Goal: Communication & Community: Share content

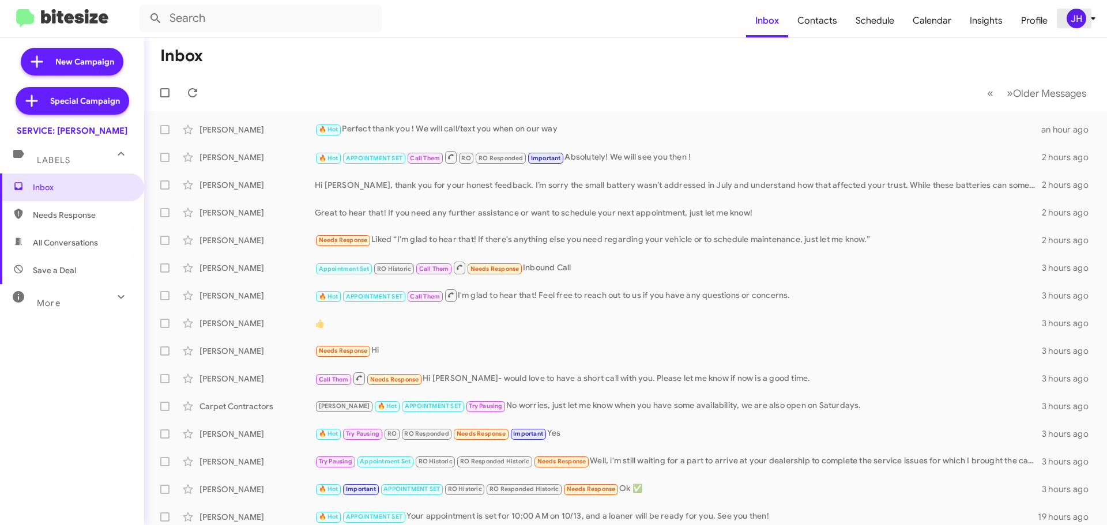
click at [1096, 20] on icon at bounding box center [1093, 19] width 14 height 14
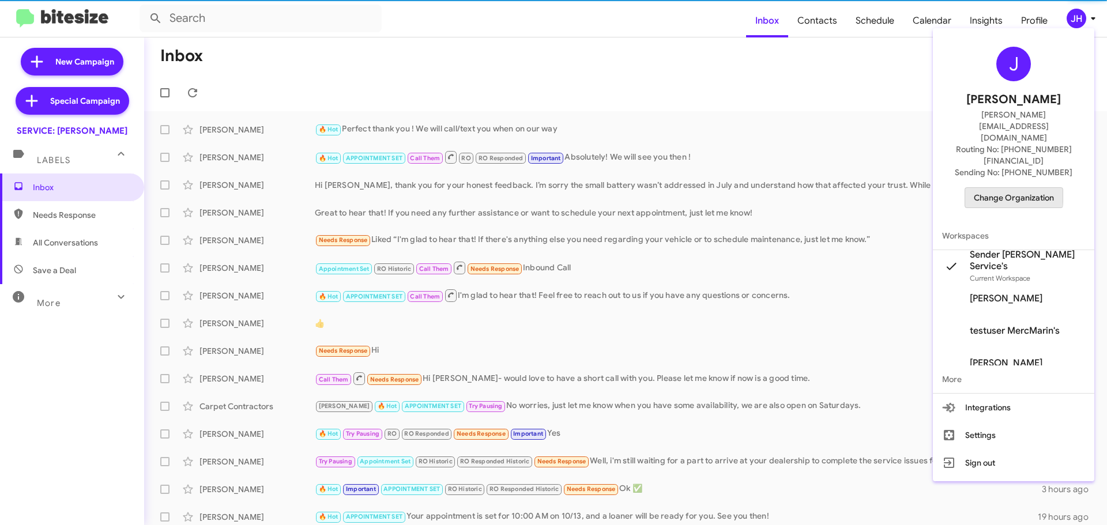
click at [999, 188] on span "Change Organization" at bounding box center [1013, 198] width 80 height 20
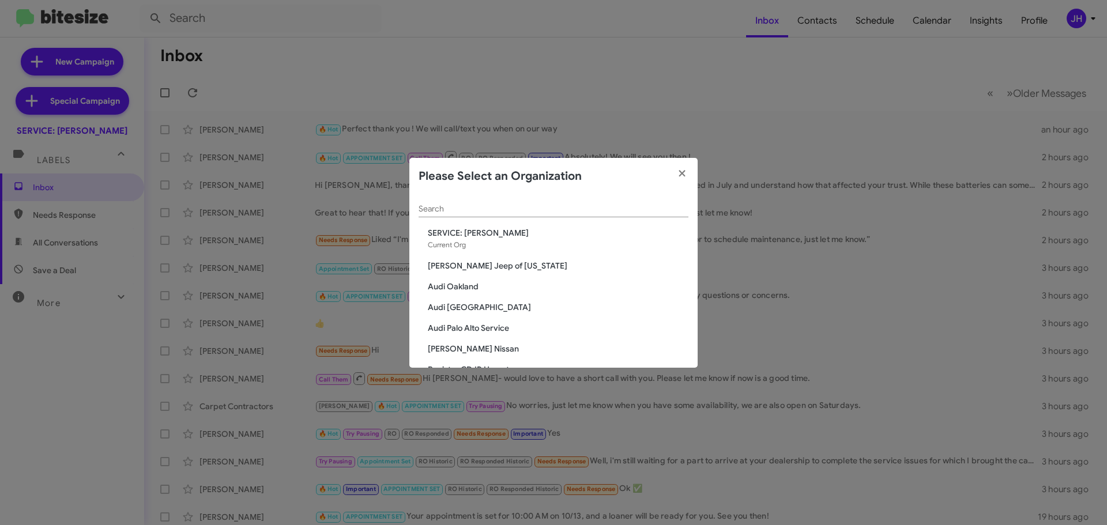
click at [455, 214] on div "Search" at bounding box center [553, 206] width 270 height 22
type input "marin"
click at [456, 262] on span "Marin Luxury Cars" at bounding box center [558, 266] width 260 height 12
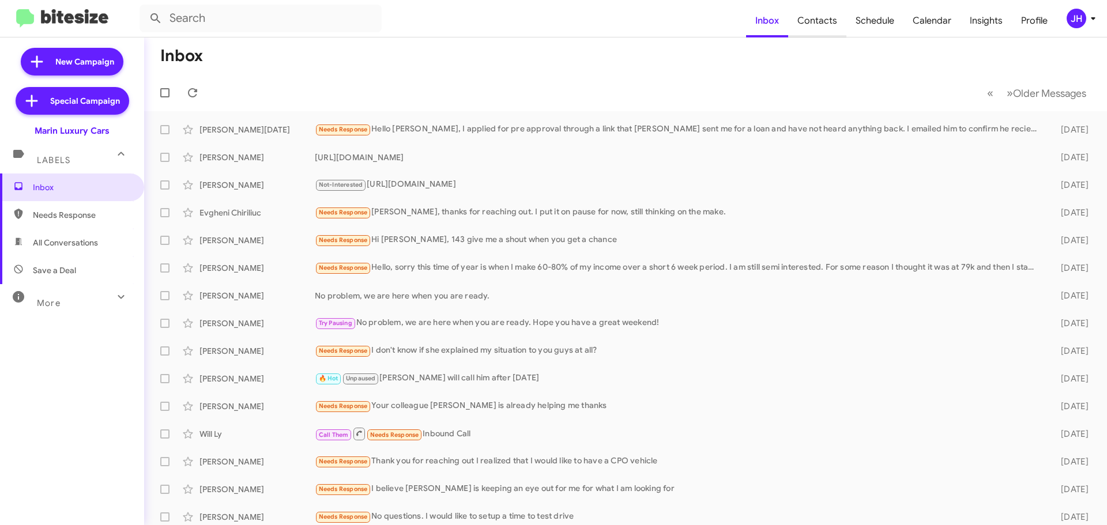
click at [831, 25] on span "Contacts" at bounding box center [817, 20] width 58 height 33
type input "in:groups"
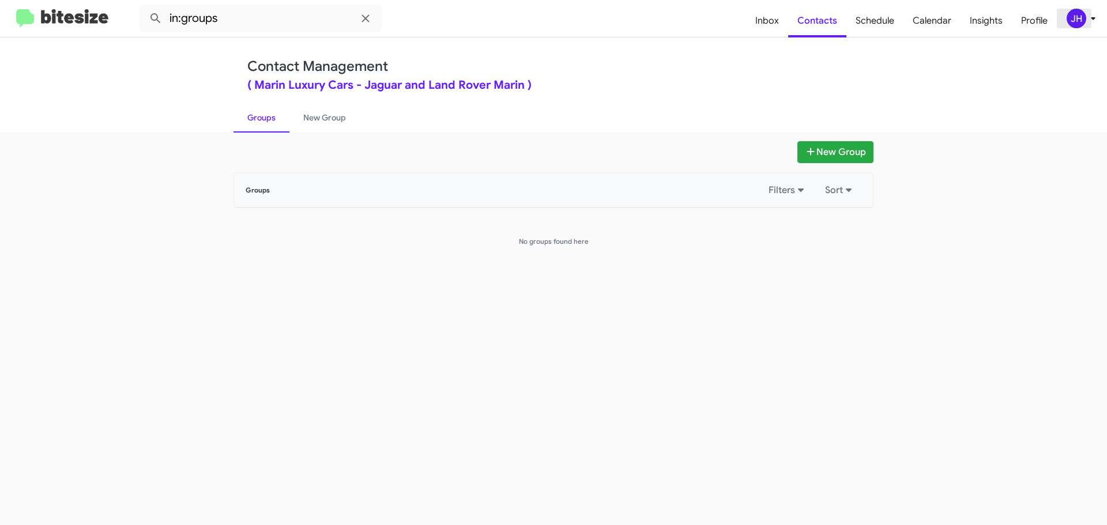
click at [1073, 21] on div "JH" at bounding box center [1076, 19] width 20 height 20
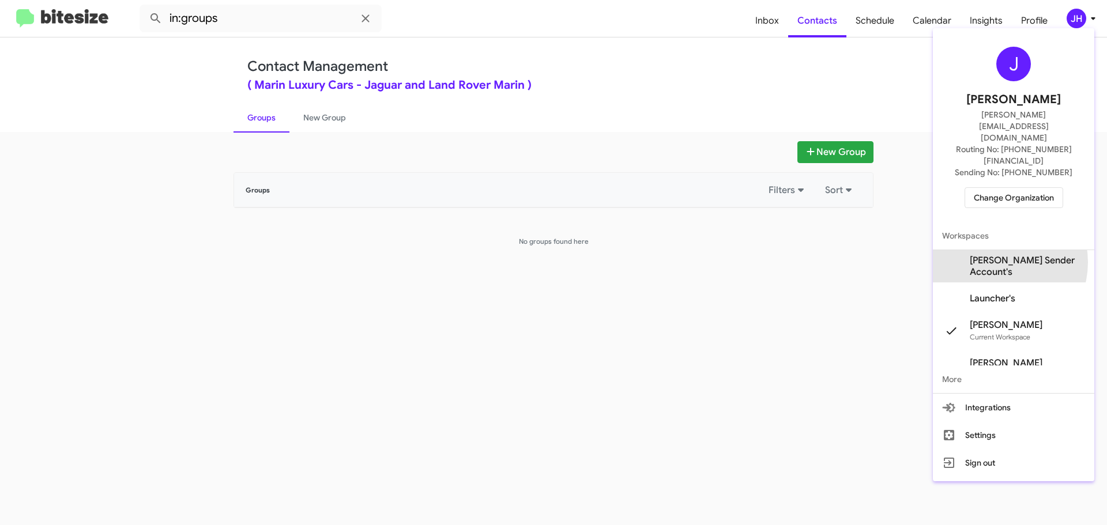
click at [995, 255] on span "Marin Luxury Sender Account's" at bounding box center [1026, 266] width 115 height 23
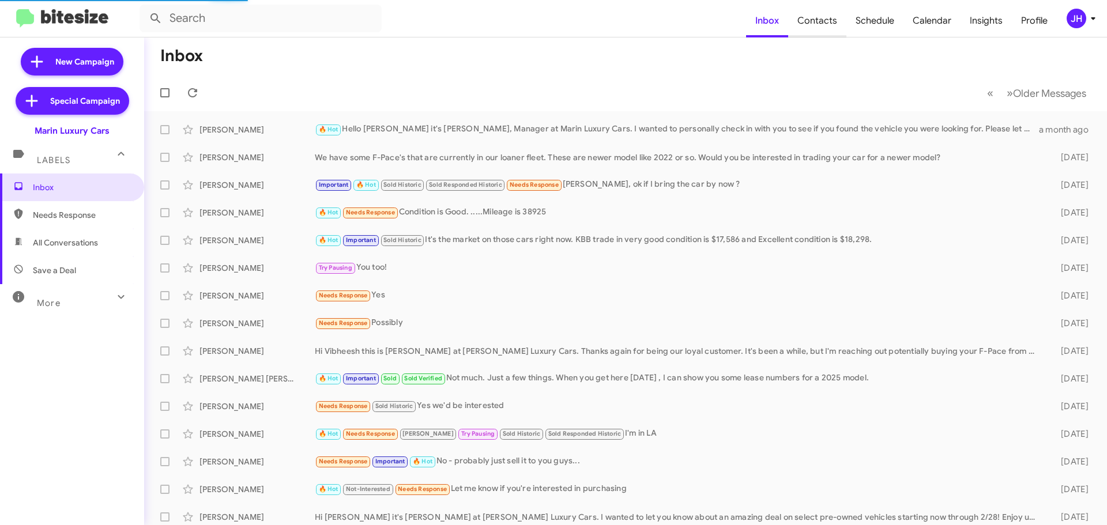
click at [823, 27] on span "Contacts" at bounding box center [817, 20] width 58 height 33
type input "in:groups"
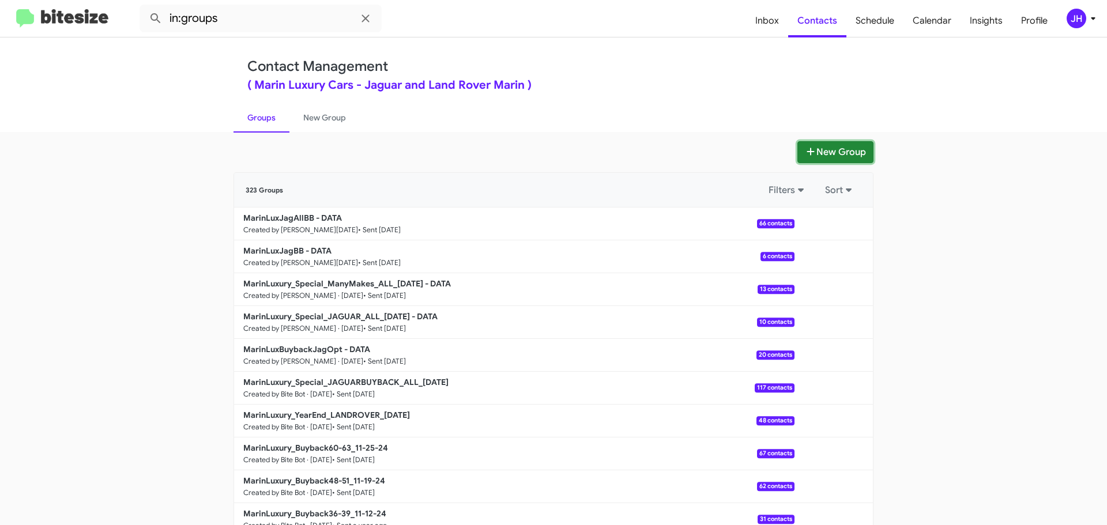
click at [810, 148] on icon at bounding box center [811, 151] width 12 height 9
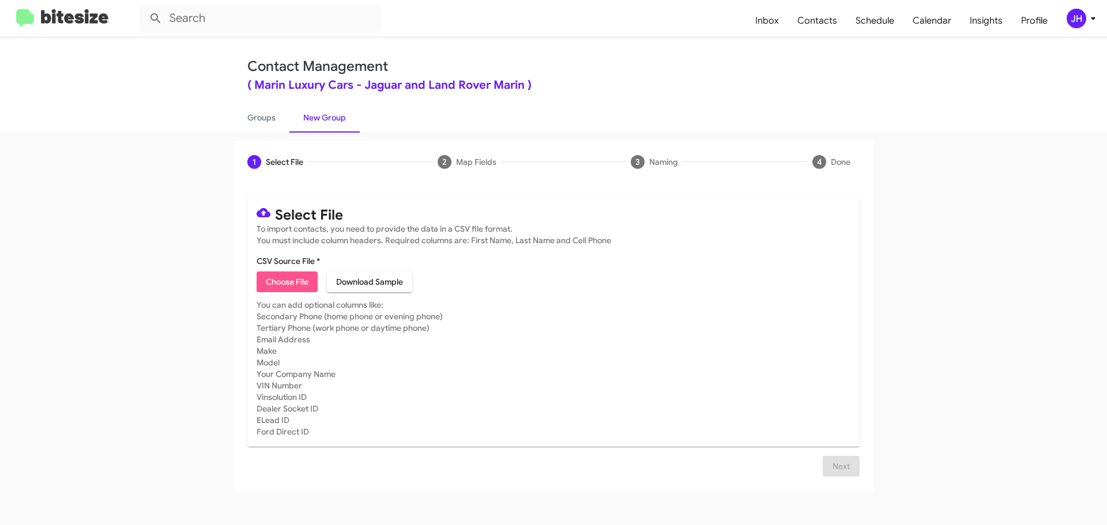
click at [296, 277] on span "Choose File" at bounding box center [287, 281] width 43 height 21
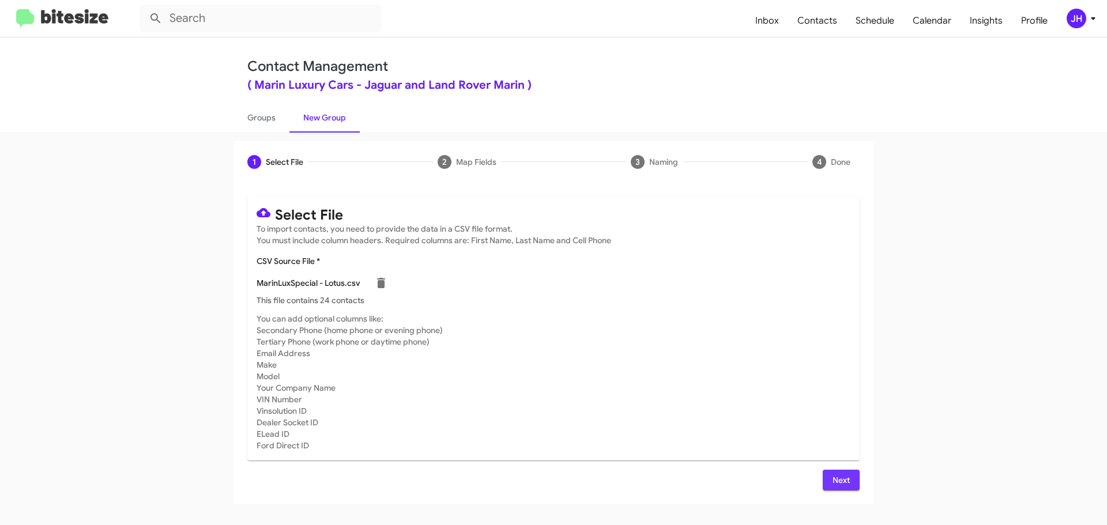
click at [839, 486] on span "Next" at bounding box center [841, 480] width 18 height 21
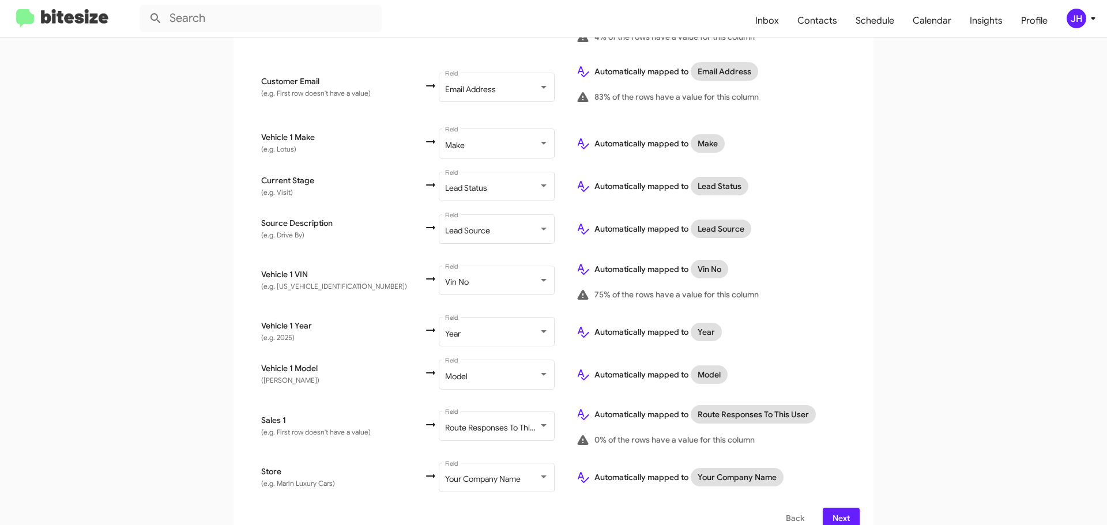
scroll to position [445, 0]
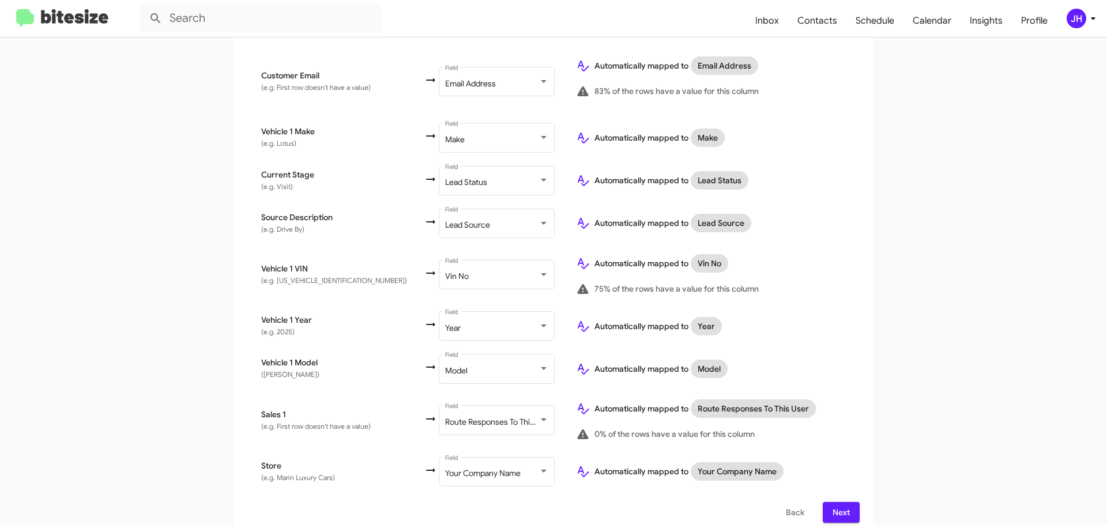
click at [832, 502] on span "Next" at bounding box center [841, 512] width 18 height 21
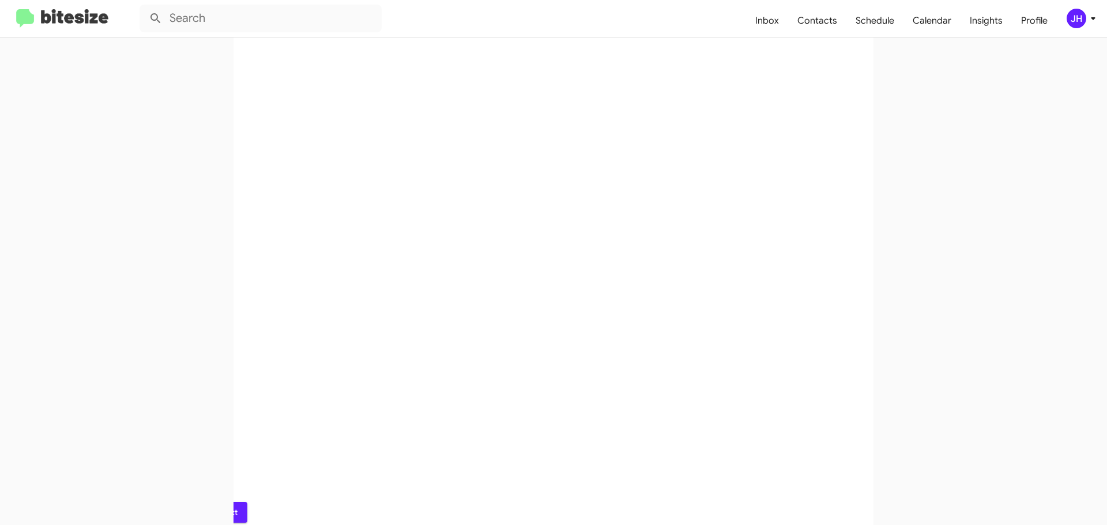
scroll to position [0, 0]
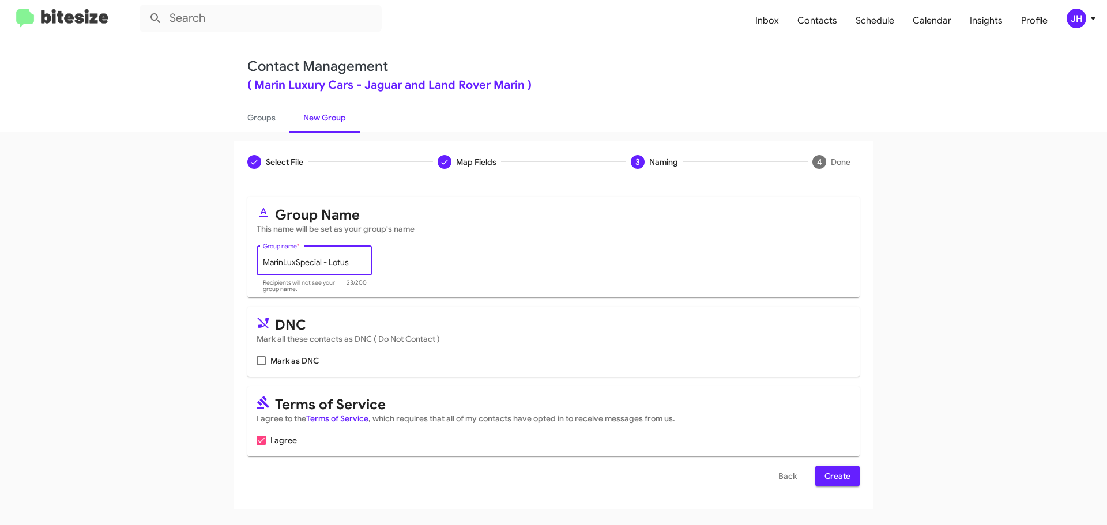
drag, startPoint x: 352, startPoint y: 261, endPoint x: 251, endPoint y: 261, distance: 100.9
click at [251, 261] on mat-card "Group Name This name will be set as your group's name MarinLuxSpecial - Lotus G…" at bounding box center [553, 247] width 612 height 101
click at [342, 263] on input "MarinLuxSpecial - Lotus" at bounding box center [315, 262] width 104 height 9
drag, startPoint x: 330, startPoint y: 263, endPoint x: 320, endPoint y: 262, distance: 9.2
click at [320, 262] on input "MarinLuxSpecial - Lotus" at bounding box center [315, 262] width 104 height 9
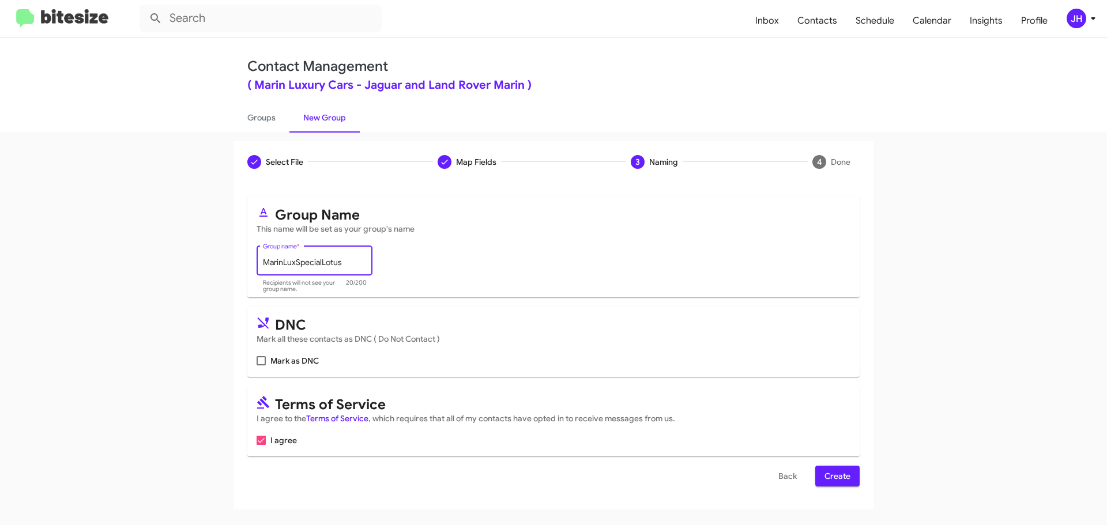
click at [348, 260] on input "MarinLuxSpecialLotus" at bounding box center [315, 262] width 104 height 9
type input "MarinLuxSpecialLotus"
click at [836, 476] on span "Create" at bounding box center [837, 476] width 26 height 21
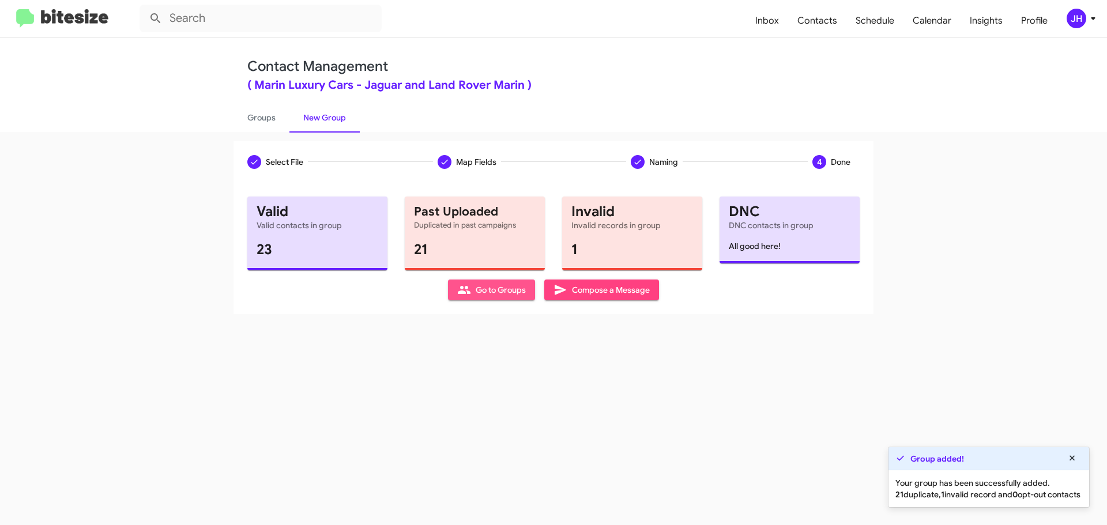
click at [514, 295] on span "Go to Groups" at bounding box center [491, 290] width 69 height 21
type input "in:groups"
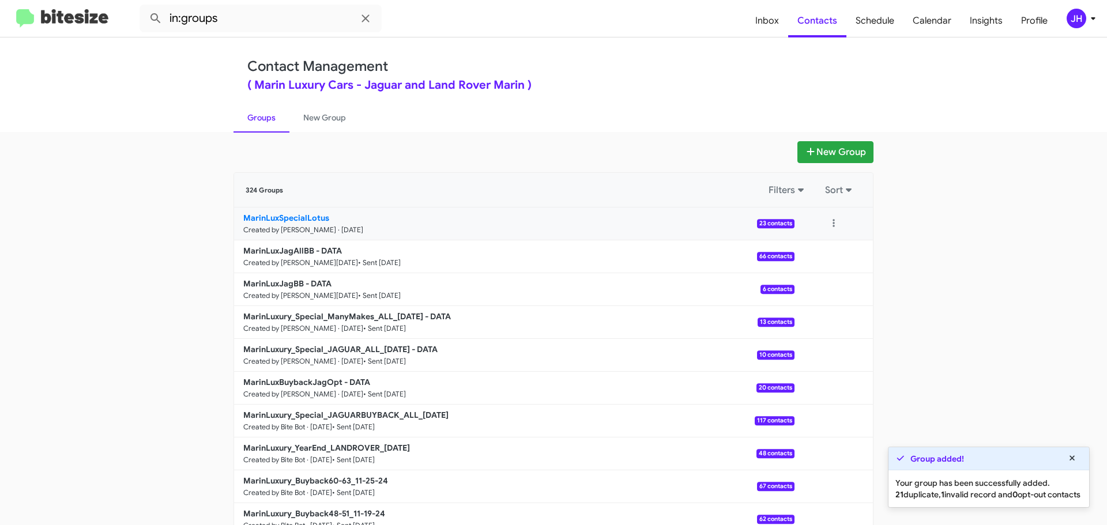
click at [583, 225] on link "MarinLuxSpecialLotus Created by Jacob Henry · Oct 1, 2025 23 contacts" at bounding box center [514, 223] width 560 height 33
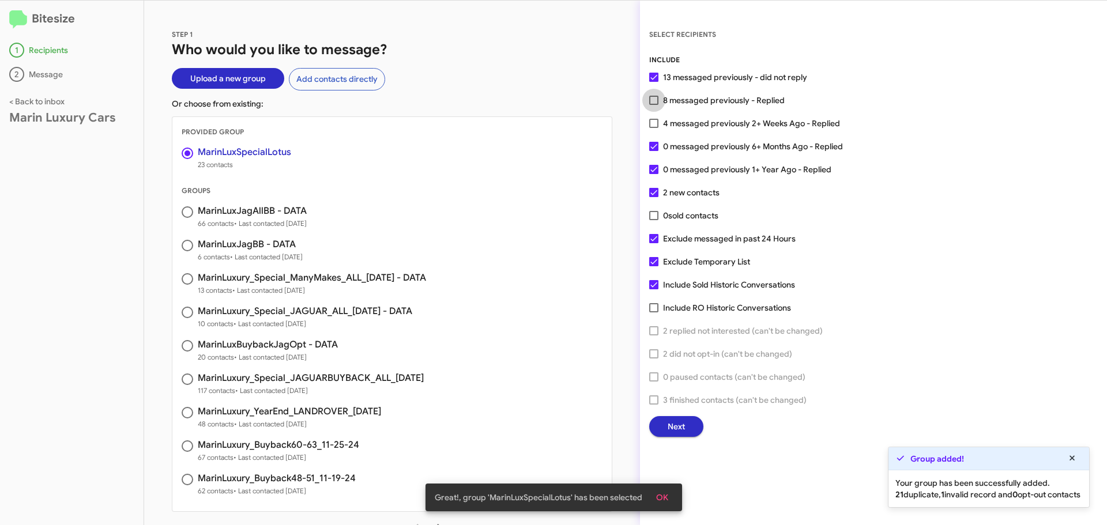
click at [653, 103] on span at bounding box center [653, 100] width 9 height 9
click at [653, 105] on input "8 messaged previously - Replied" at bounding box center [653, 105] width 1 height 1
checkbox input "true"
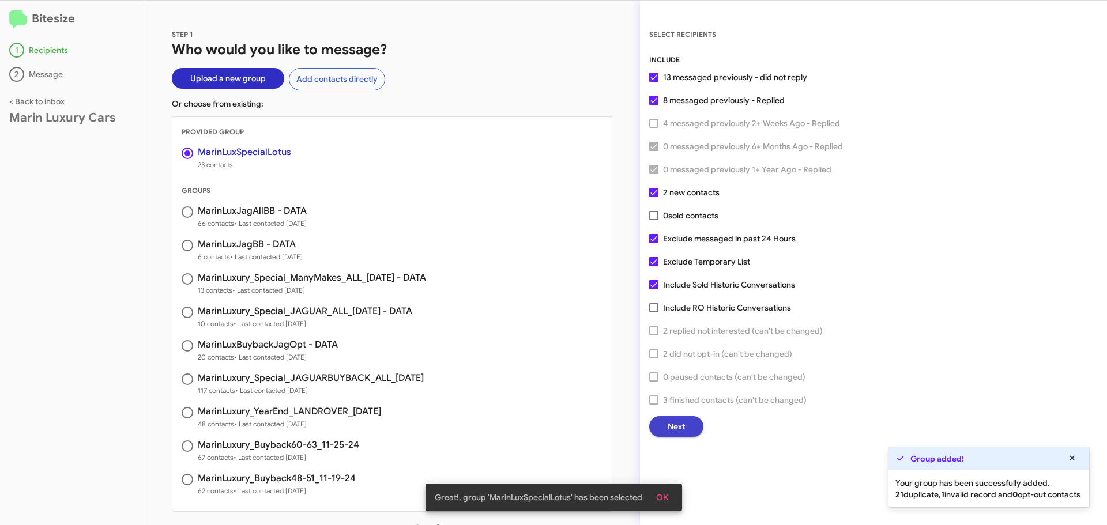
click at [686, 422] on button "Next" at bounding box center [676, 426] width 54 height 21
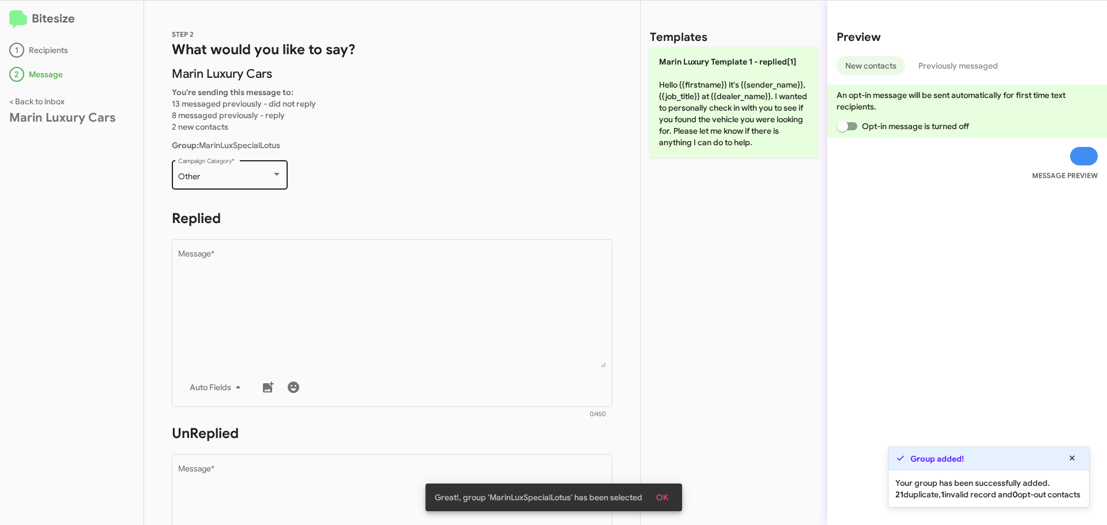
click at [250, 176] on div "Other" at bounding box center [224, 176] width 93 height 9
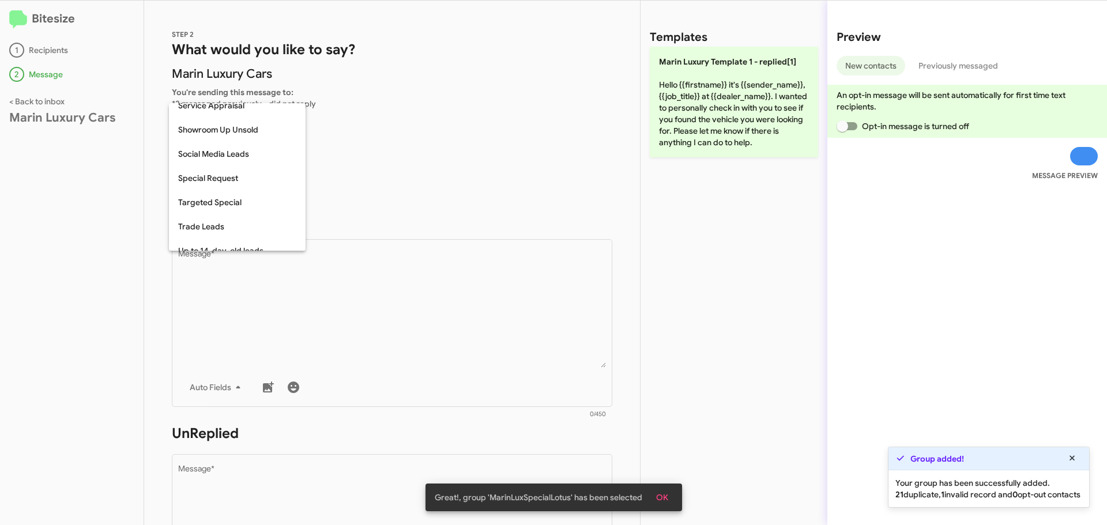
scroll to position [426, 0]
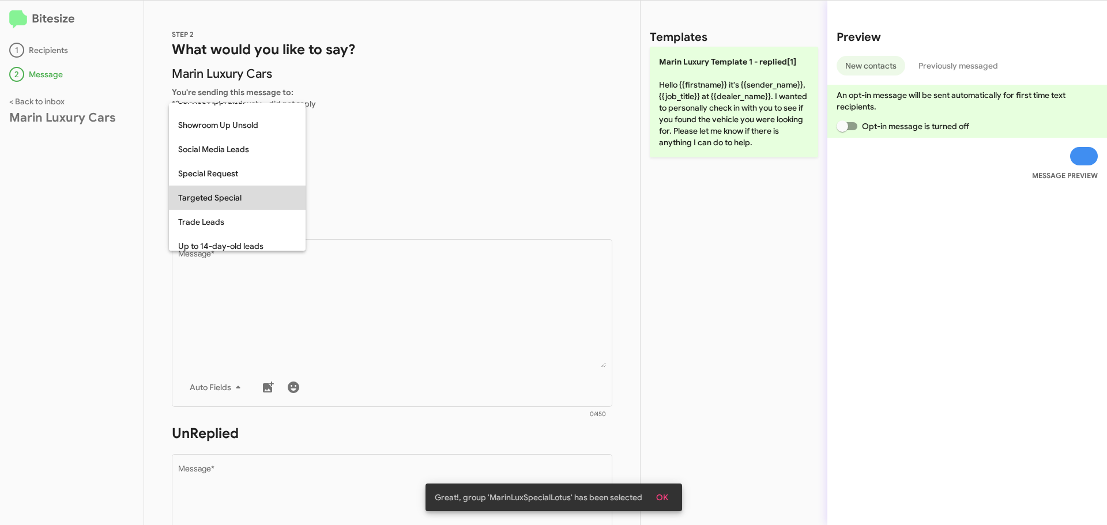
click at [239, 201] on span "Targeted Special" at bounding box center [237, 198] width 118 height 24
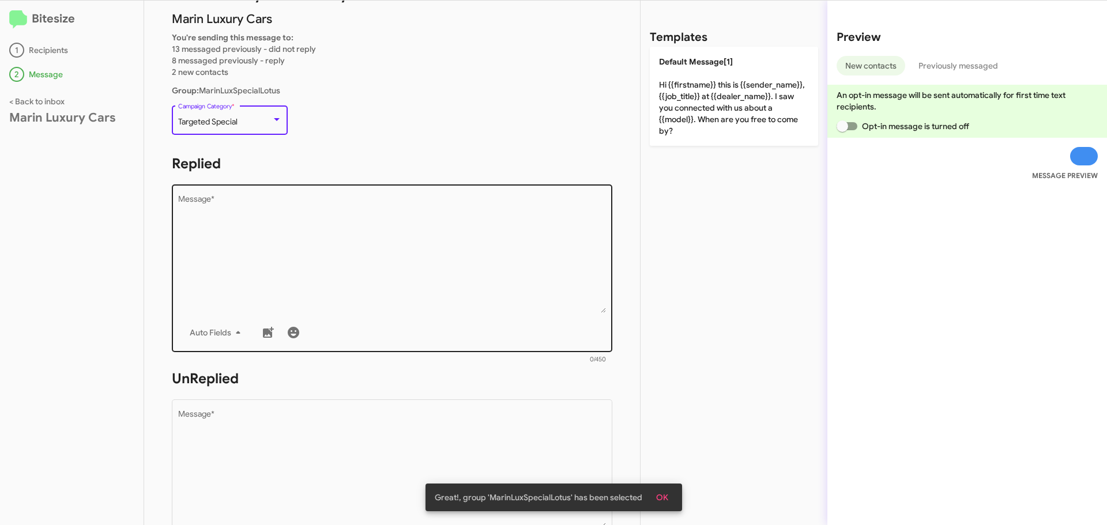
scroll to position [58, 0]
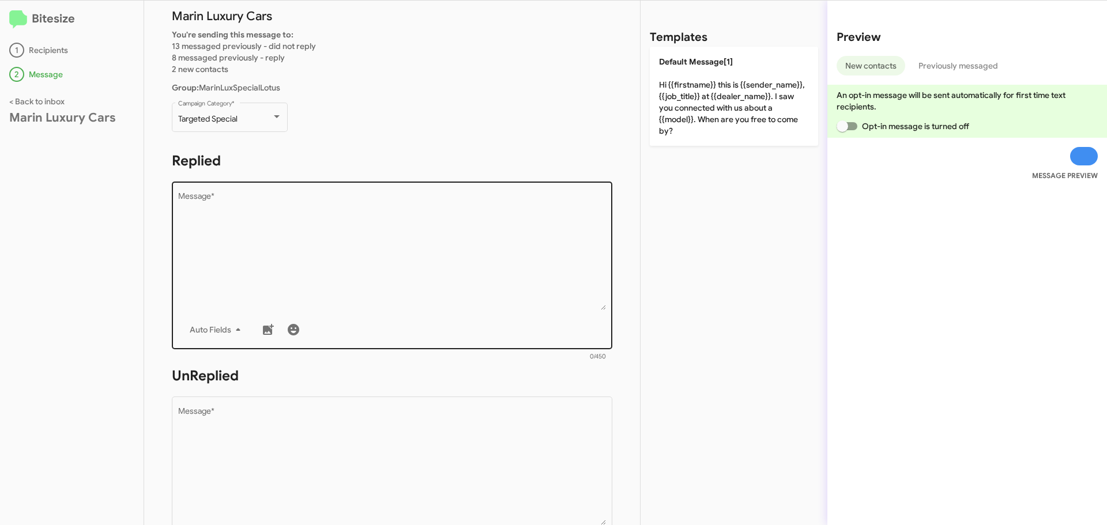
click at [299, 235] on textarea "Message *" at bounding box center [392, 251] width 428 height 118
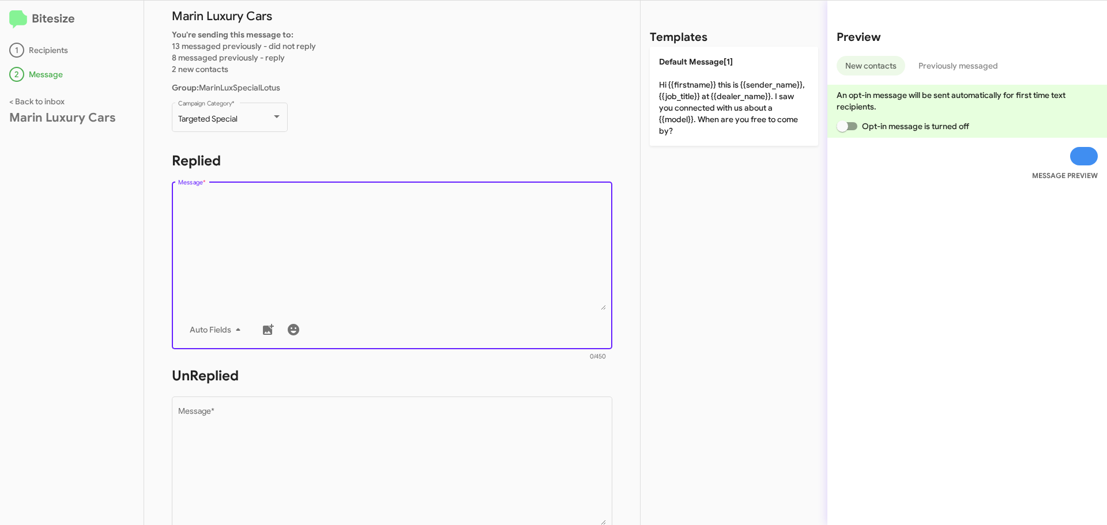
paste textarea "Hi {{firstname}} it's {{sender_name}} at {{dealer_name}}. Exciting news - every…"
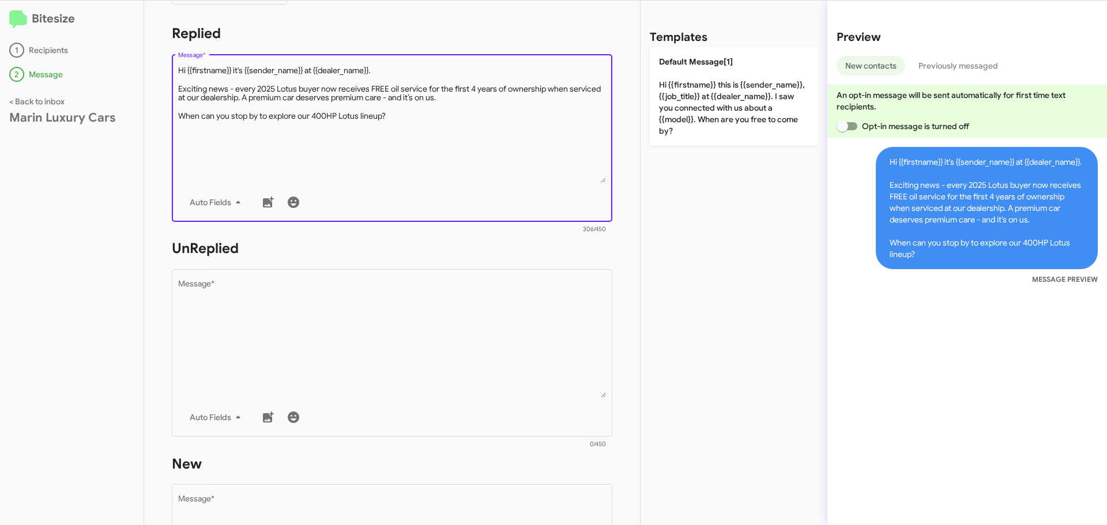
scroll to position [231, 0]
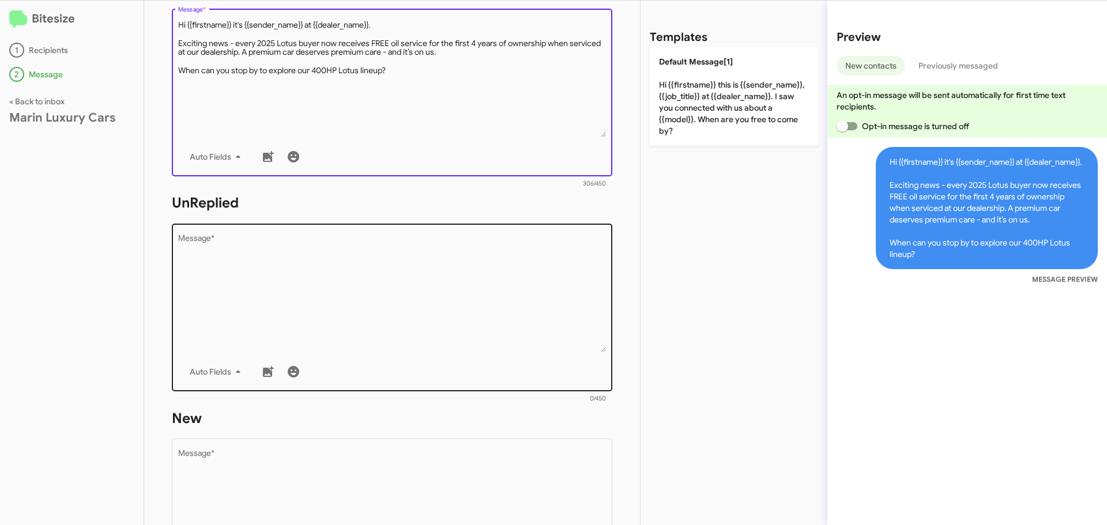
type textarea "Hi {{firstname}} it's {{sender_name}} at {{dealer_name}}. Exciting news - every…"
click at [220, 265] on textarea "Message *" at bounding box center [392, 294] width 428 height 118
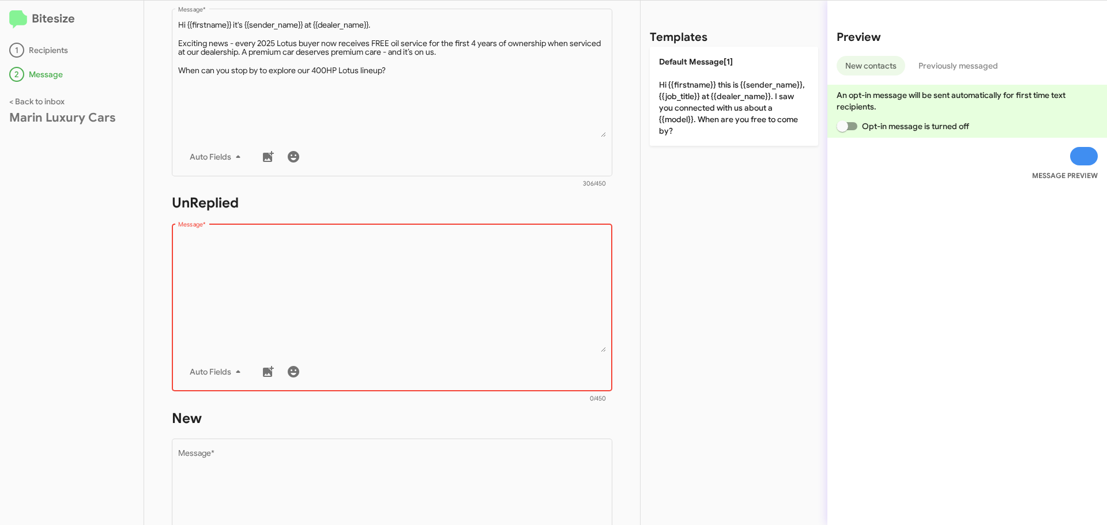
click at [224, 292] on textarea "Message *" at bounding box center [392, 294] width 428 height 118
paste textarea "Hi {{firstname}} it's {{sender_name}}, {{job_title}} at {{dealer_name}}. Thanks…"
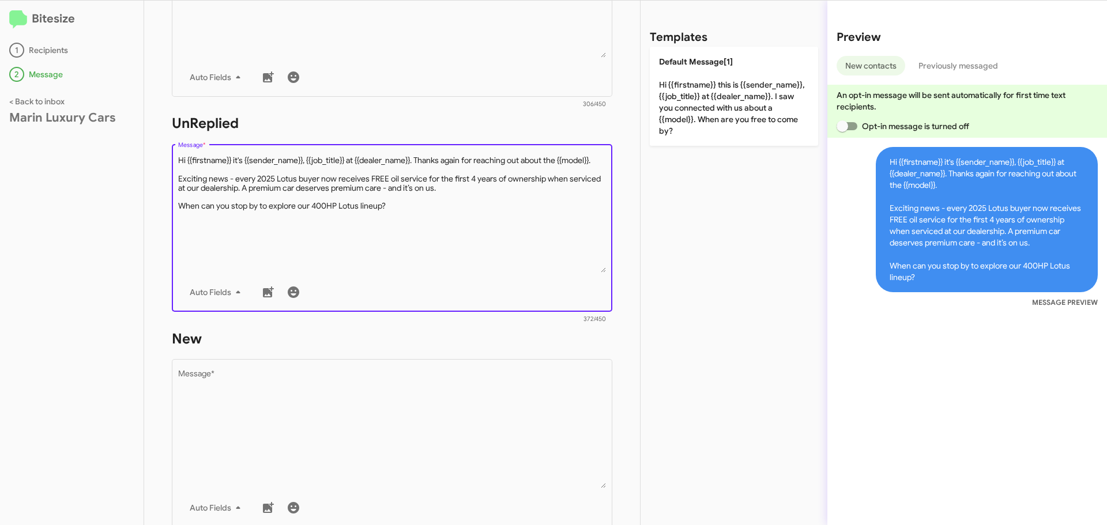
scroll to position [346, 0]
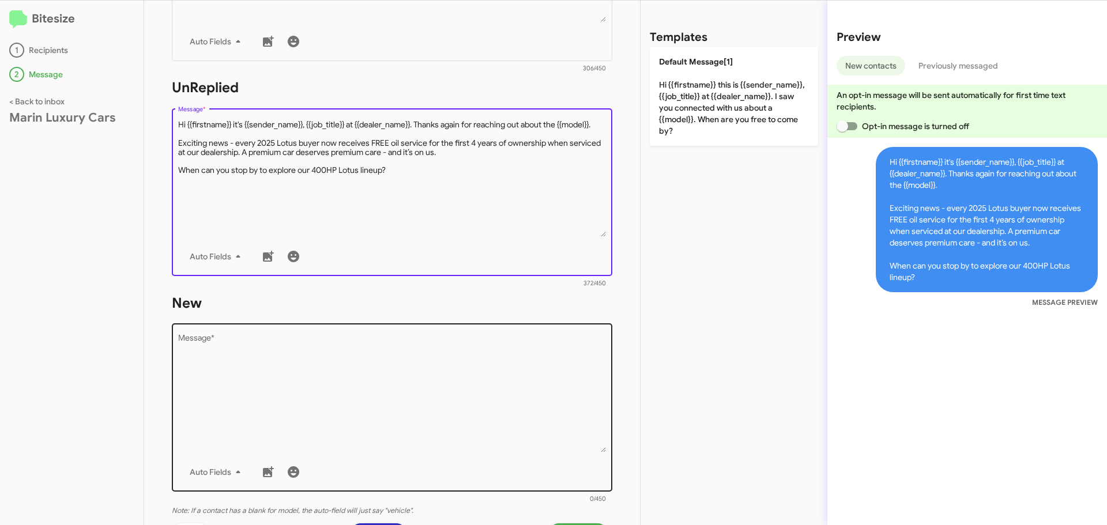
type textarea "Hi {{firstname}} it's {{sender_name}}, {{job_title}} at {{dealer_name}}. Thanks…"
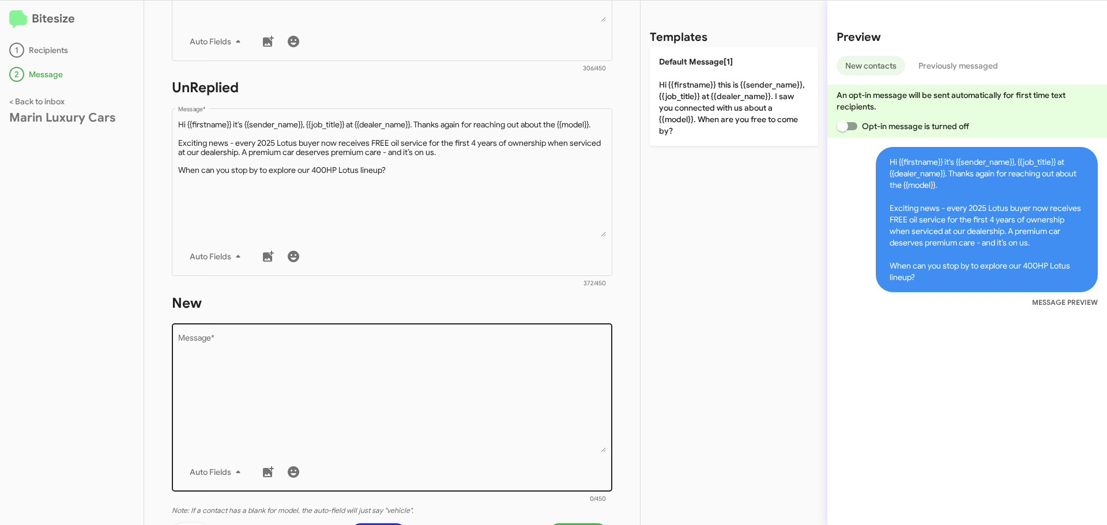
click at [214, 330] on div "Drop image here to insert Auto Fields Message *" at bounding box center [392, 407] width 428 height 170
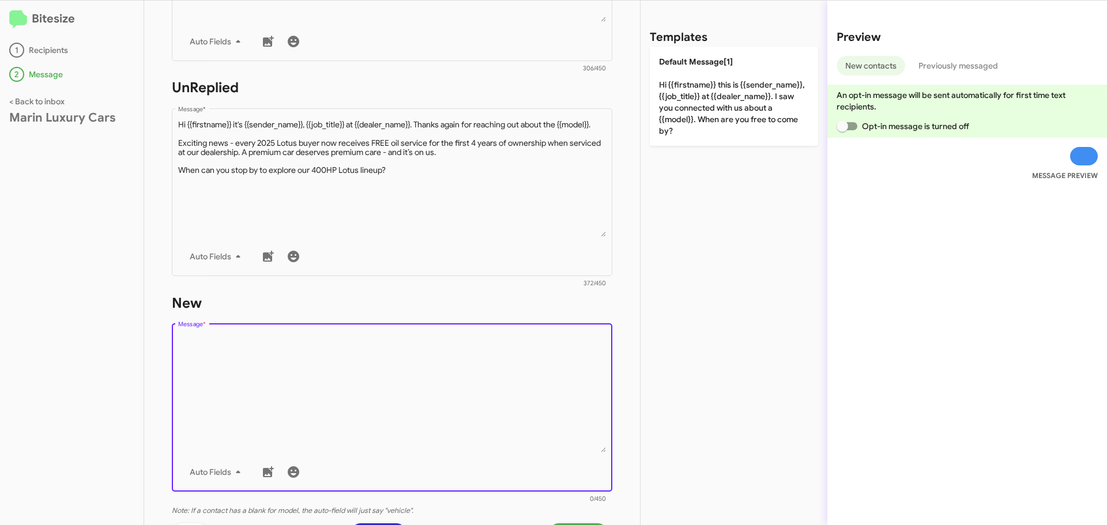
paste textarea "Hi {{firstname}} it's {{sender_name}}, {{job_title}} at {{dealer_name}}. Thanks…"
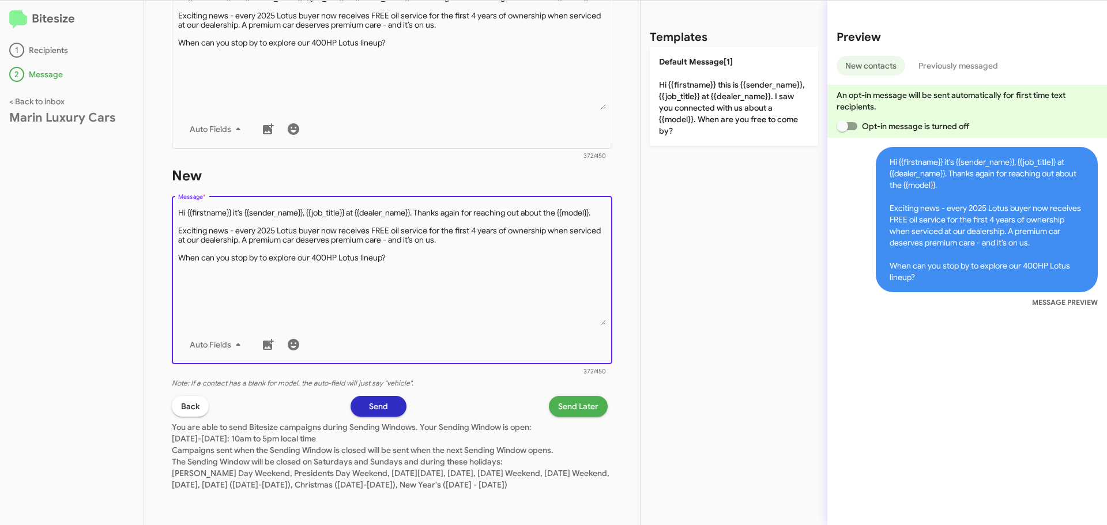
scroll to position [485, 0]
type textarea "Hi {{firstname}} it's {{sender_name}}, {{job_title}} at {{dealer_name}}. Thanks…"
click at [376, 401] on span "Send" at bounding box center [378, 406] width 19 height 21
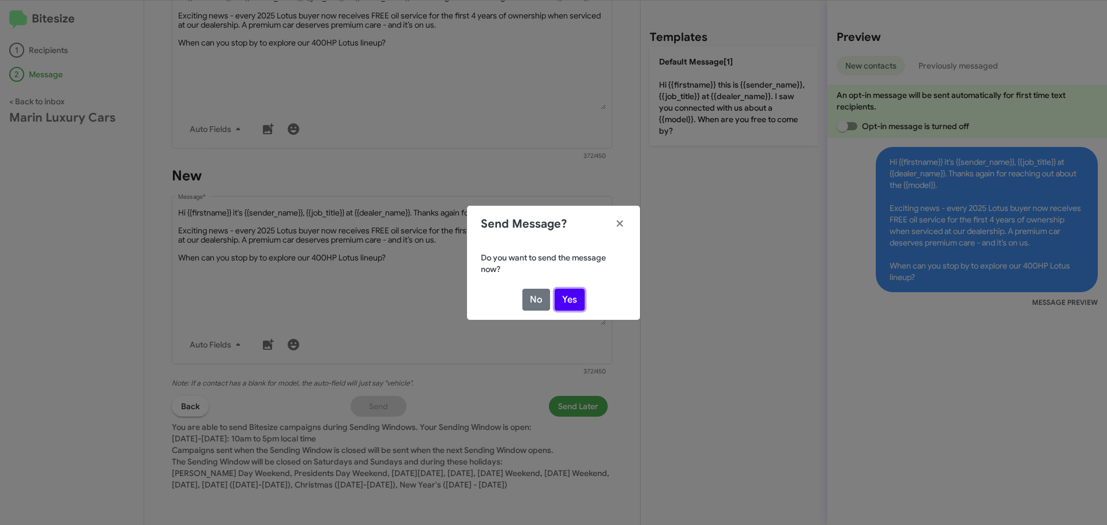
click at [575, 304] on button "Yes" at bounding box center [569, 300] width 30 height 22
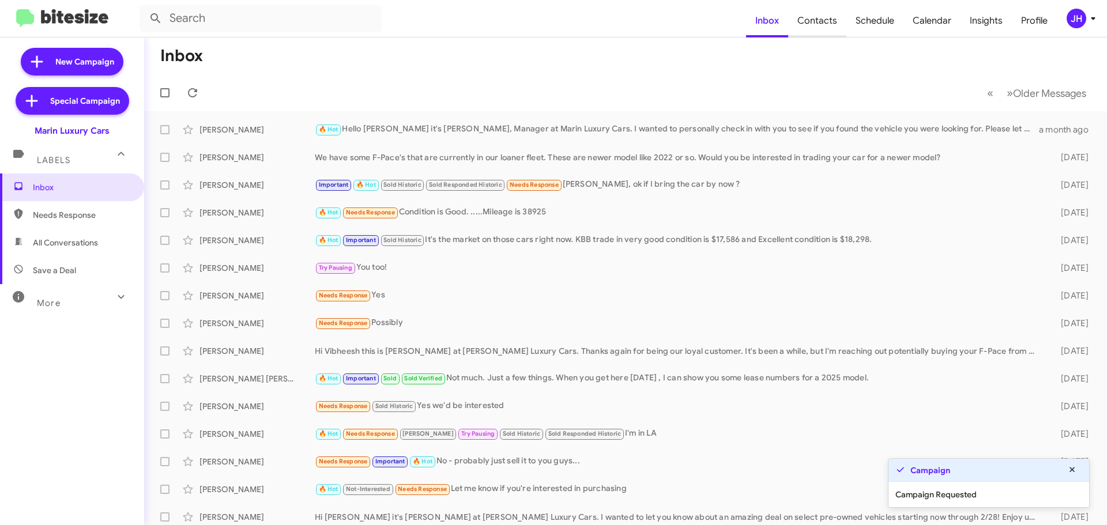
click at [826, 24] on span "Contacts" at bounding box center [817, 20] width 58 height 33
type input "in:groups"
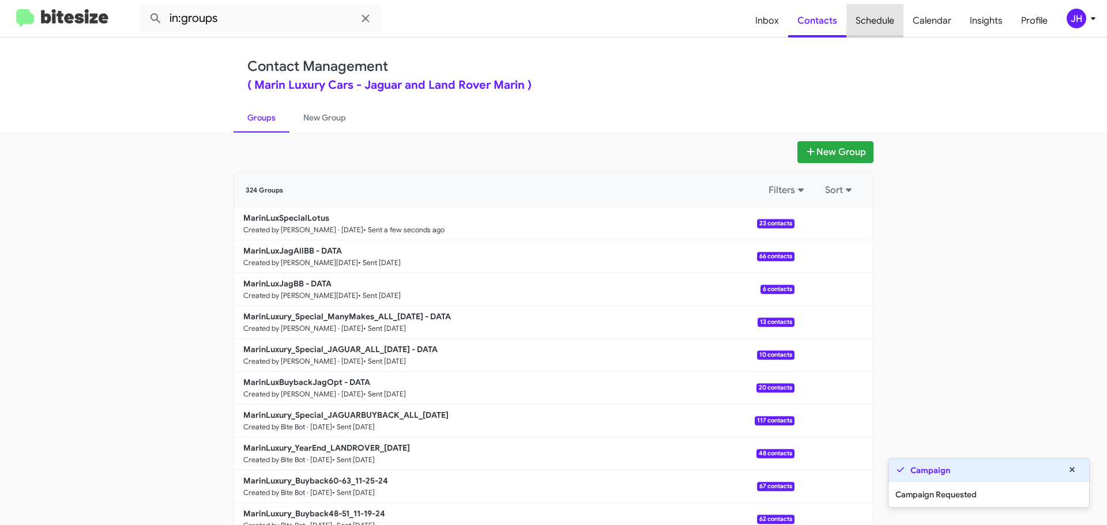
click at [870, 18] on span "Schedule" at bounding box center [874, 20] width 57 height 33
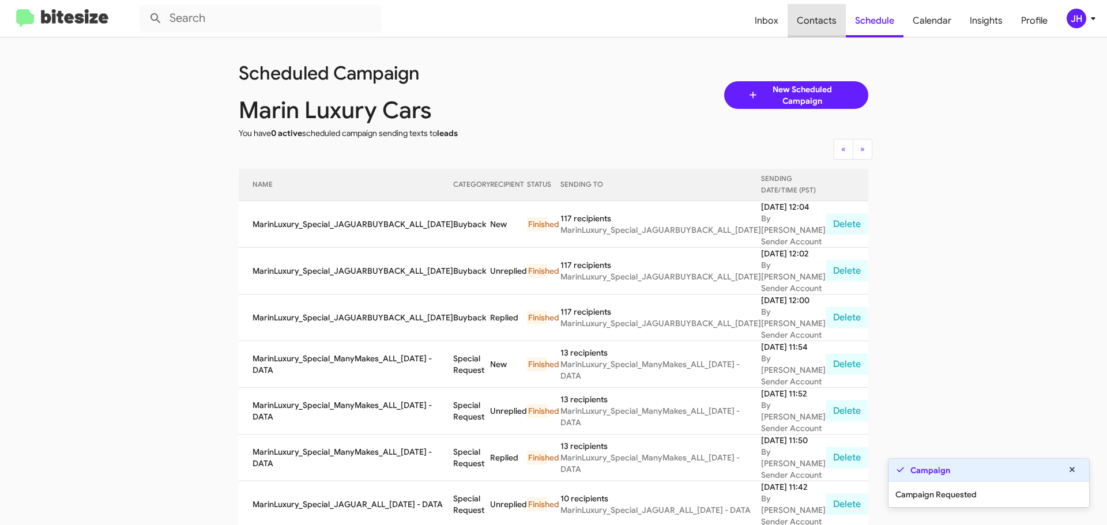
click at [831, 23] on span "Contacts" at bounding box center [816, 20] width 58 height 33
type input "in:groups"
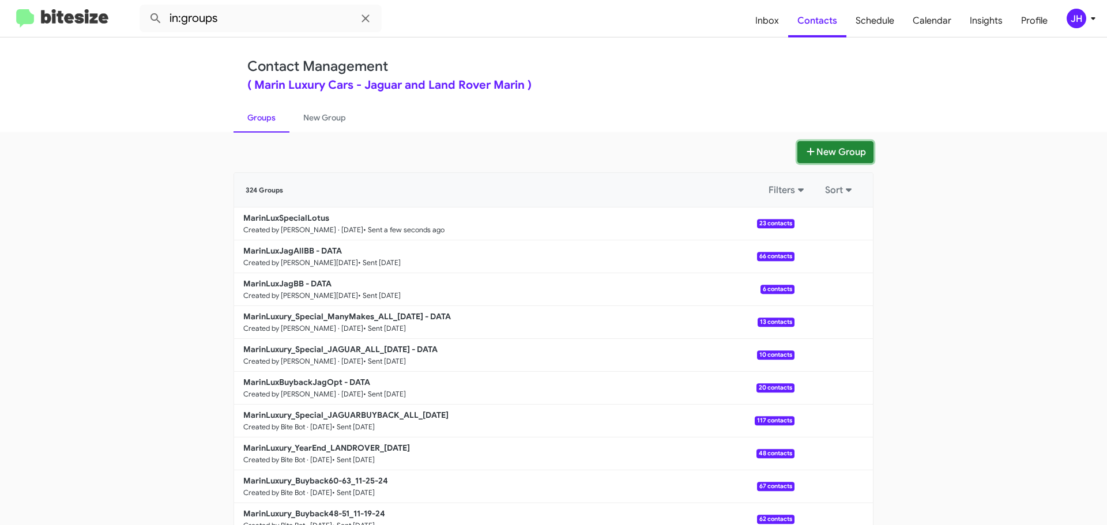
click at [811, 149] on button "New Group" at bounding box center [835, 152] width 76 height 22
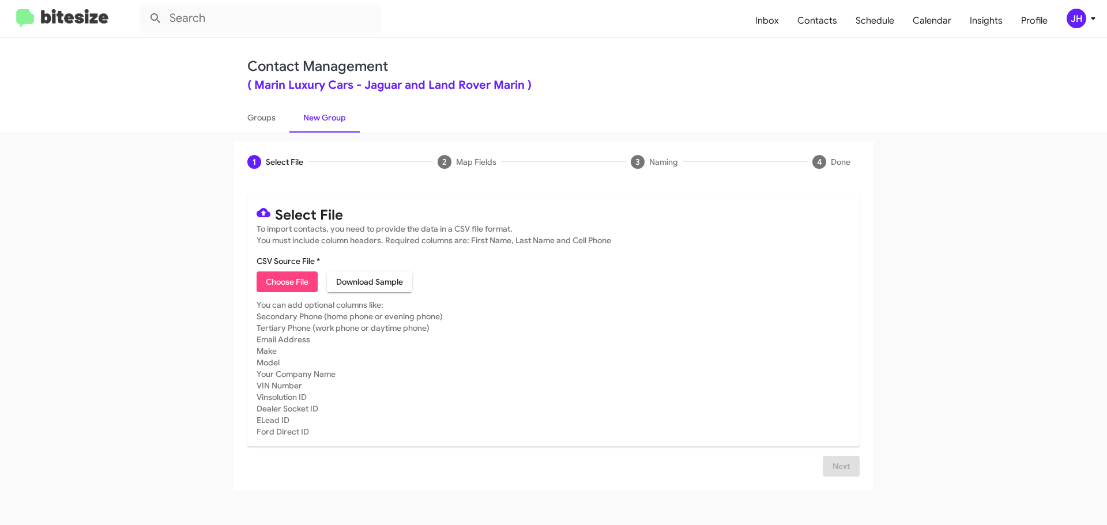
click at [292, 290] on span "Choose File" at bounding box center [287, 281] width 43 height 21
type input "MarinLuxSpecial - Velar Discovery"
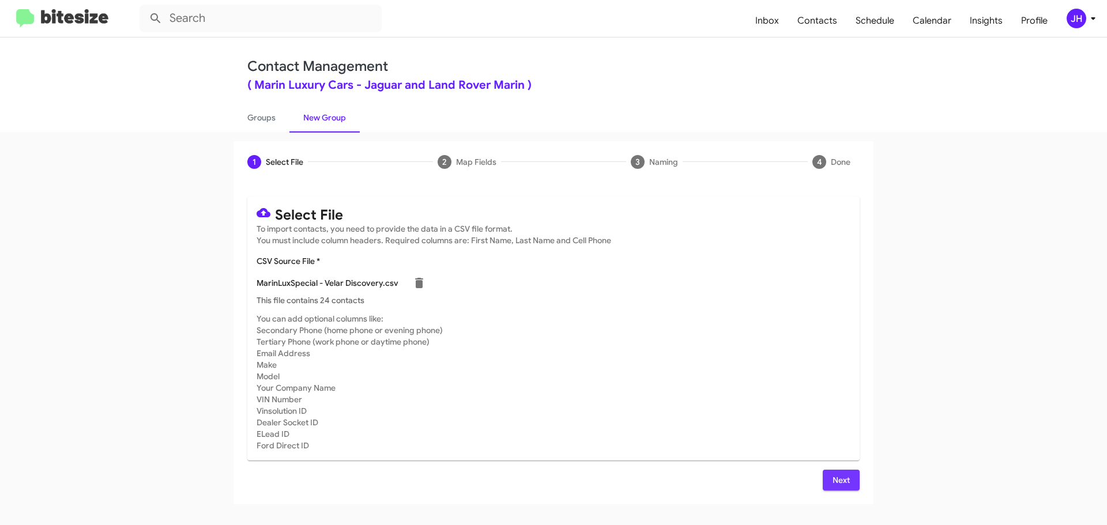
click at [832, 473] on span "Next" at bounding box center [841, 480] width 18 height 21
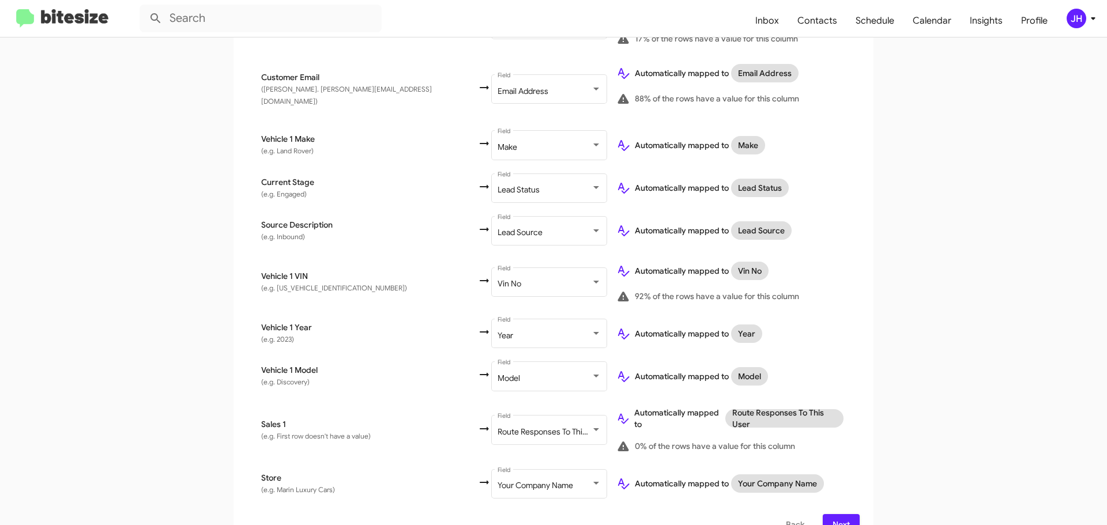
scroll to position [445, 0]
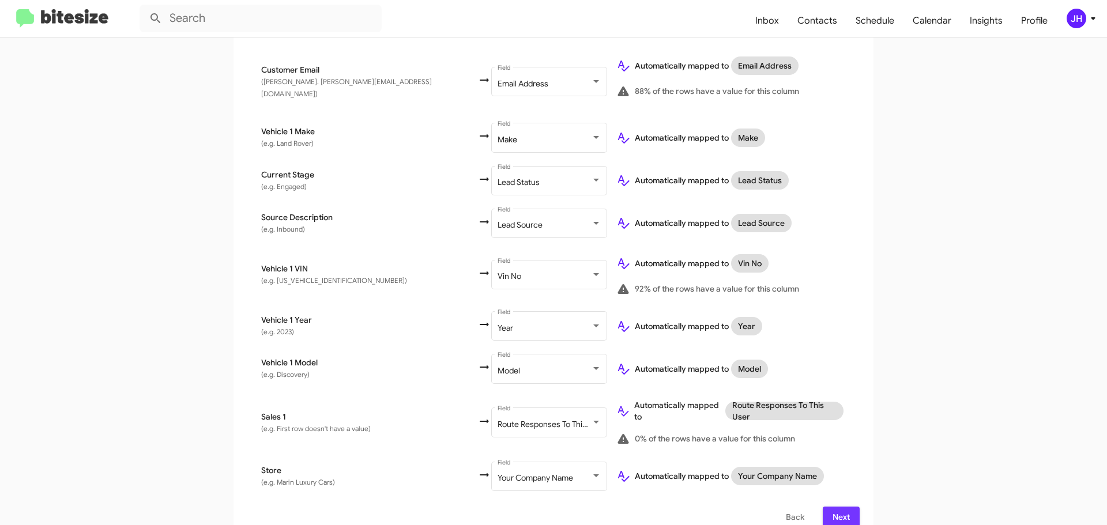
click at [837, 507] on span "Next" at bounding box center [841, 517] width 18 height 21
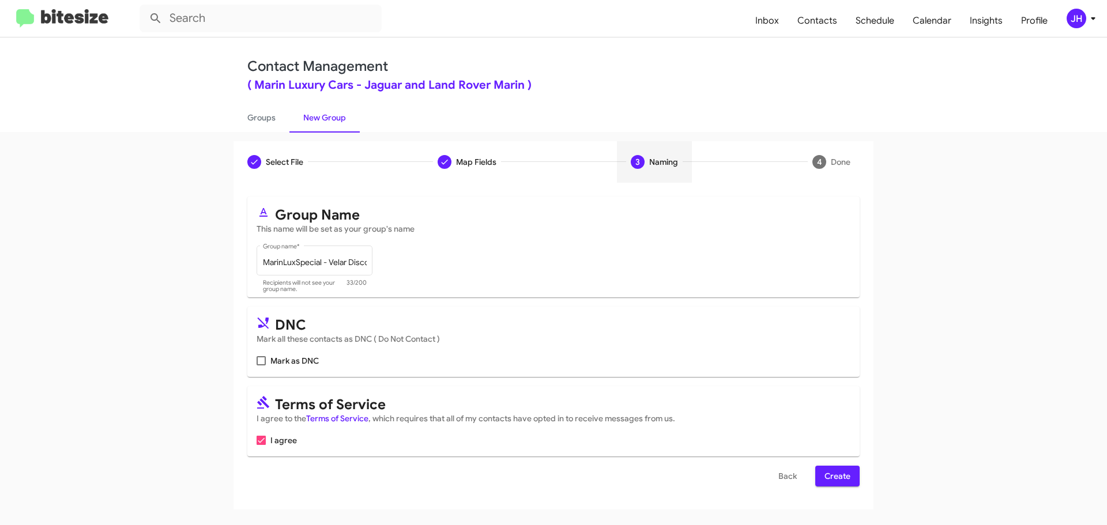
click at [843, 478] on span "Create" at bounding box center [837, 476] width 26 height 21
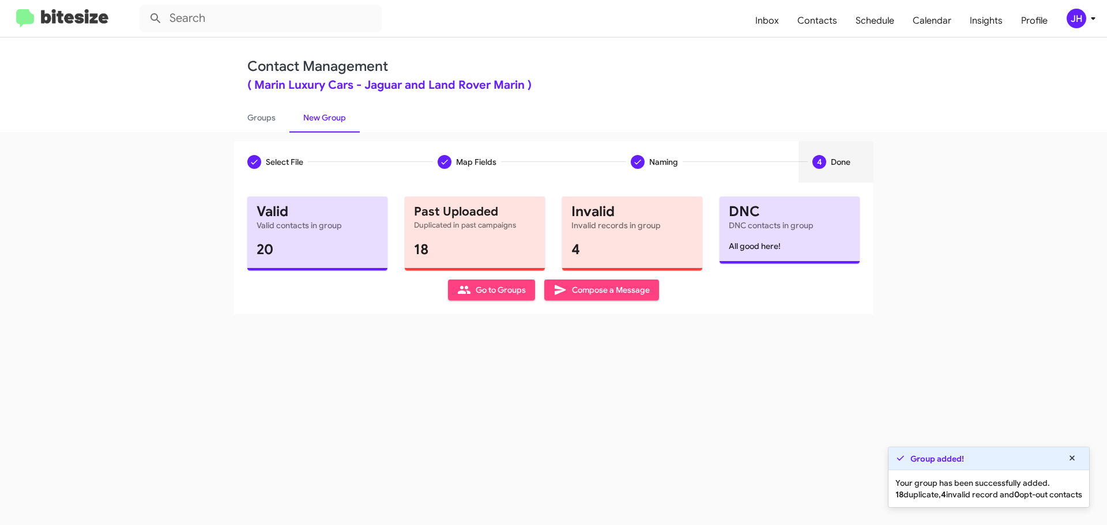
click at [485, 292] on span "Go to Groups" at bounding box center [491, 290] width 69 height 21
type input "in:groups"
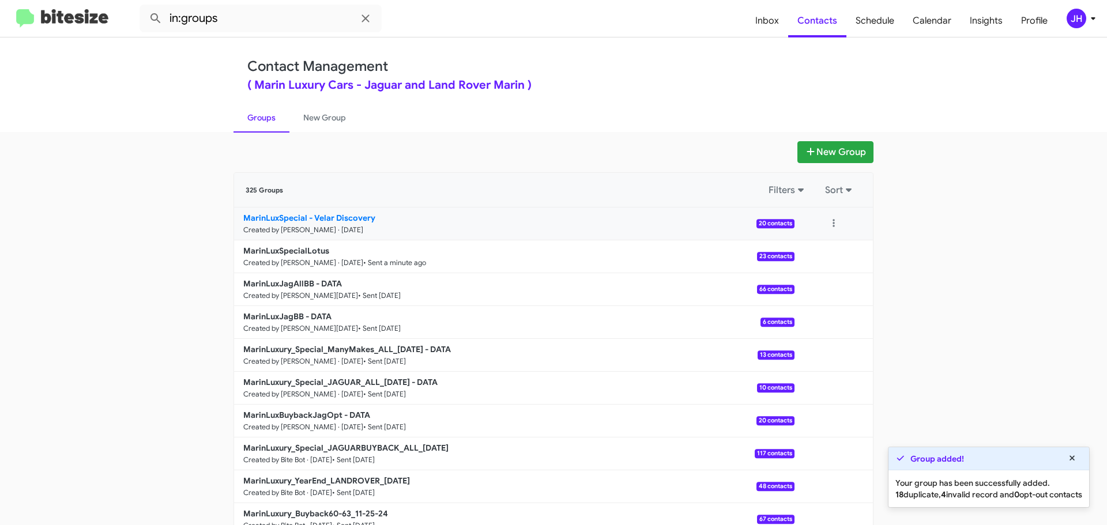
click at [538, 233] on link "MarinLuxSpecial - Velar Discovery Created by Jacob Henry · Oct 1, 2025 20 conta…" at bounding box center [514, 223] width 560 height 33
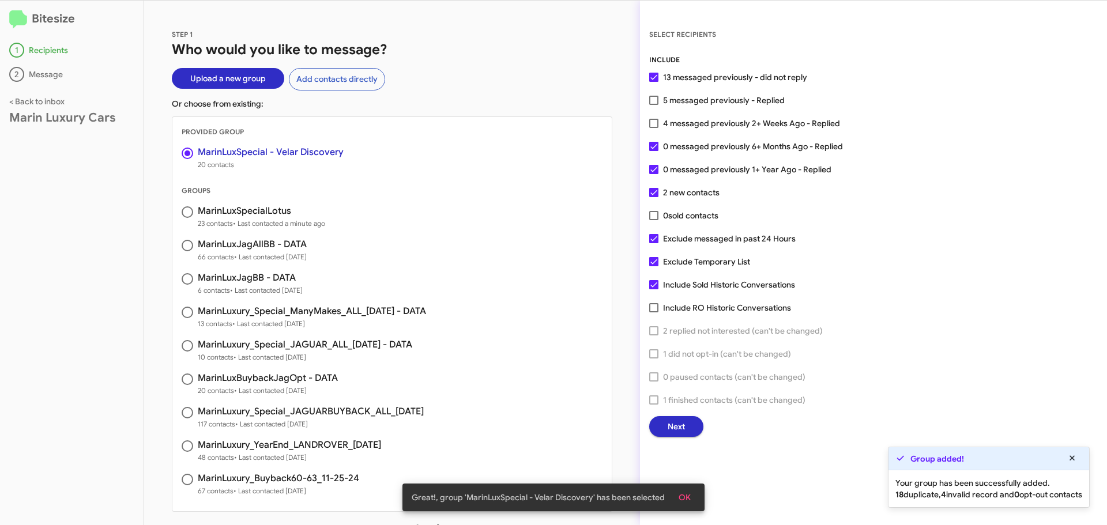
click at [660, 97] on label "5 messaged previously - Replied" at bounding box center [716, 100] width 135 height 14
click at [654, 105] on input "5 messaged previously - Replied" at bounding box center [653, 105] width 1 height 1
checkbox input "true"
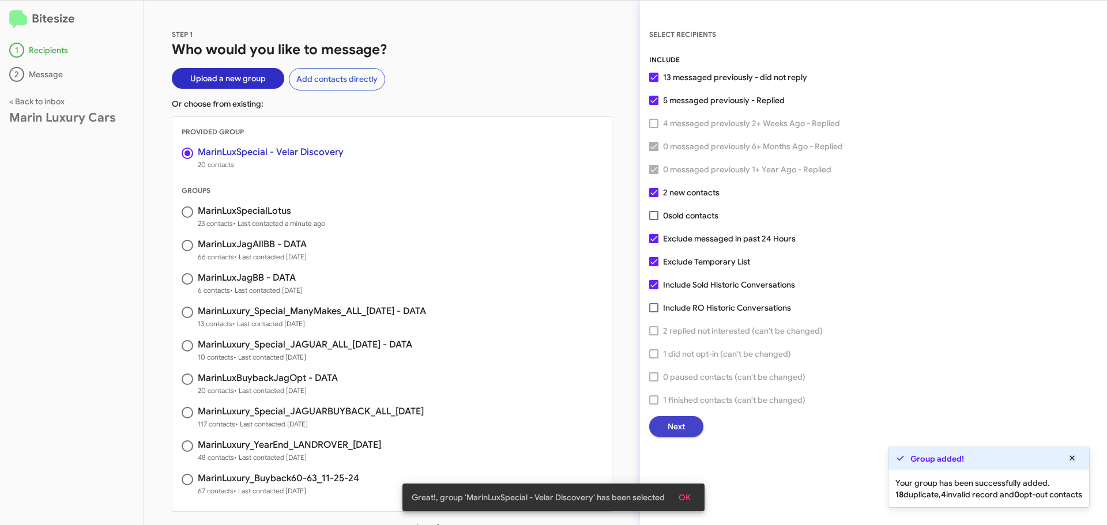
click at [685, 421] on button "Next" at bounding box center [676, 426] width 54 height 21
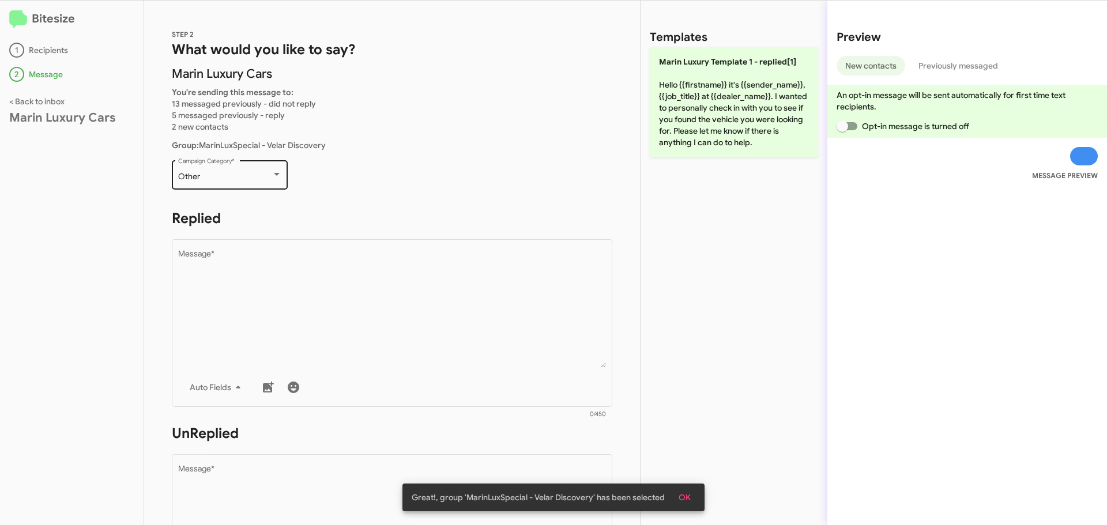
click at [236, 180] on div "Other" at bounding box center [224, 176] width 93 height 9
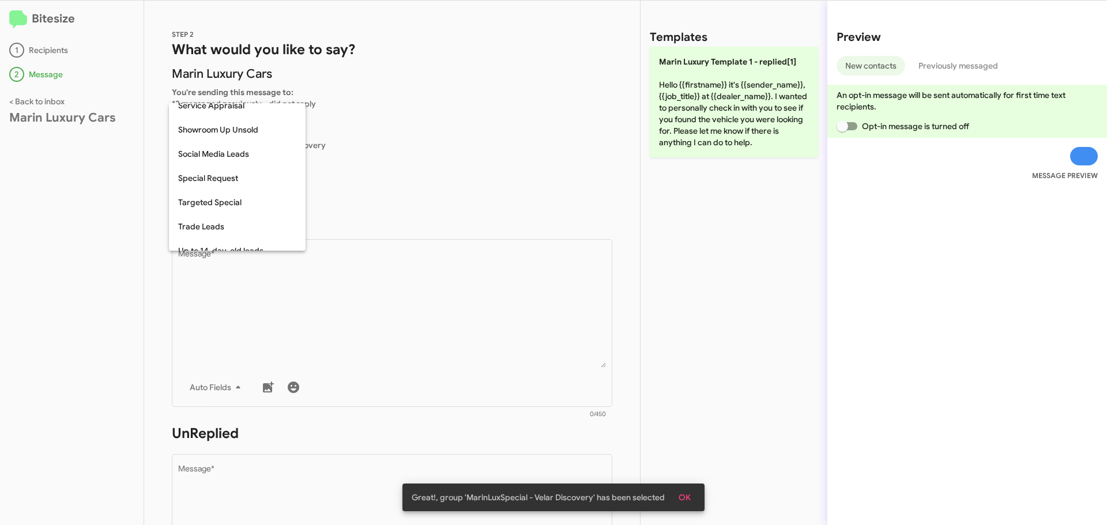
scroll to position [426, 0]
click at [231, 195] on span "Targeted Special" at bounding box center [237, 198] width 118 height 24
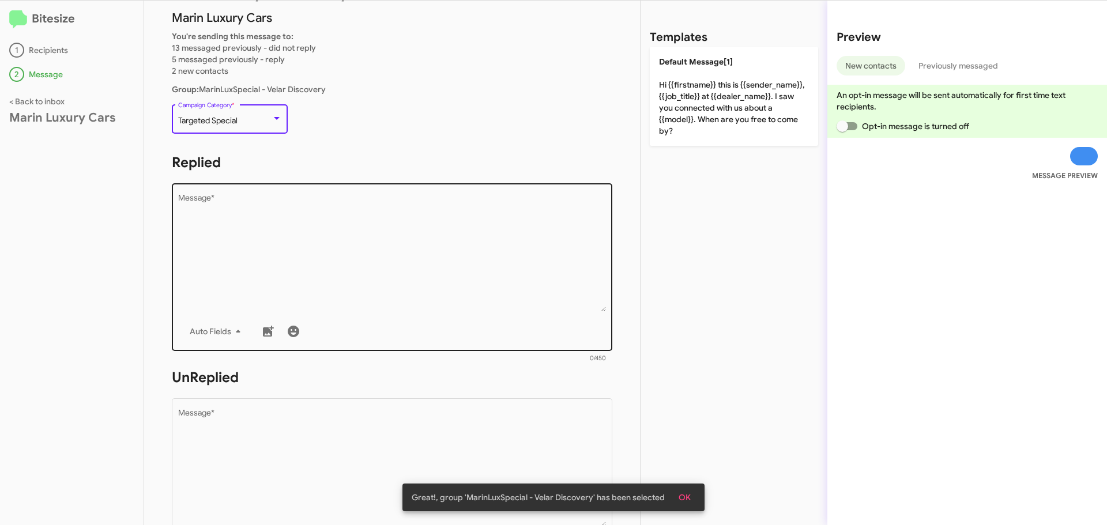
scroll to position [58, 0]
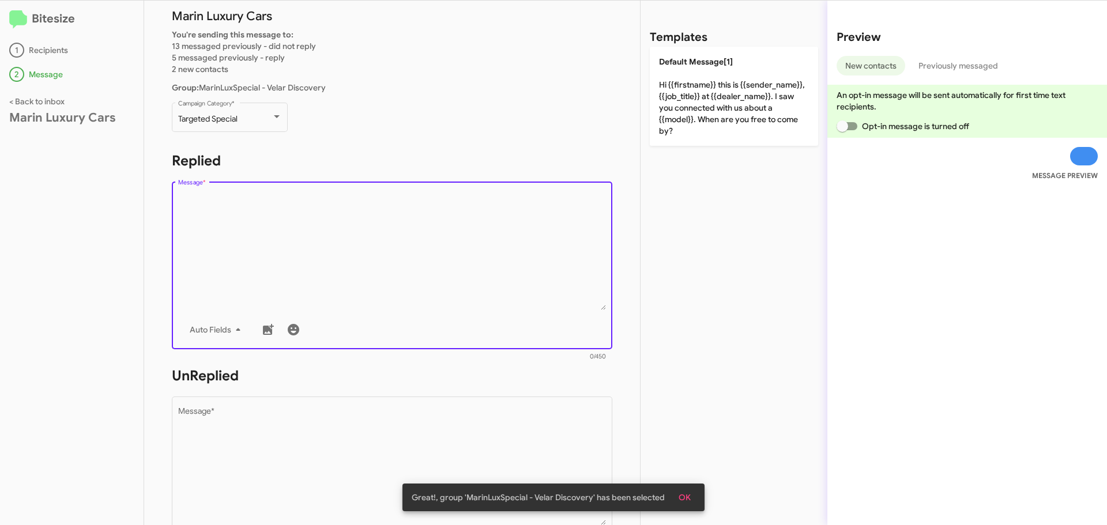
click at [246, 201] on textarea "Message *" at bounding box center [392, 251] width 428 height 118
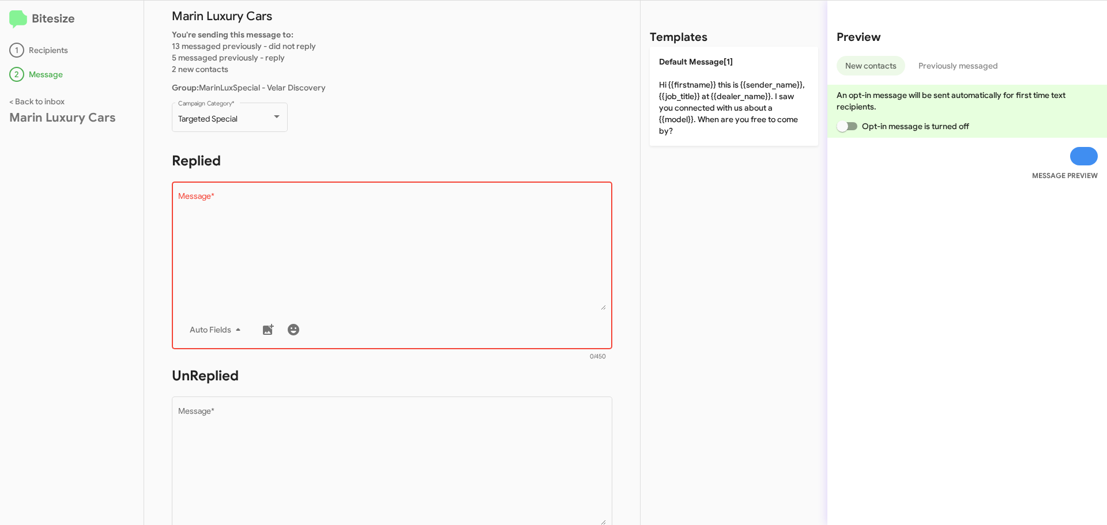
click at [281, 246] on textarea "Message *" at bounding box center [392, 251] width 428 height 118
paste textarea "Hi {{firstname}} it's {{sender_name}} at {{dealer_name}}. Luxury is now effortl…"
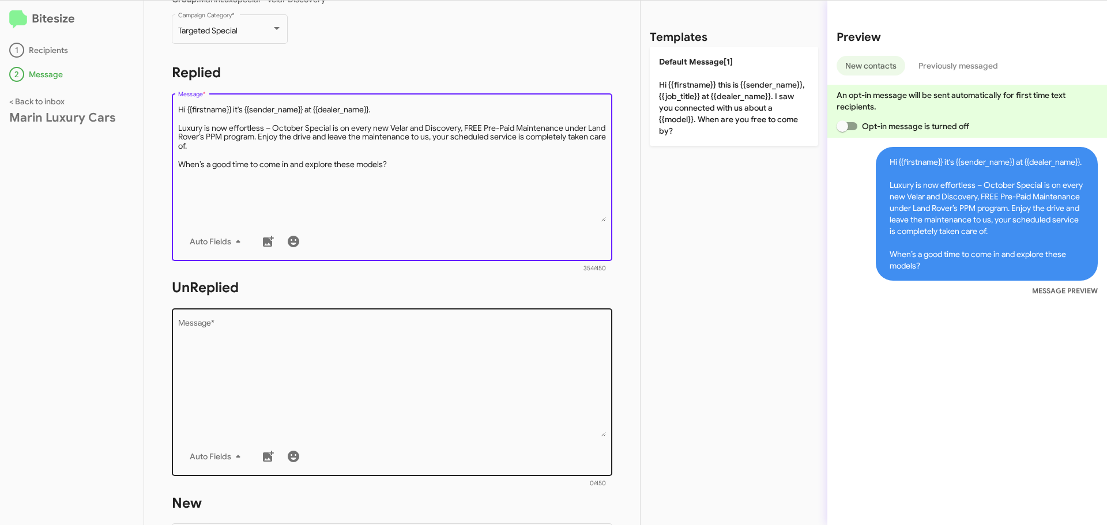
scroll to position [173, 0]
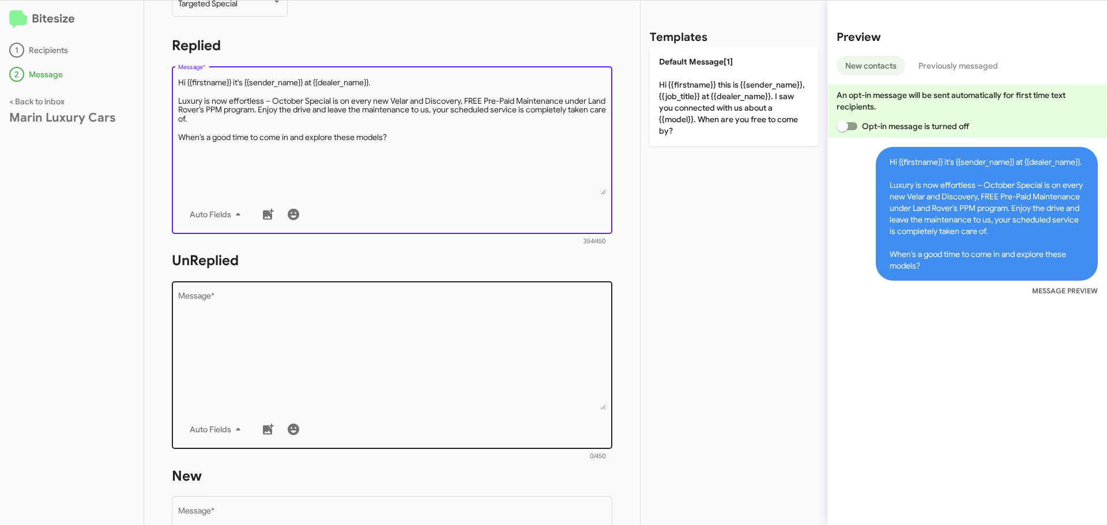
type textarea "Hi {{firstname}} it's {{sender_name}} at {{dealer_name}}. Luxury is now effortl…"
click at [235, 325] on textarea "Message *" at bounding box center [392, 351] width 428 height 118
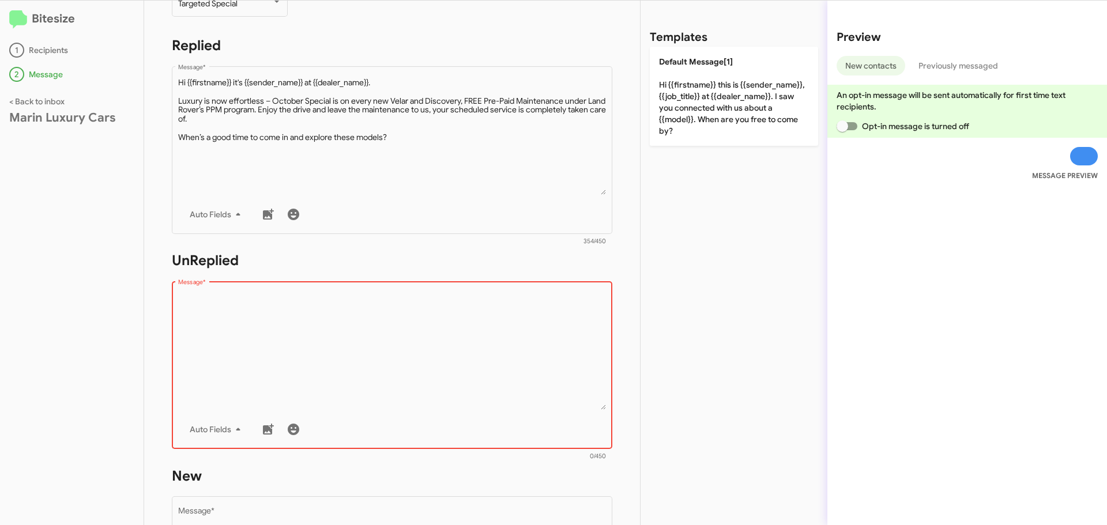
click at [322, 311] on textarea "Message *" at bounding box center [392, 351] width 428 height 118
paste textarea "Hi {{firstname}} it's {{sender_name}}, {{job_title}} at {{dealer_name}}. Thanks…"
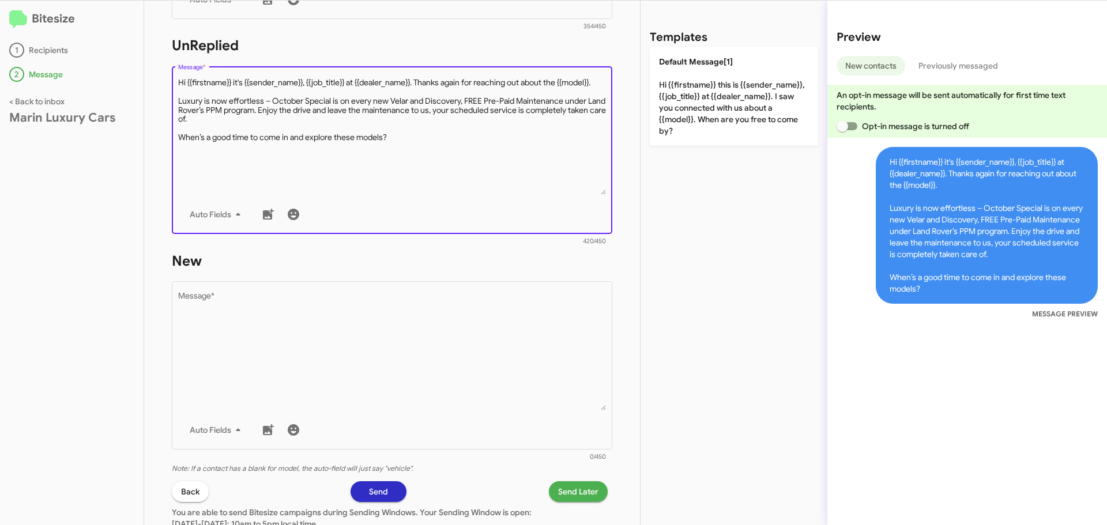
scroll to position [403, 0]
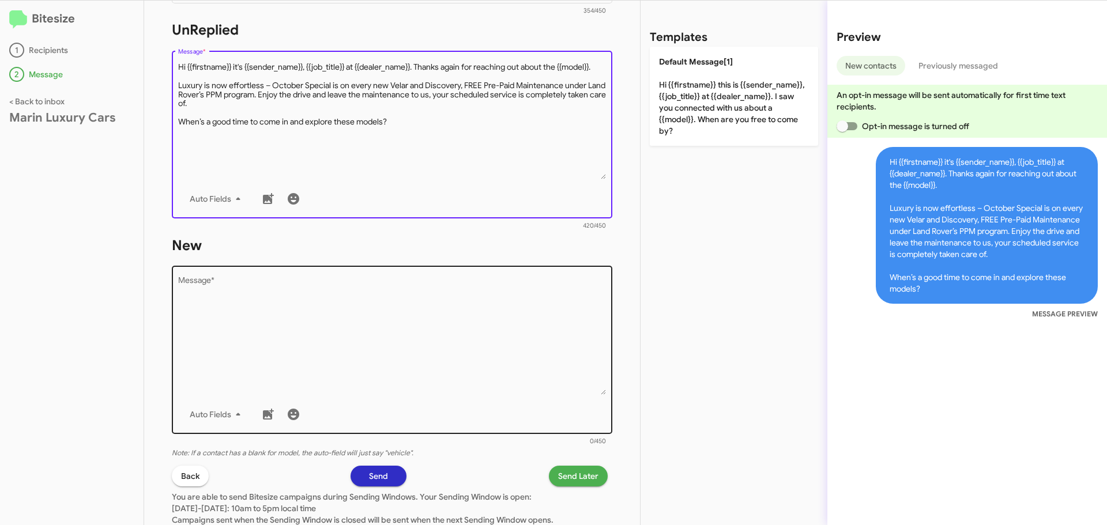
type textarea "Hi {{firstname}} it's {{sender_name}}, {{job_title}} at {{dealer_name}}. Thanks…"
click at [315, 312] on textarea "Message *" at bounding box center [392, 336] width 428 height 118
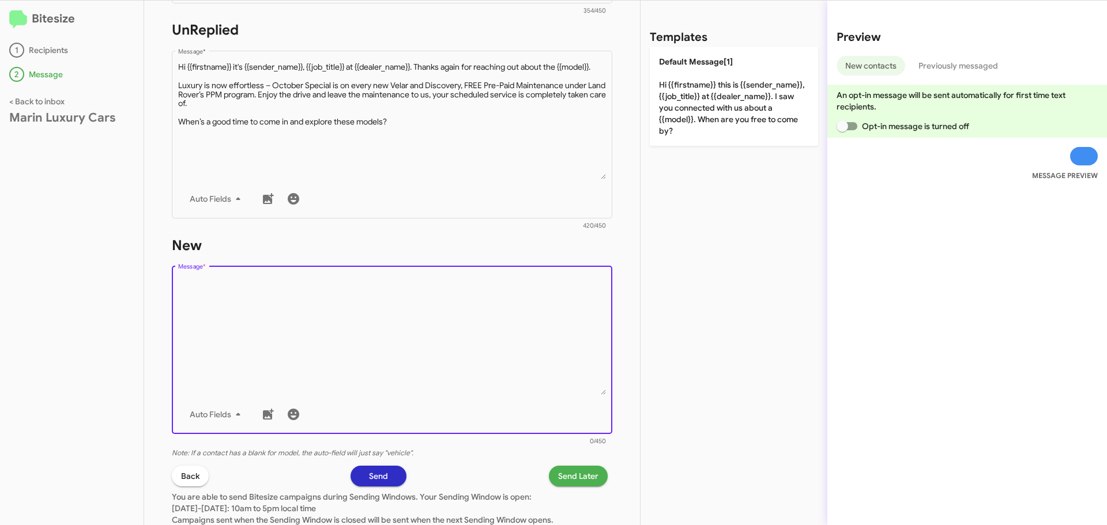
paste textarea "Hi {{firstname}} it's {{sender_name}}, {{job_title}} at {{dealer_name}}. Thanks…"
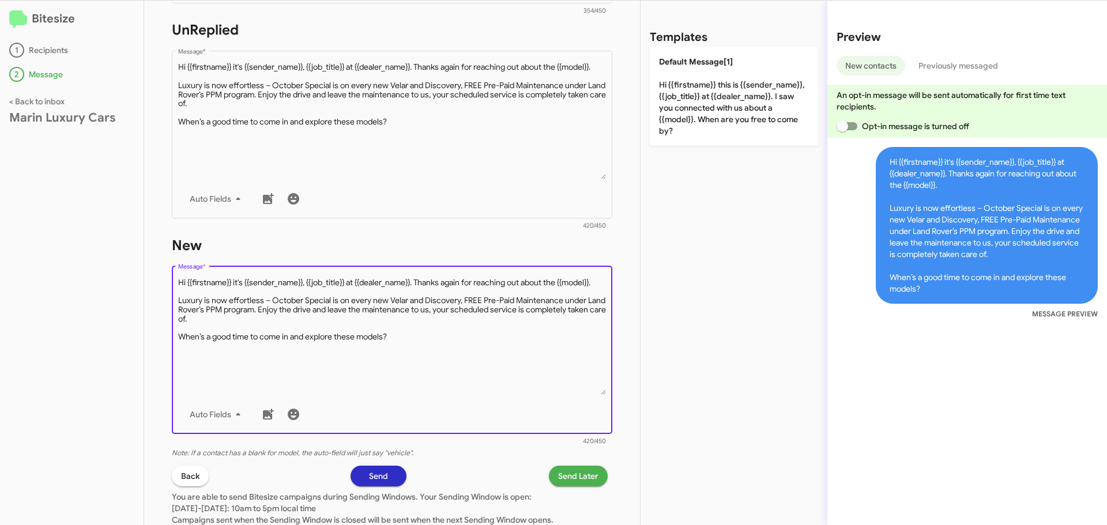
type textarea "Hi {{firstname}} it's {{sender_name}}, {{job_title}} at {{dealer_name}}. Thanks…"
click at [616, 254] on div "STEP 2 What would you like to say? Marin Luxury Cars You're sending this messag…" at bounding box center [392, 263] width 496 height 524
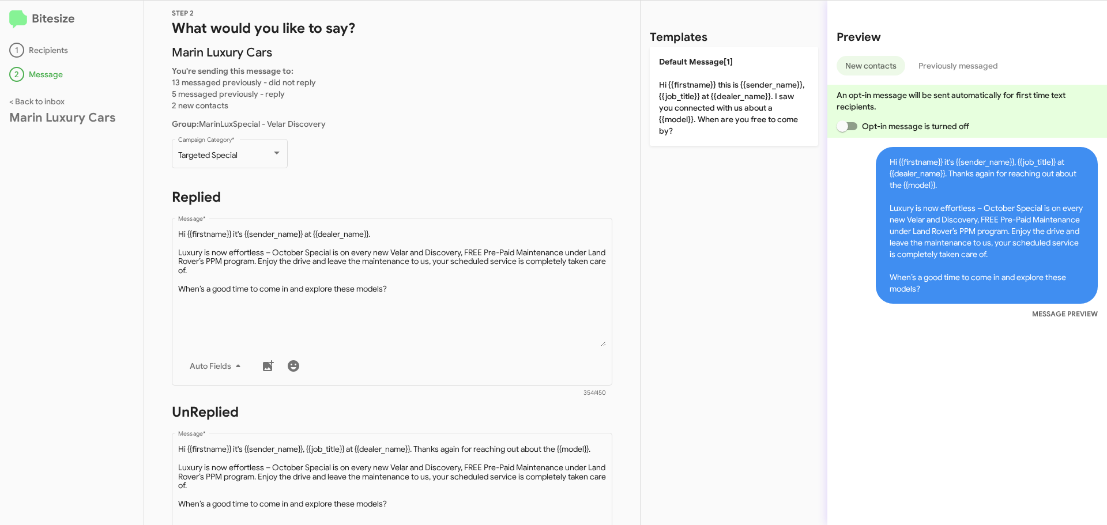
scroll to position [0, 0]
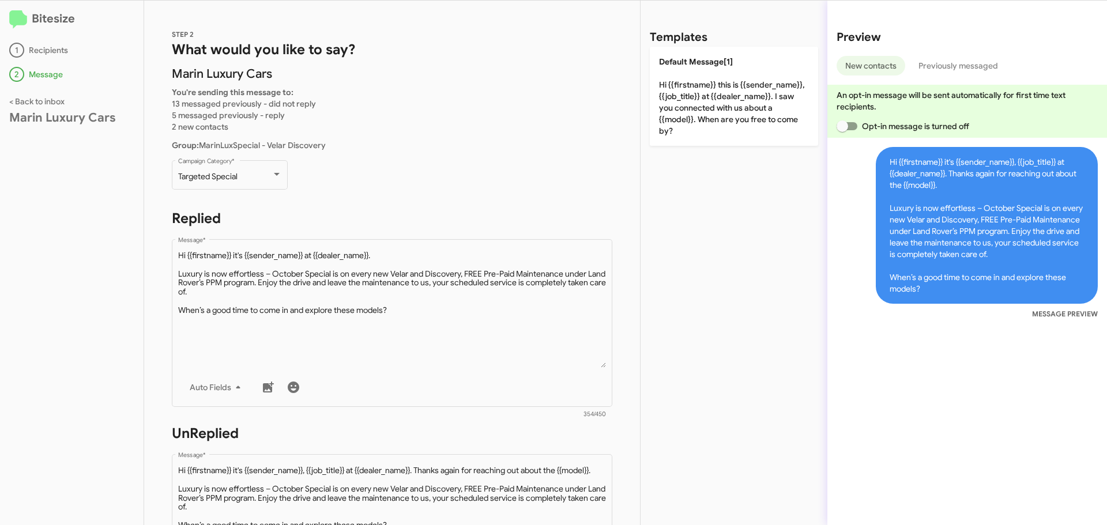
click at [495, 152] on div "STEP 2 What would you like to say? Marin Luxury Cars You're sending this messag…" at bounding box center [392, 263] width 496 height 524
click at [488, 172] on p "Targeted Special Campaign Category *" at bounding box center [392, 180] width 440 height 44
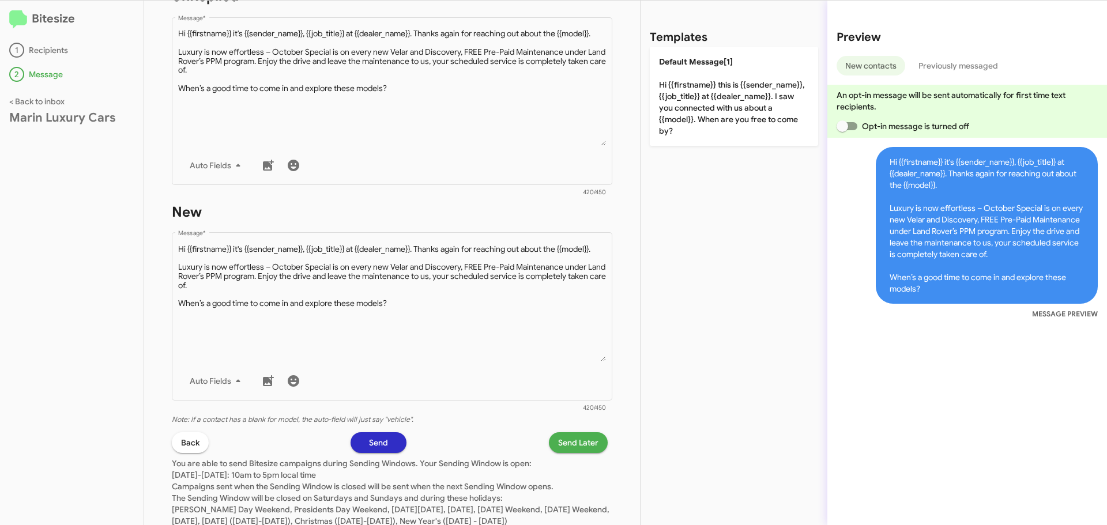
scroll to position [485, 0]
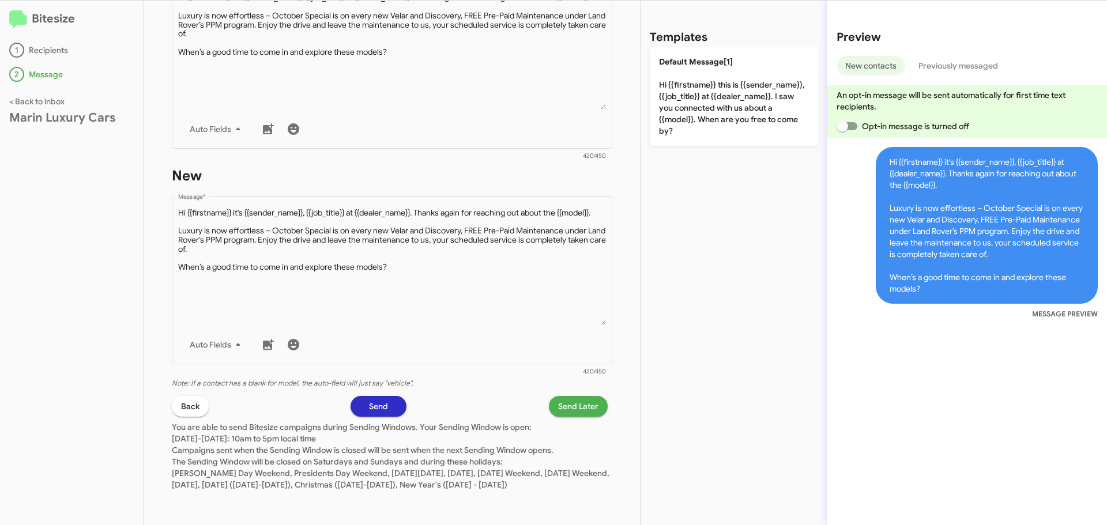
click at [382, 396] on span "Send" at bounding box center [378, 406] width 19 height 21
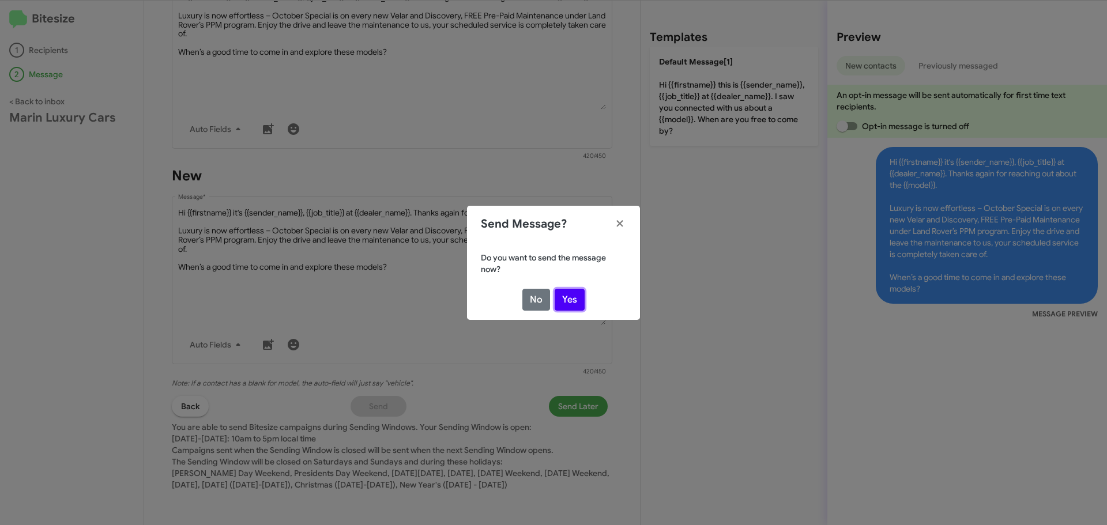
click at [569, 300] on button "Yes" at bounding box center [569, 300] width 30 height 22
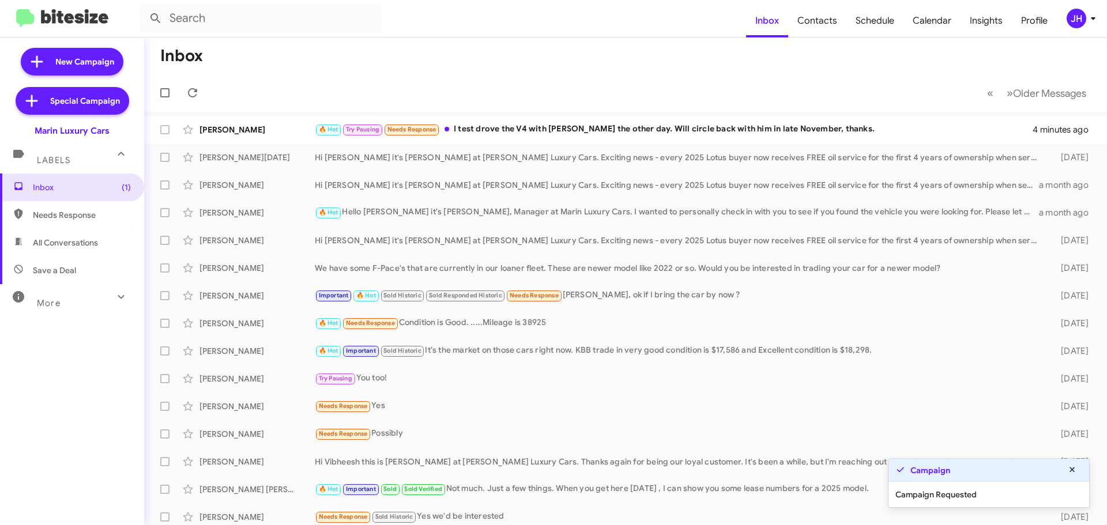
click at [63, 297] on div "More" at bounding box center [60, 298] width 103 height 21
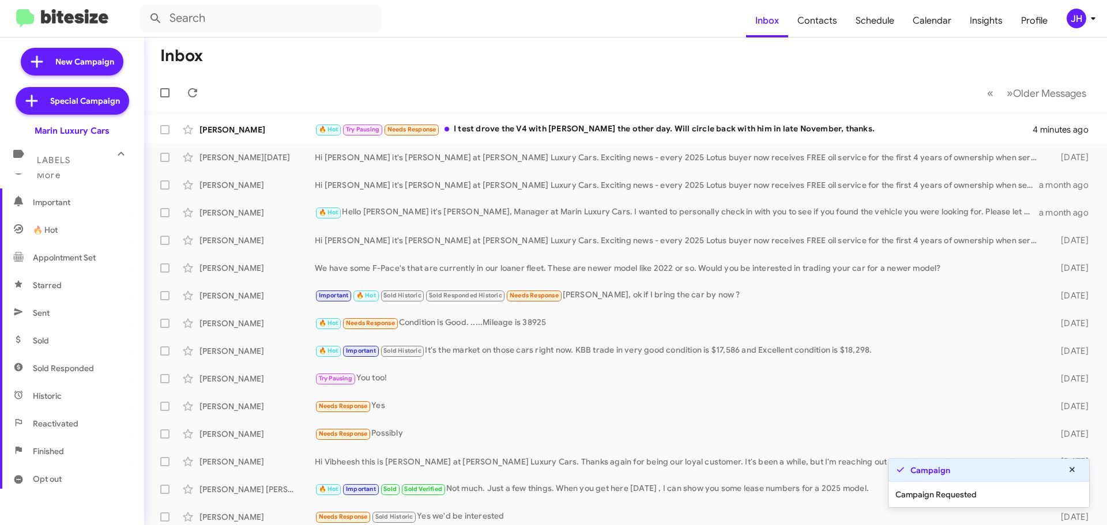
scroll to position [173, 0]
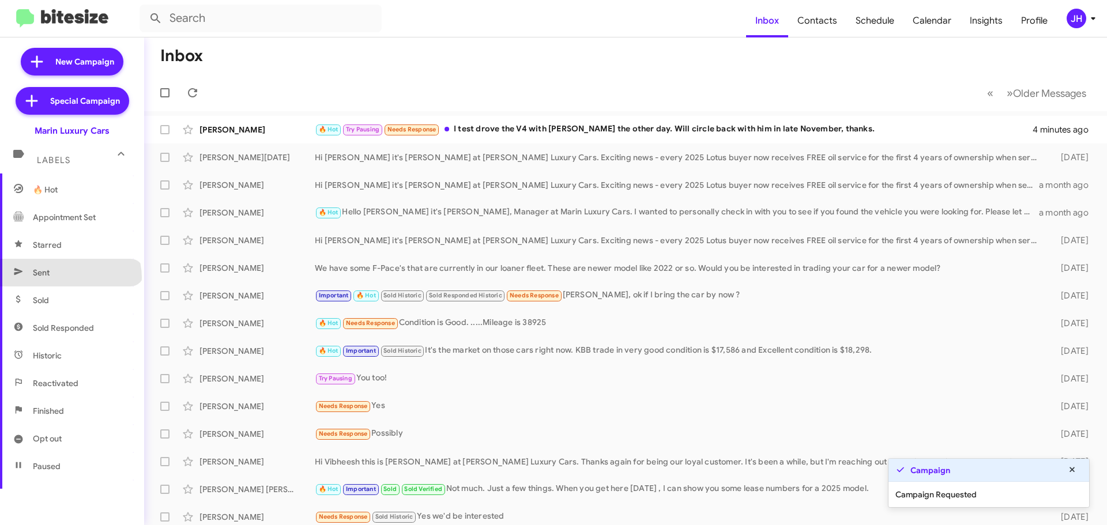
click at [70, 278] on span "Sent" at bounding box center [72, 273] width 144 height 28
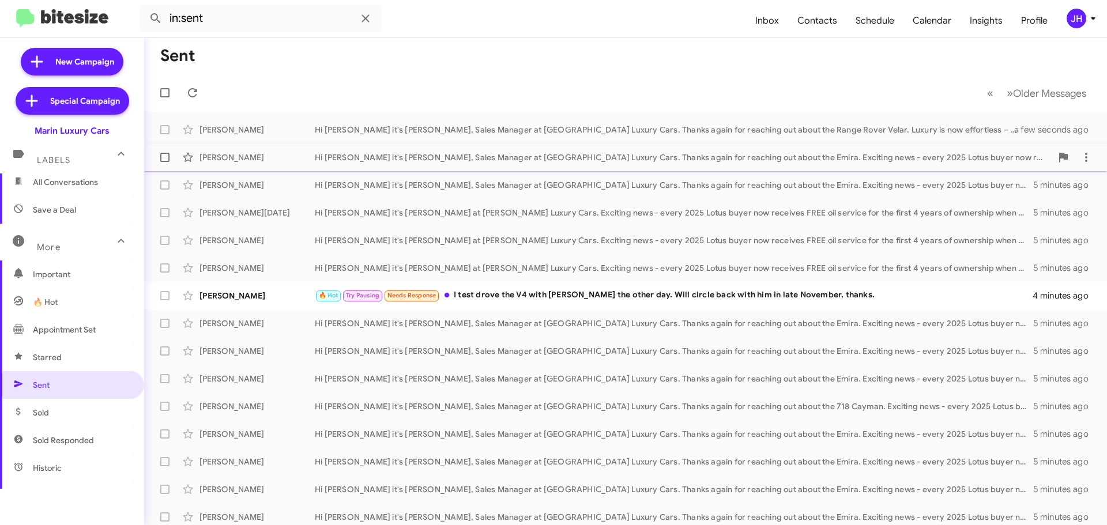
scroll to position [58, 0]
click at [836, 21] on span "Contacts" at bounding box center [817, 20] width 58 height 33
type input "in:groups"
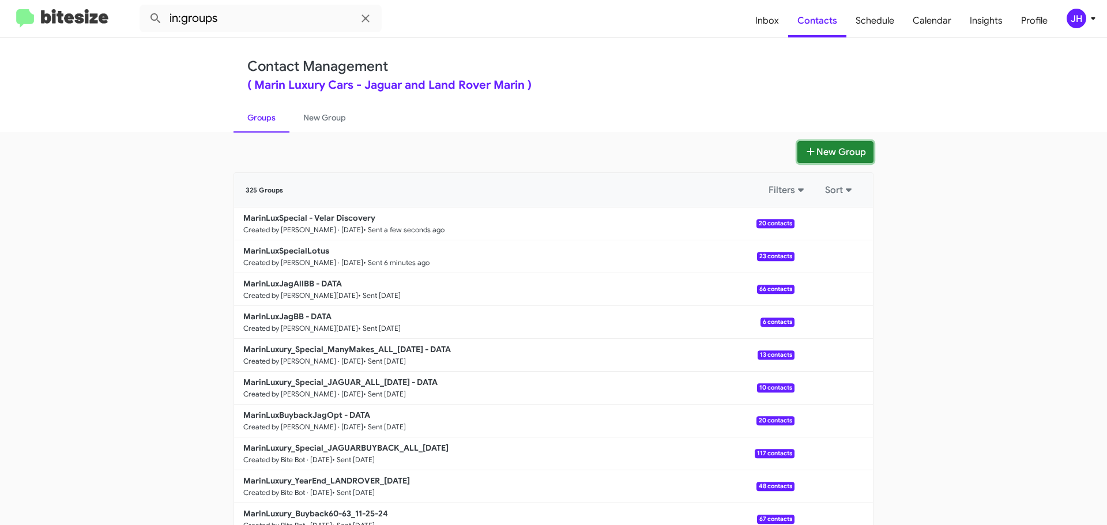
click at [834, 145] on button "New Group" at bounding box center [835, 152] width 76 height 22
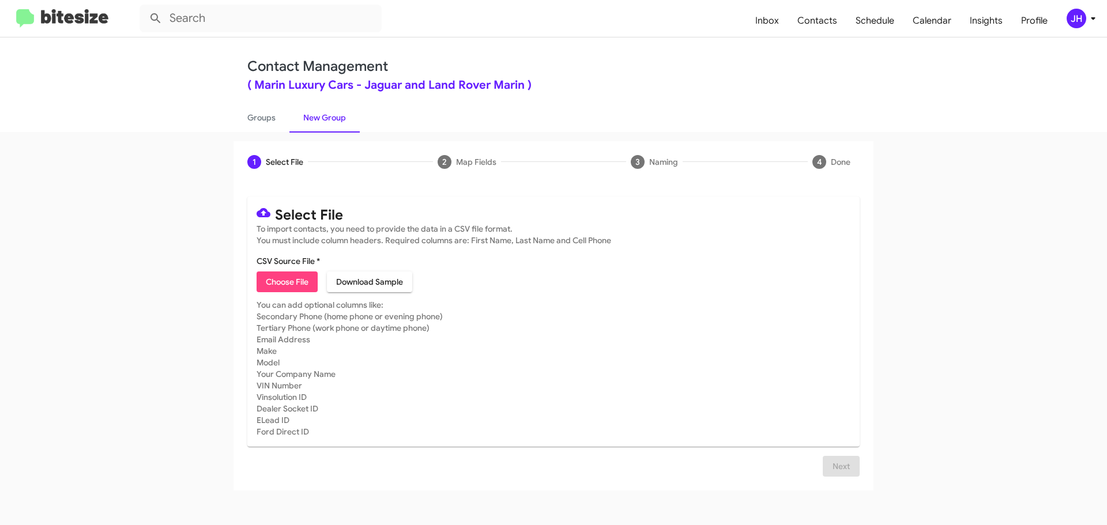
click at [294, 281] on span "Choose File" at bounding box center [287, 281] width 43 height 21
type input "MarinLuxSpecial - F-Pace"
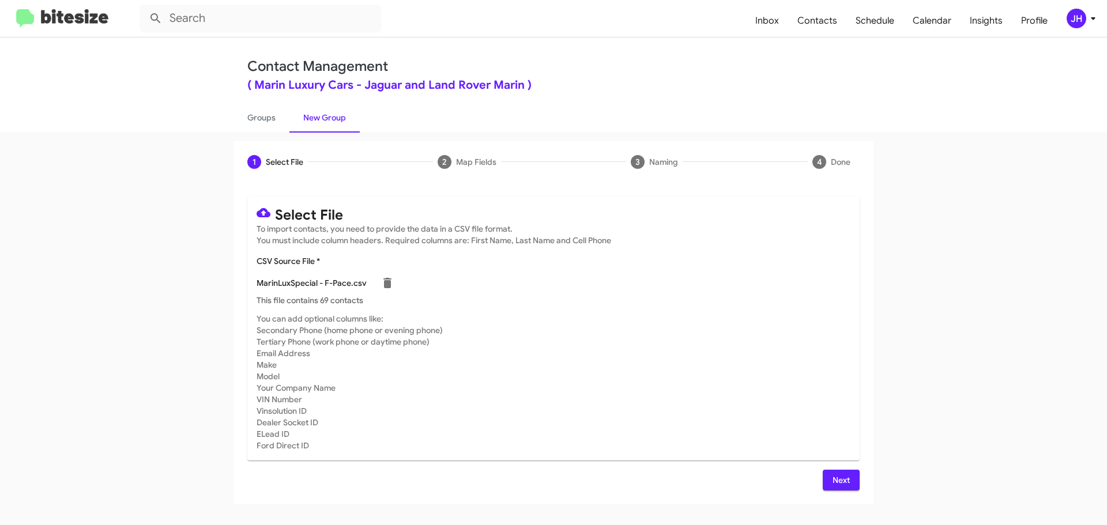
click at [837, 487] on span "Next" at bounding box center [841, 480] width 18 height 21
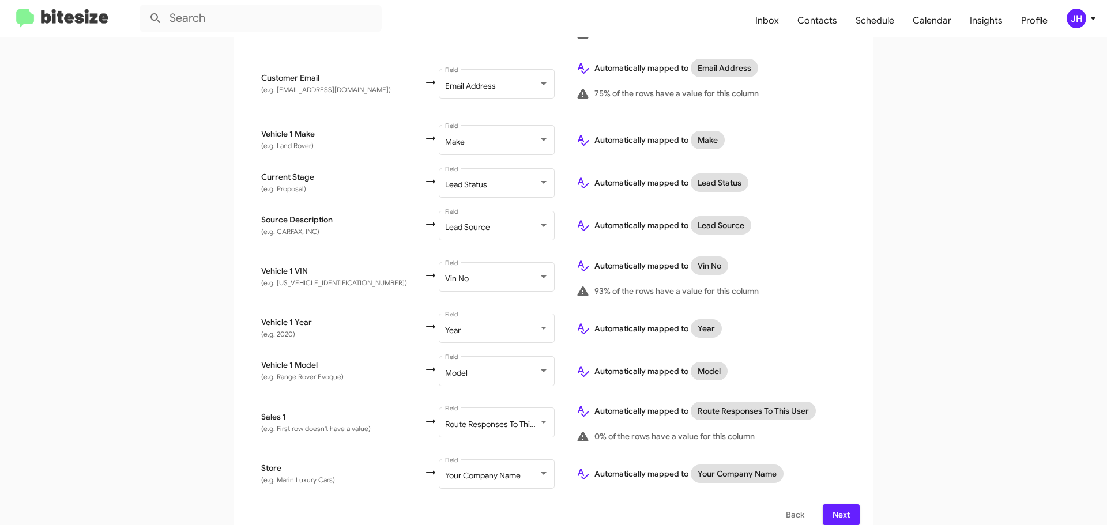
scroll to position [445, 0]
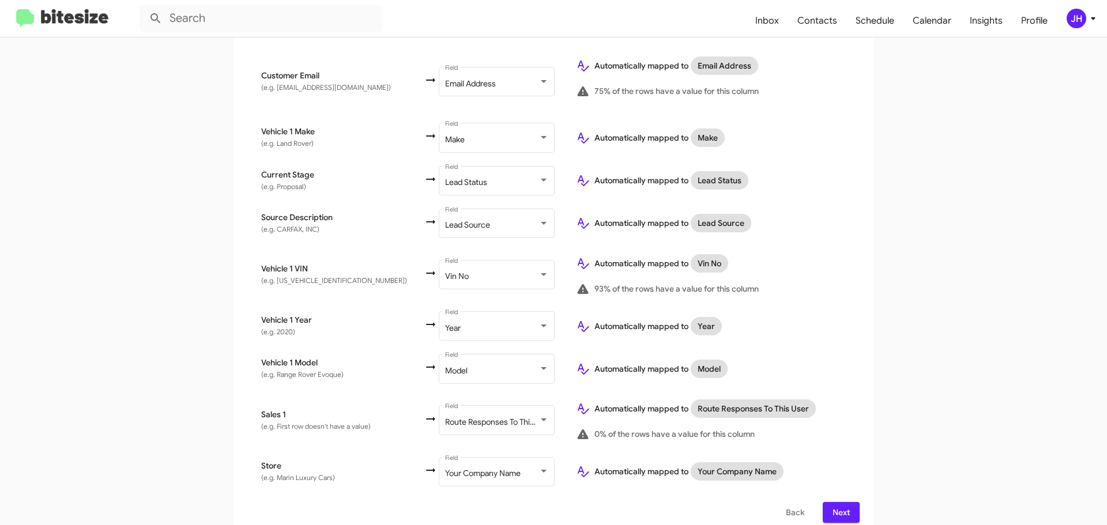
click at [842, 502] on span "Next" at bounding box center [841, 512] width 18 height 21
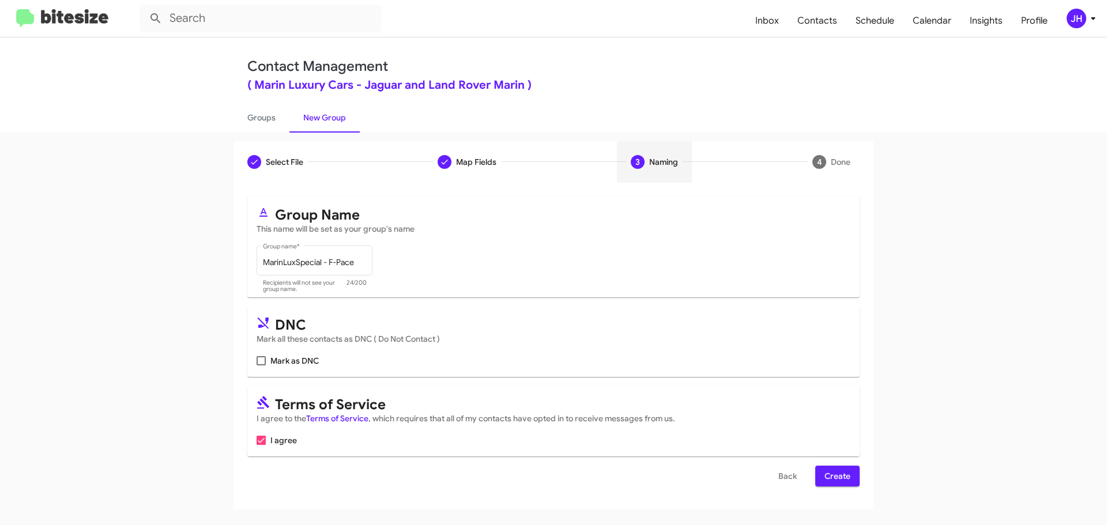
scroll to position [0, 0]
click at [844, 476] on span "Create" at bounding box center [837, 476] width 26 height 21
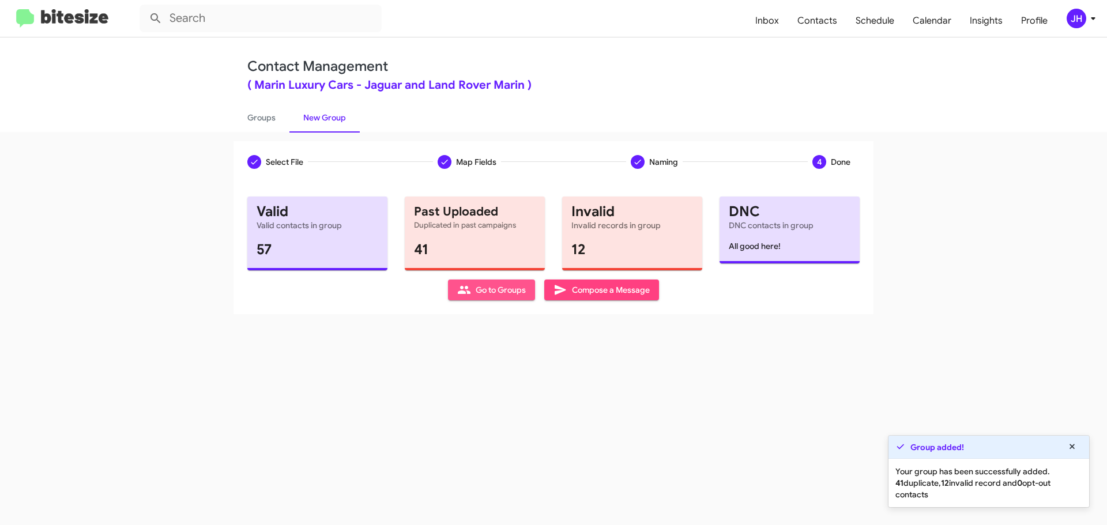
click at [505, 296] on span "Go to Groups" at bounding box center [491, 290] width 69 height 21
type input "in:groups"
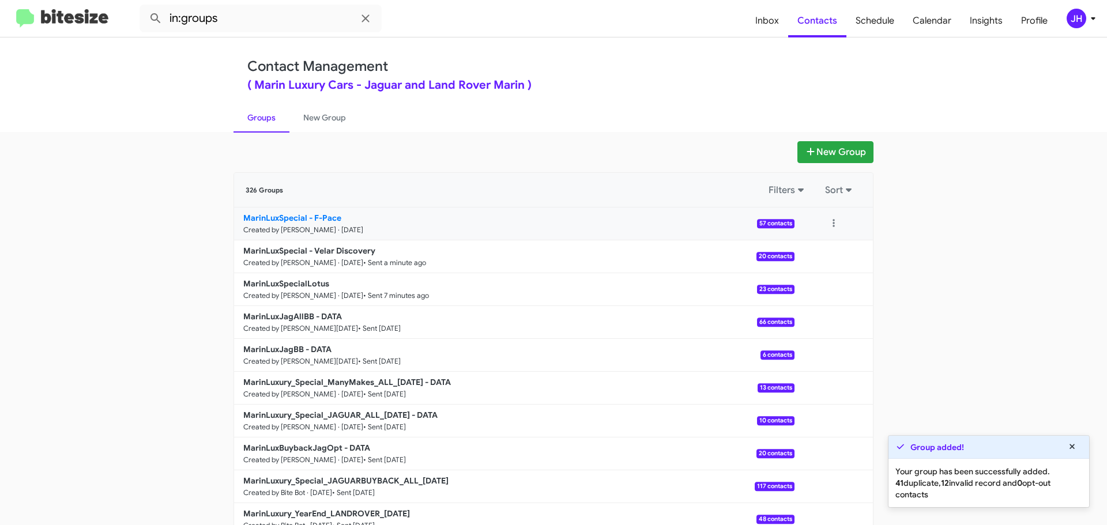
click at [595, 220] on p "MarinLuxSpecial - F-Pace" at bounding box center [514, 218] width 542 height 12
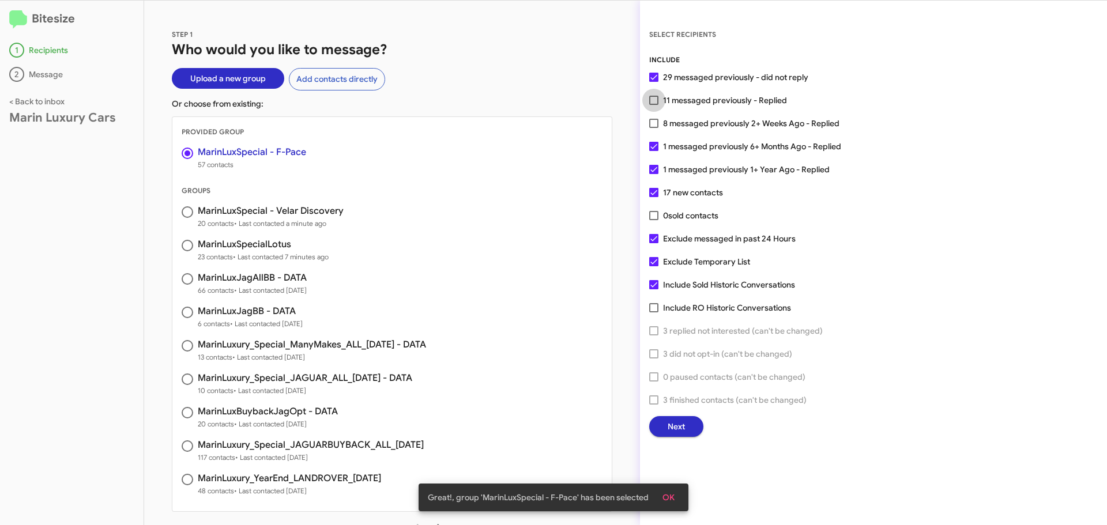
click at [653, 100] on span at bounding box center [653, 100] width 9 height 9
click at [653, 105] on input "11 messaged previously - Replied" at bounding box center [653, 105] width 1 height 1
checkbox input "true"
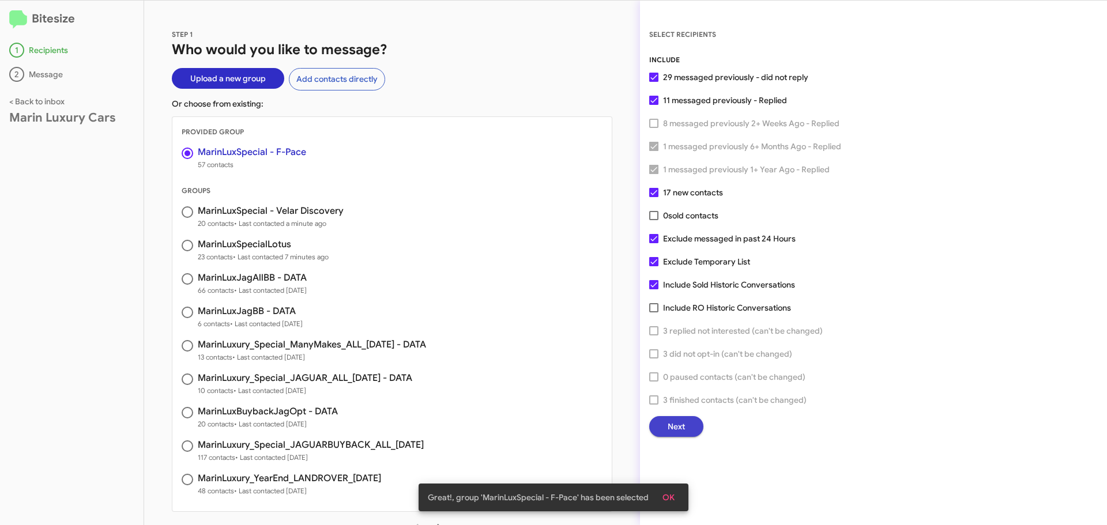
click at [678, 424] on span "Next" at bounding box center [675, 426] width 17 height 21
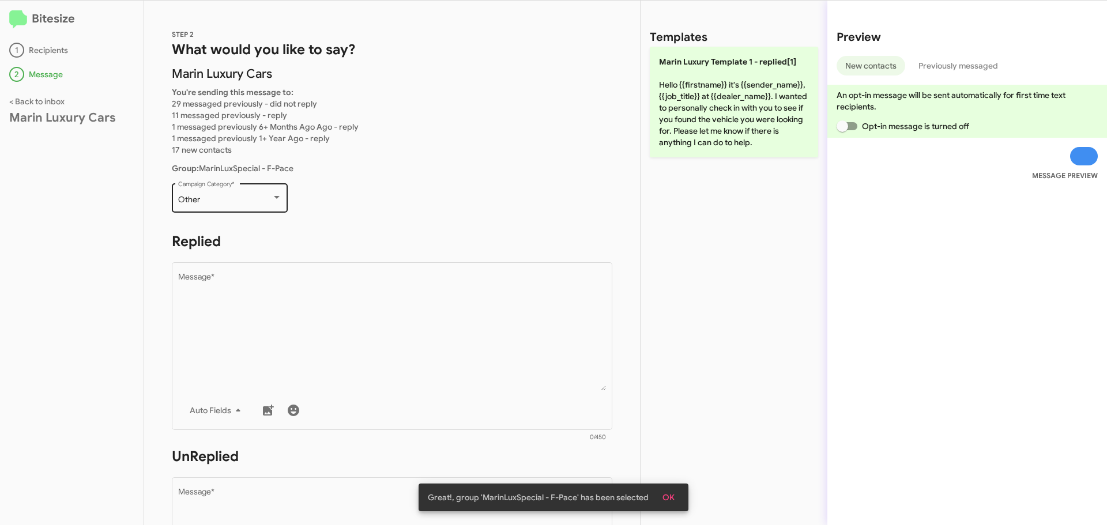
click at [233, 184] on div "Other Campaign Category *" at bounding box center [230, 197] width 104 height 32
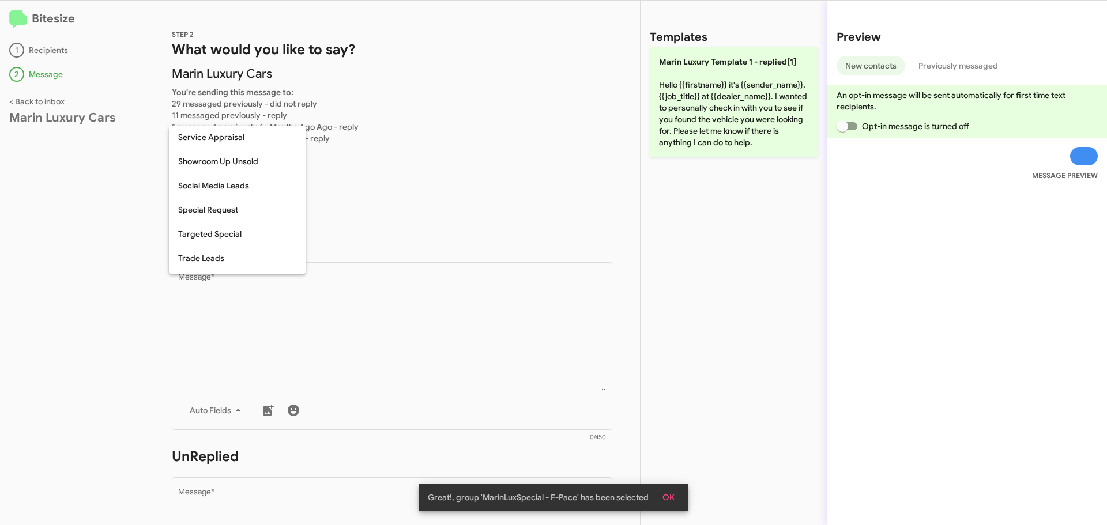
scroll to position [426, 0]
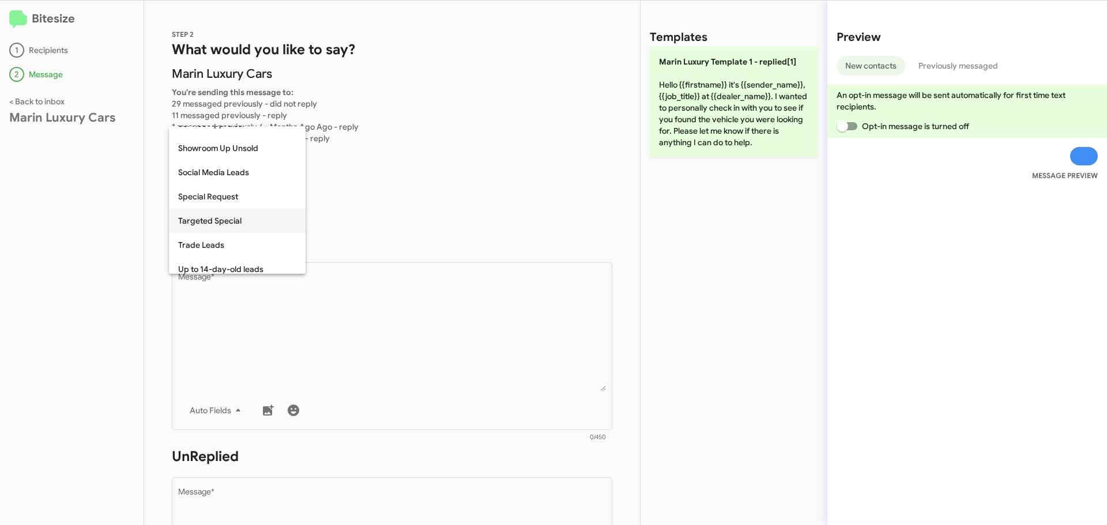
click at [235, 228] on span "Targeted Special" at bounding box center [237, 221] width 118 height 24
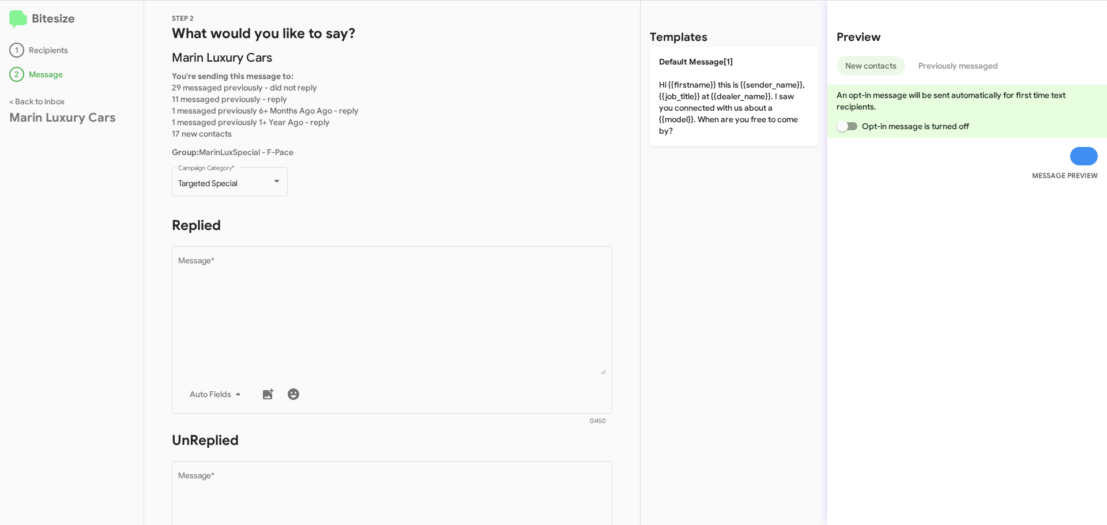
scroll to position [0, 0]
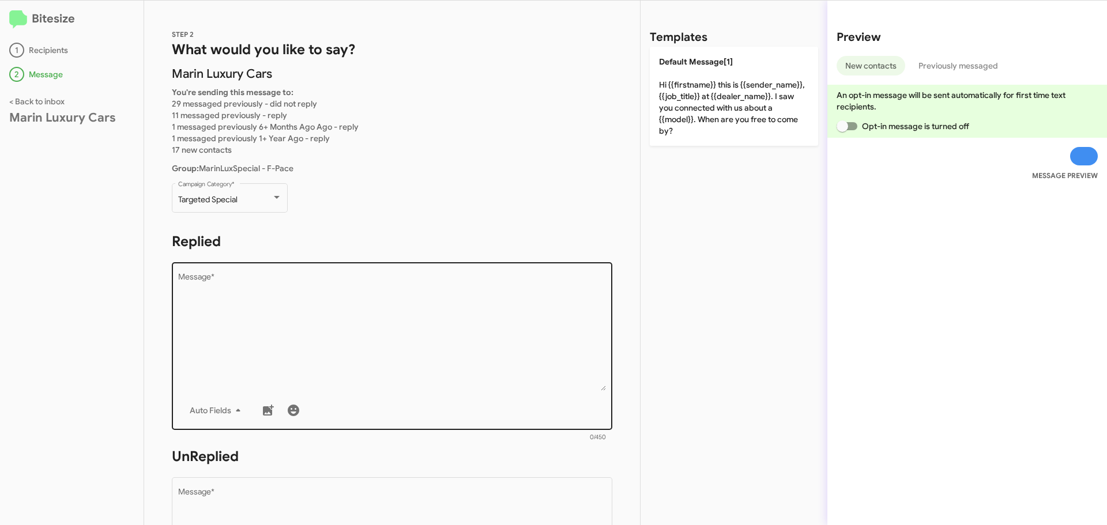
click at [254, 275] on textarea "Message *" at bounding box center [392, 332] width 428 height 118
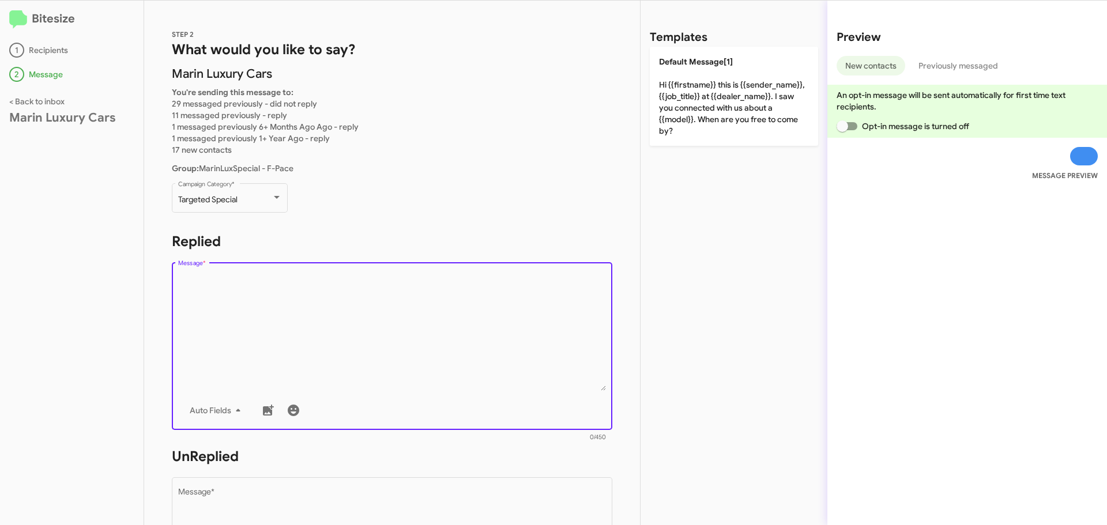
paste textarea "Hi {{firstname}} it's {{sender_name}} at {{dealer_name}}. Nothing Spooky here -…"
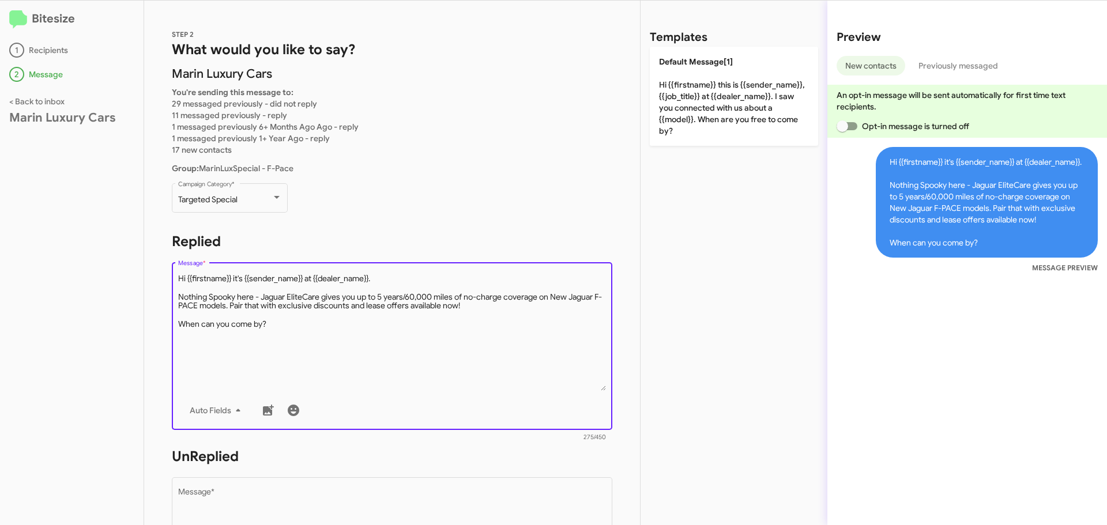
type textarea "Hi {{firstname}} it's {{sender_name}} at {{dealer_name}}. Nothing Spooky here -…"
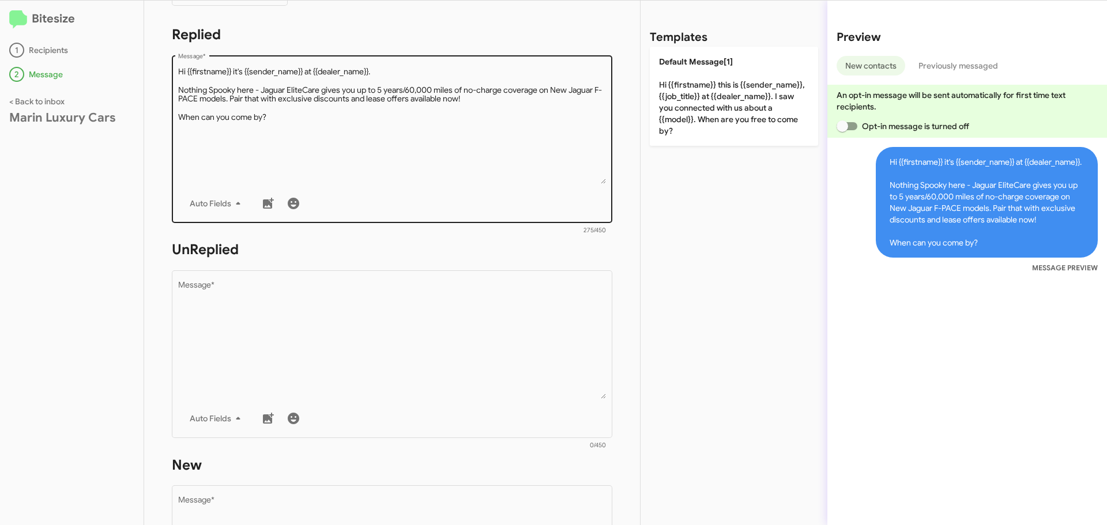
scroll to position [231, 0]
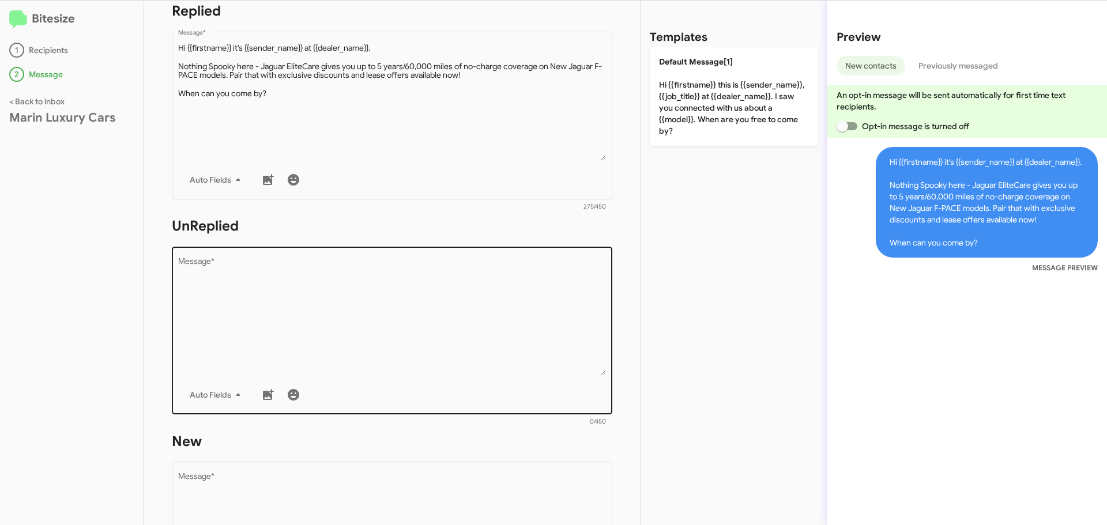
click at [262, 276] on textarea "Message *" at bounding box center [392, 317] width 428 height 118
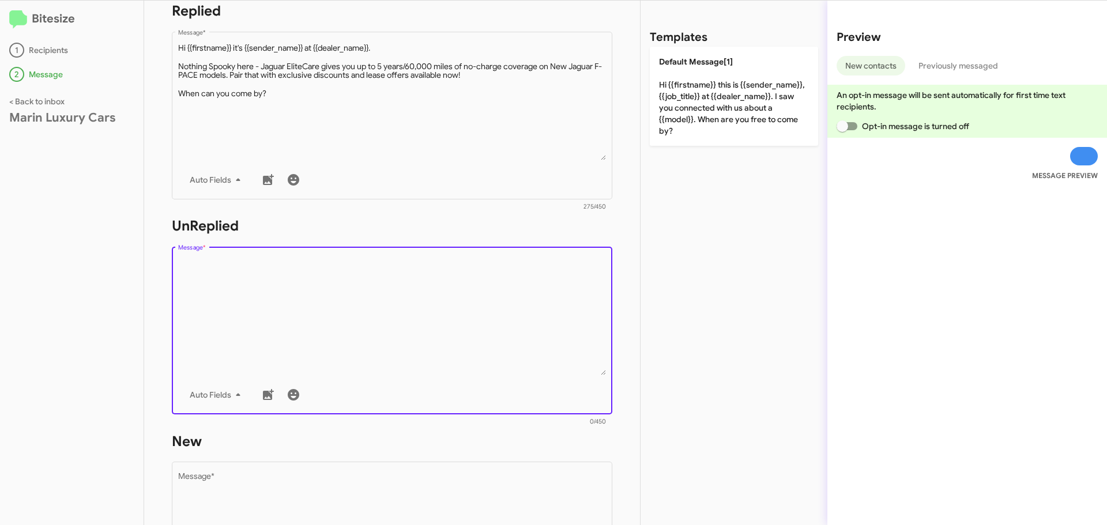
paste textarea "Hi {{firstname}} it's {{sender_name}}, {{job_title}} at {{dealer_name}}. Thanks…"
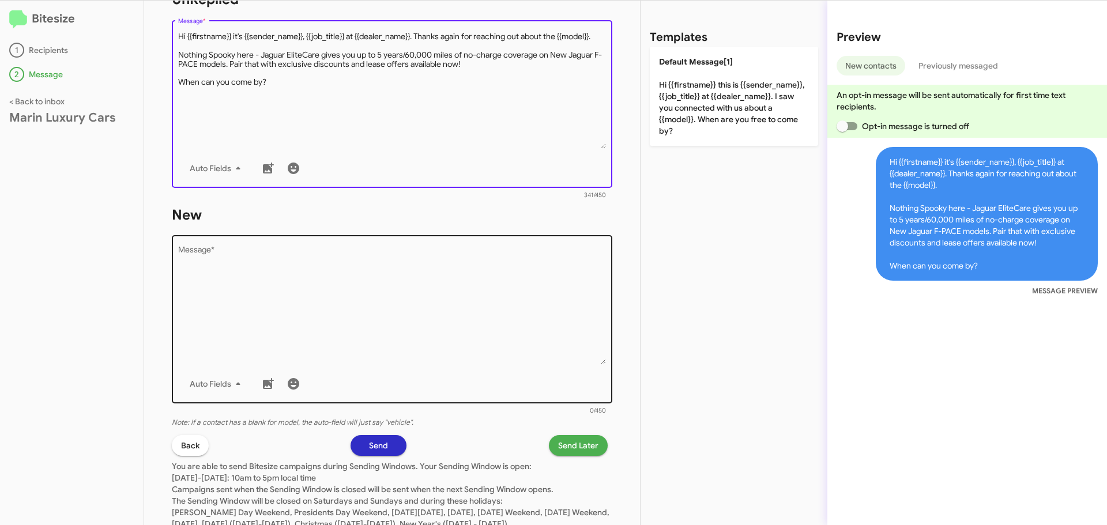
scroll to position [461, 0]
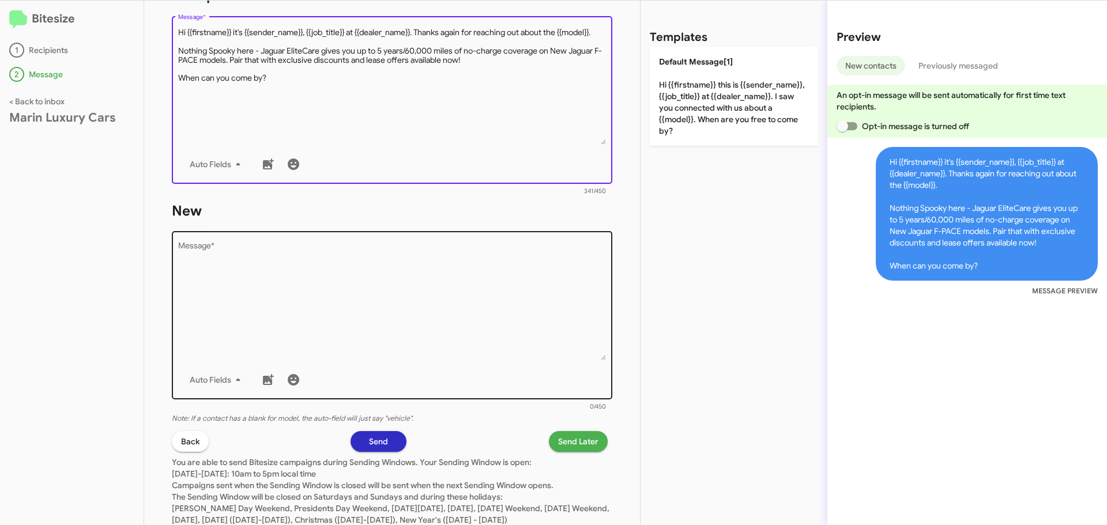
type textarea "Hi {{firstname}} it's {{sender_name}}, {{job_title}} at {{dealer_name}}. Thanks…"
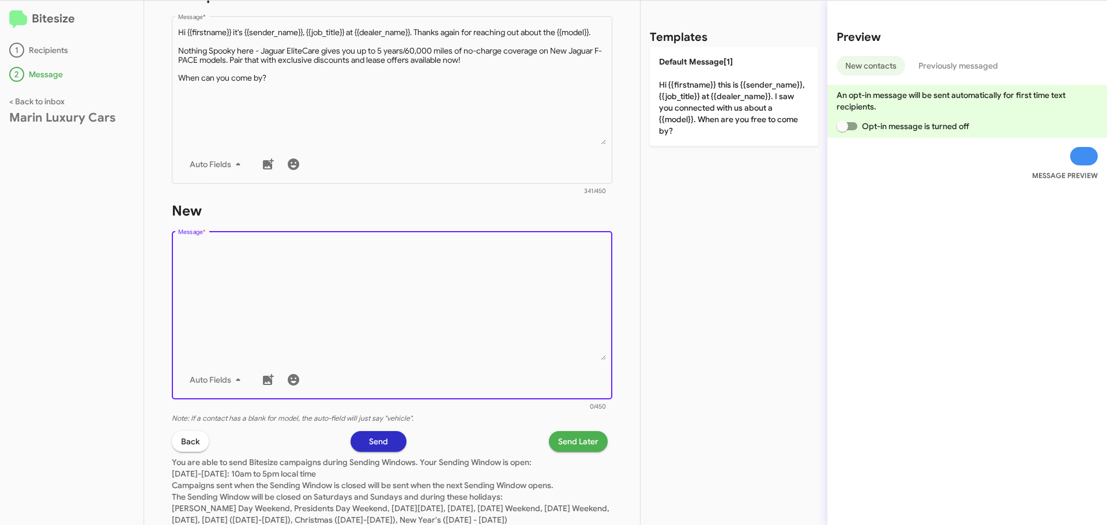
click at [258, 286] on textarea "Message *" at bounding box center [392, 302] width 428 height 118
paste textarea "Hi {{firstname}} it's {{sender_name}}, {{job_title}} at {{dealer_name}}. Thanks…"
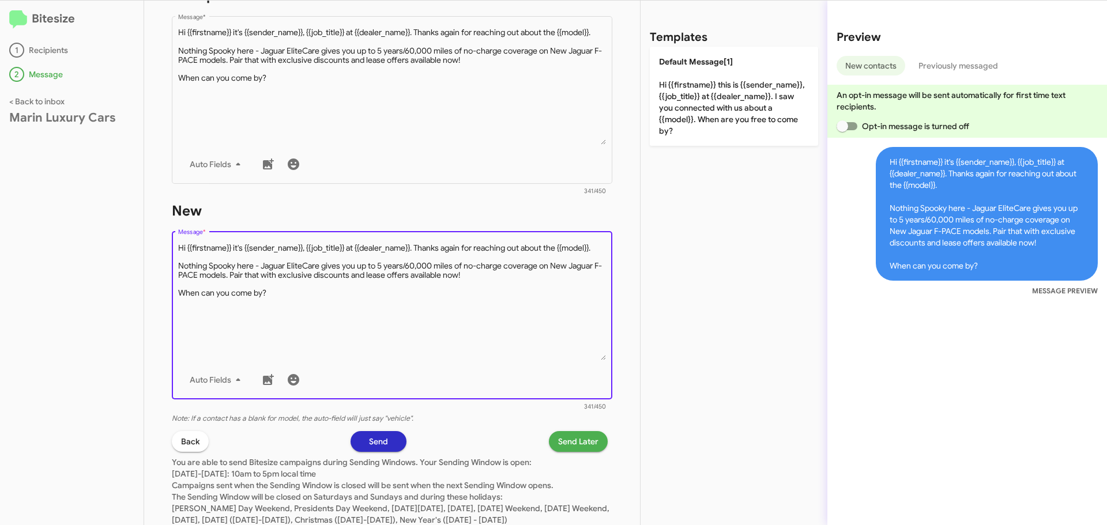
type textarea "Hi {{firstname}} it's {{sender_name}}, {{job_title}} at {{dealer_name}}. Thanks…"
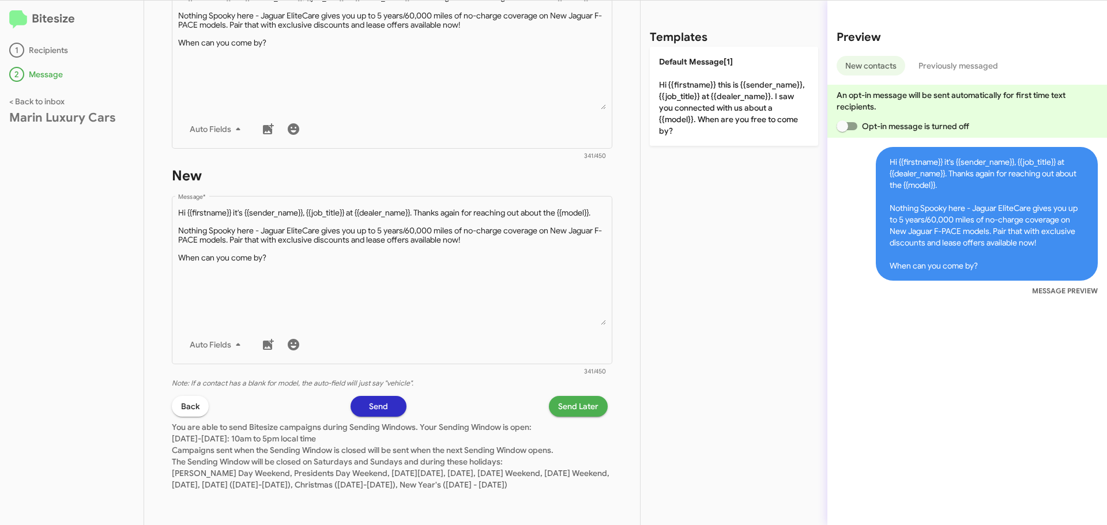
scroll to position [508, 0]
click at [383, 398] on span "Send" at bounding box center [378, 406] width 19 height 21
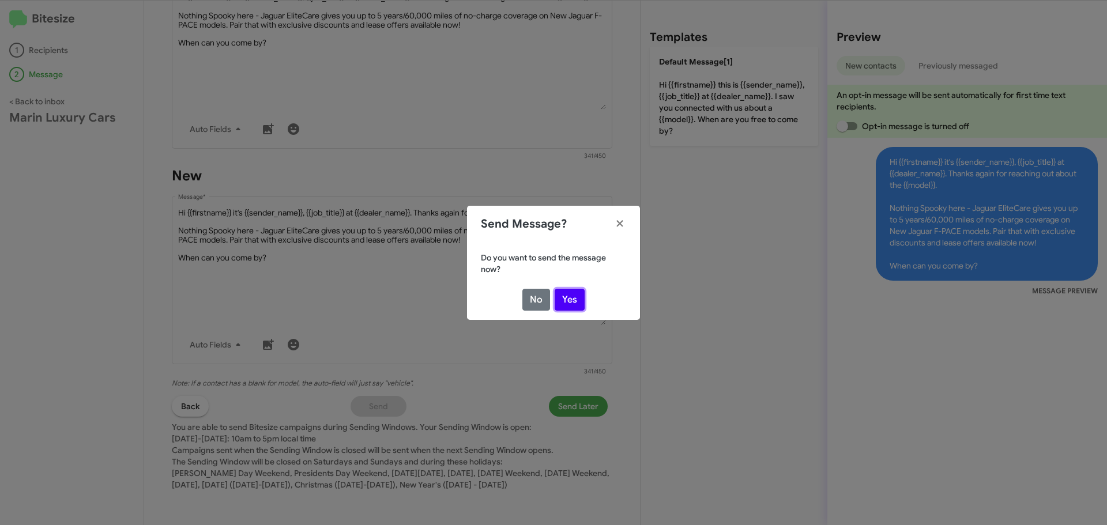
click at [571, 303] on button "Yes" at bounding box center [569, 300] width 30 height 22
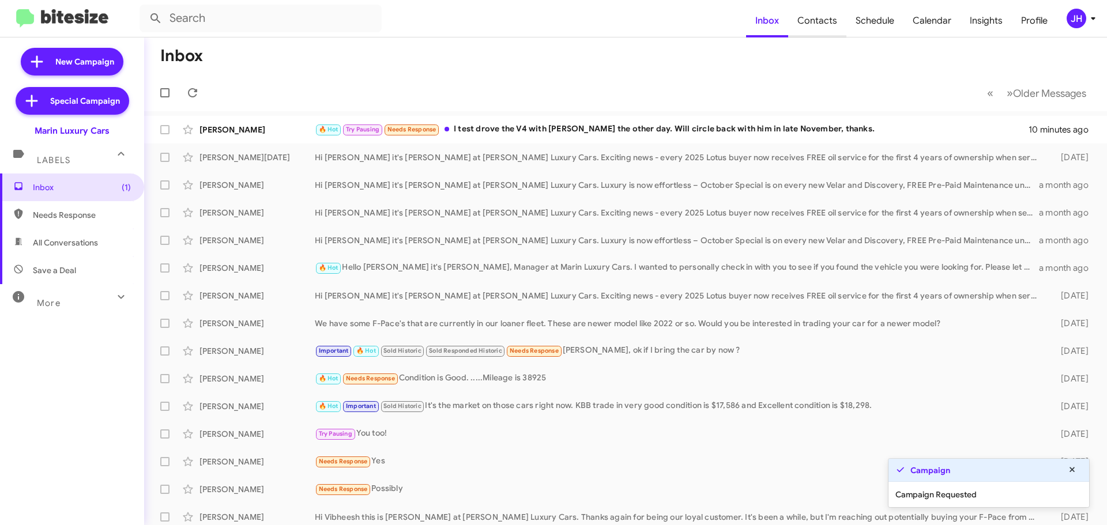
click at [811, 31] on span "Contacts" at bounding box center [817, 20] width 58 height 33
type input "in:groups"
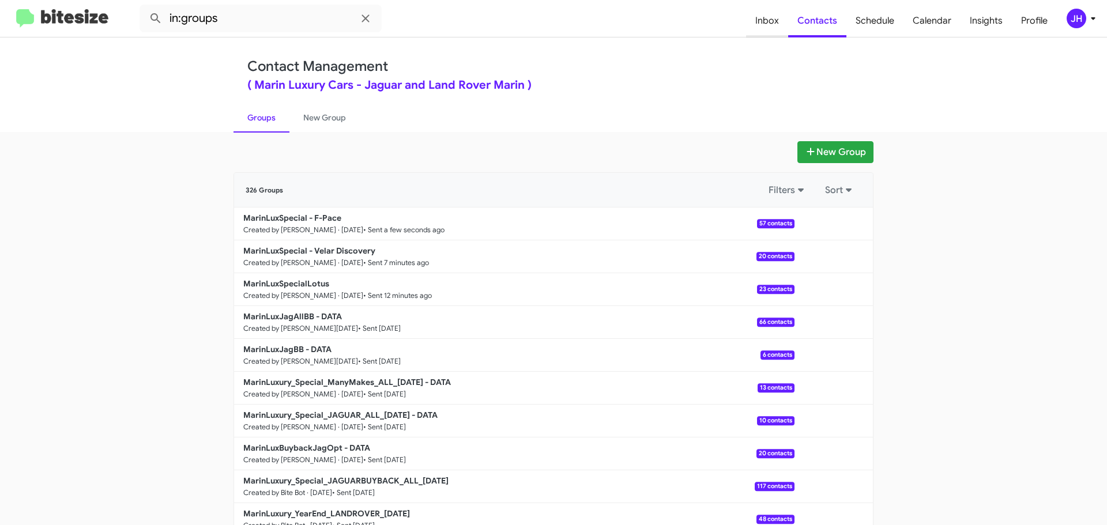
click at [775, 21] on span "Inbox" at bounding box center [767, 20] width 42 height 33
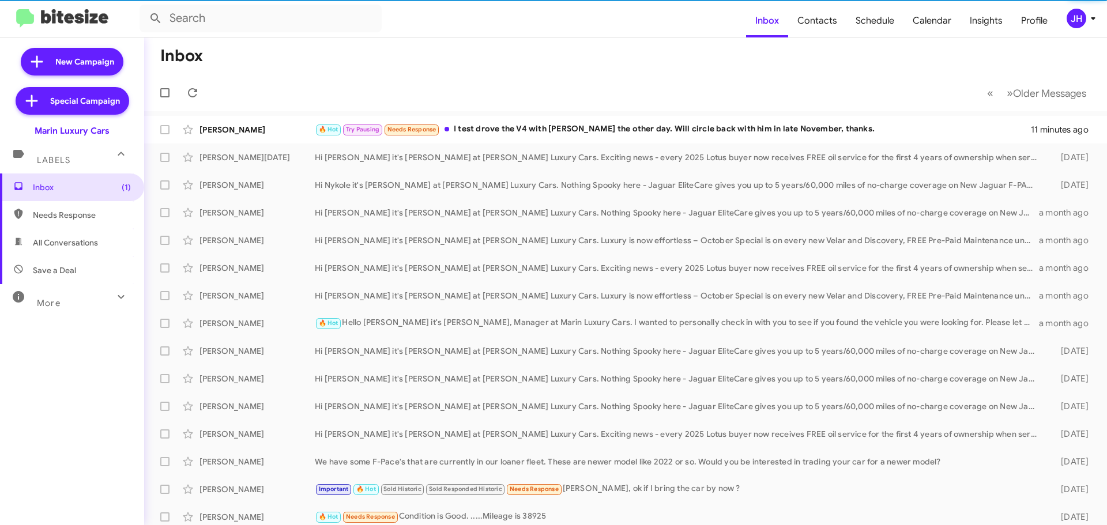
click at [112, 299] on mat-icon at bounding box center [121, 297] width 18 height 18
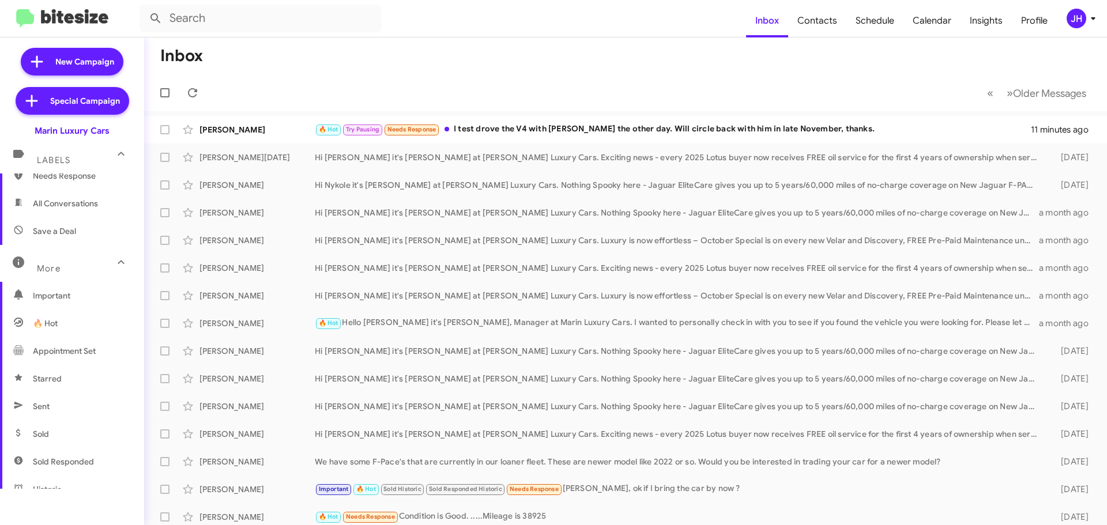
scroll to position [173, 0]
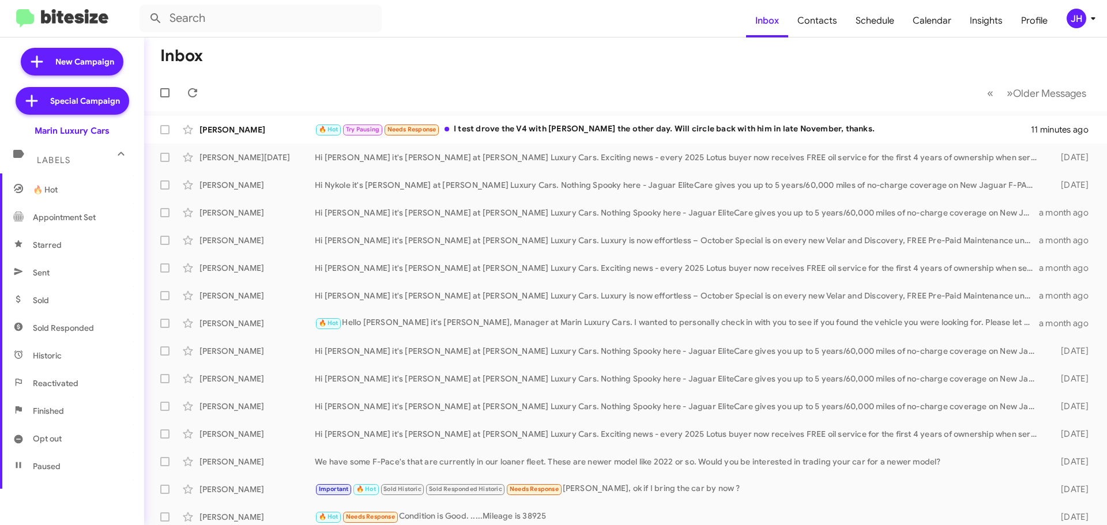
click at [61, 273] on span "Sent" at bounding box center [72, 273] width 144 height 28
type input "in:sent"
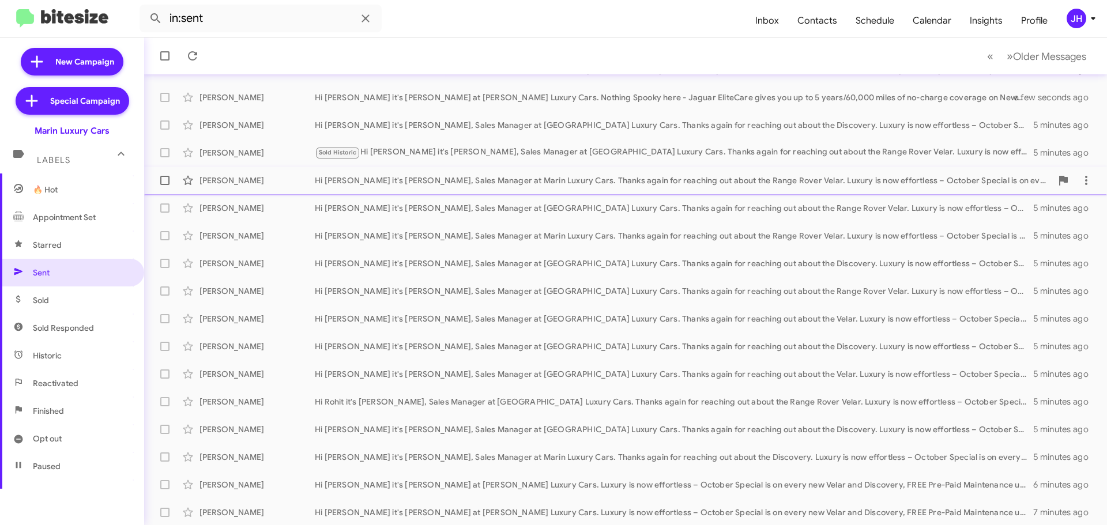
scroll to position [144, 0]
click at [1006, 56] on span "»" at bounding box center [1009, 56] width 6 height 14
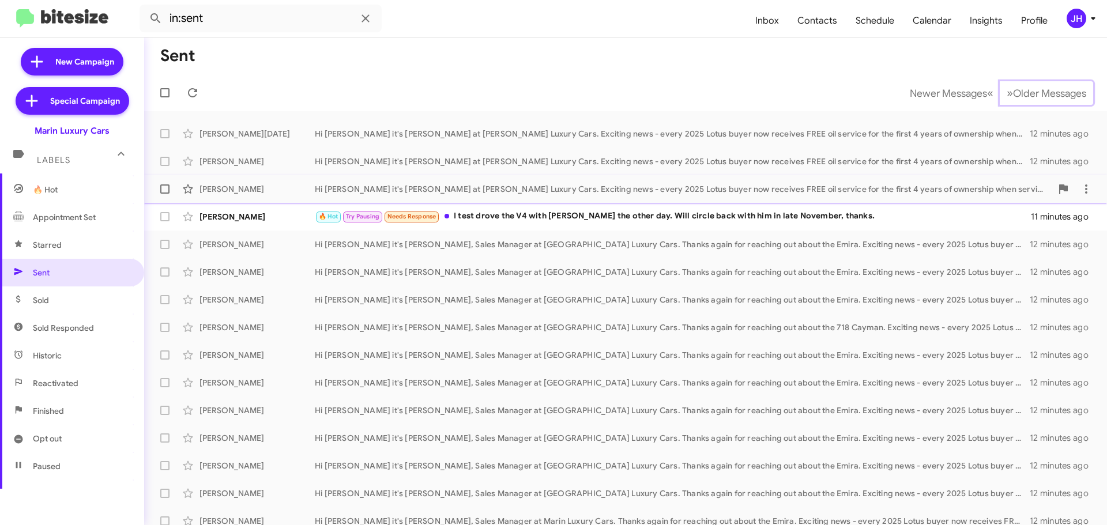
scroll to position [144, 0]
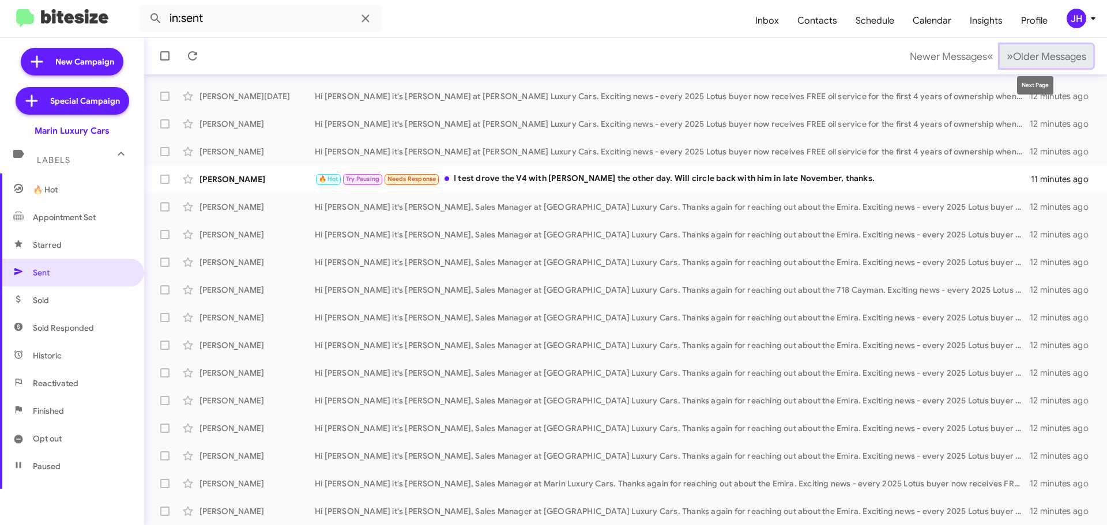
click at [1044, 55] on span "Older Messages" at bounding box center [1049, 56] width 73 height 13
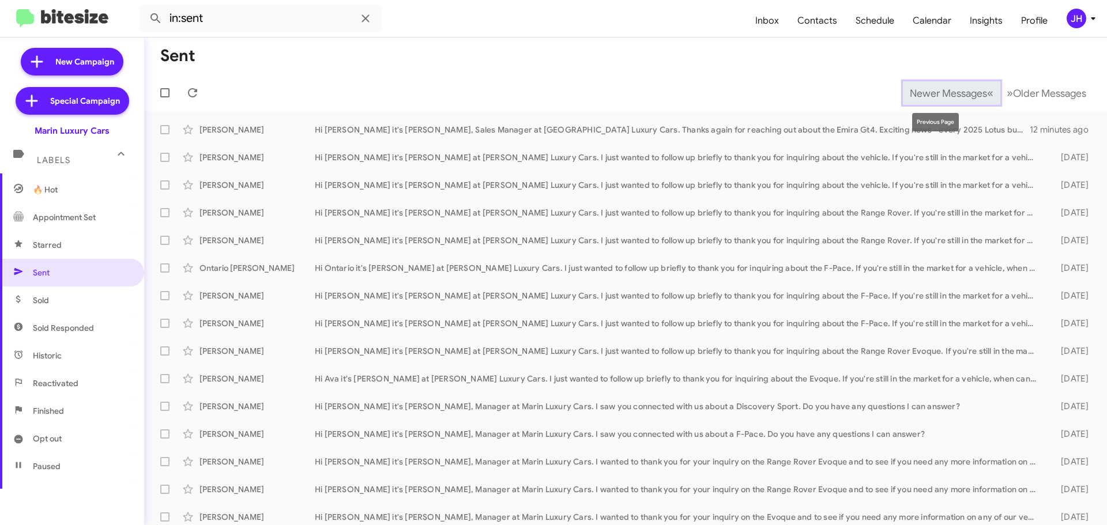
click at [936, 97] on span "Newer Messages" at bounding box center [947, 93] width 77 height 13
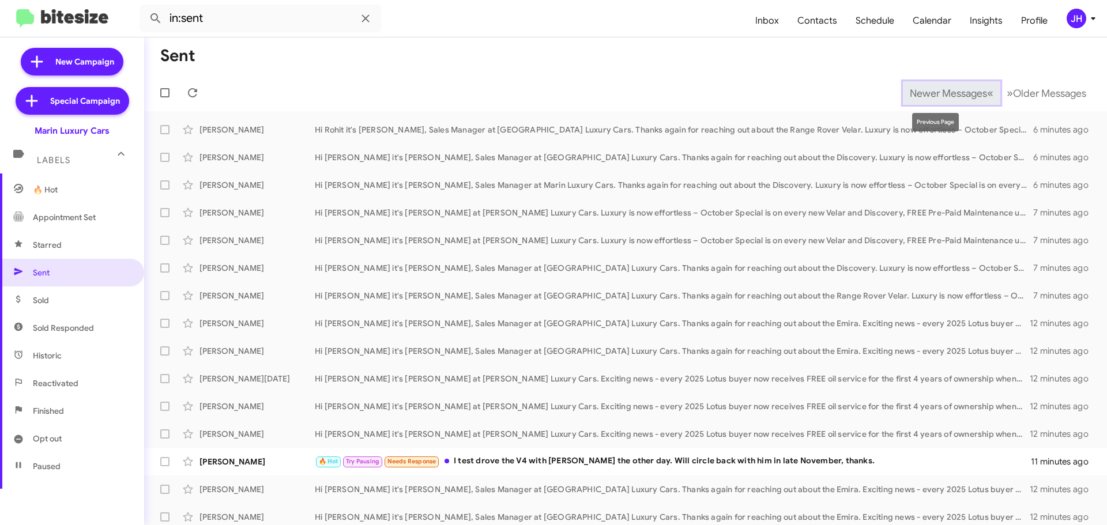
click at [937, 96] on span "Newer Messages" at bounding box center [947, 93] width 77 height 13
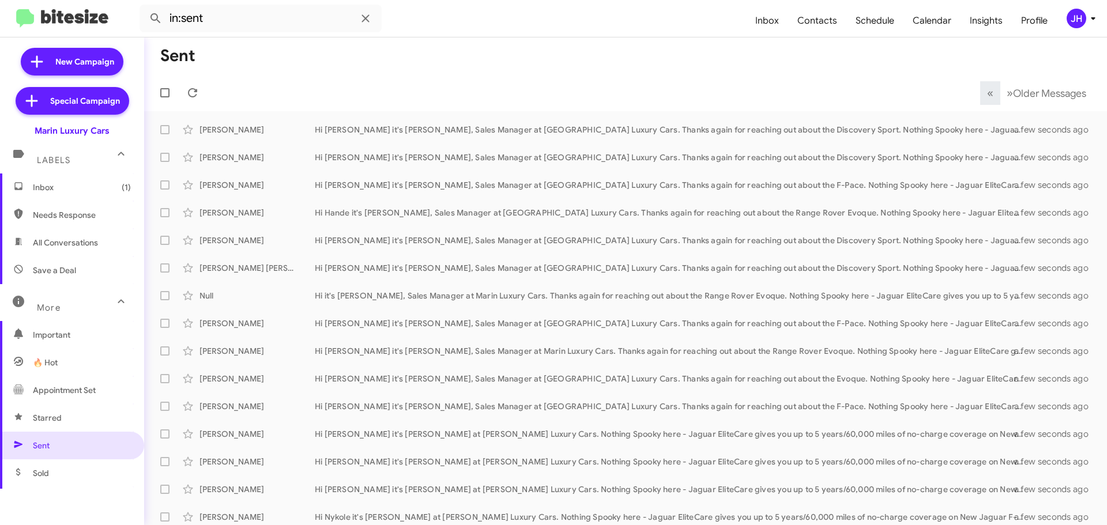
click at [78, 198] on span "Inbox (1)" at bounding box center [72, 187] width 144 height 28
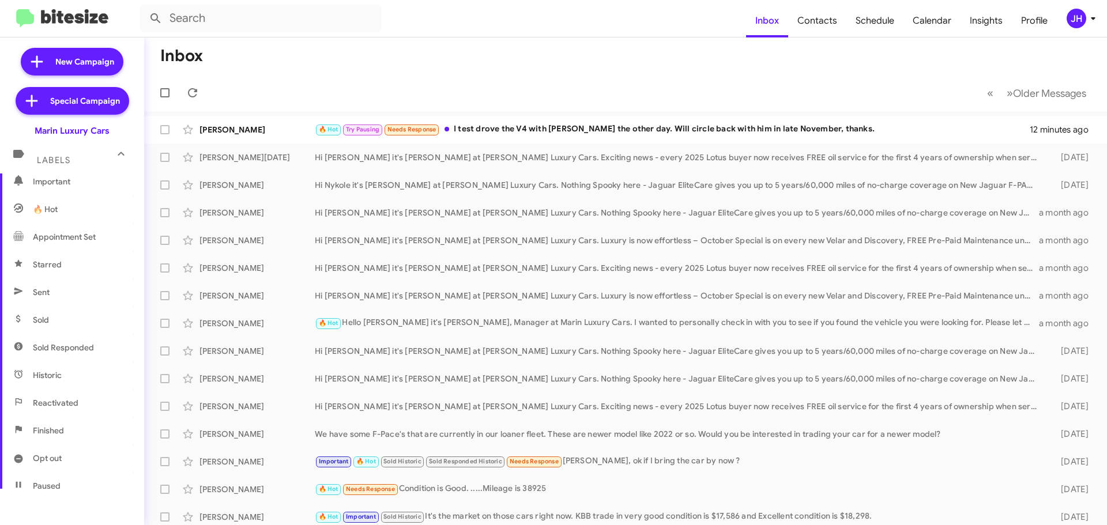
scroll to position [173, 0]
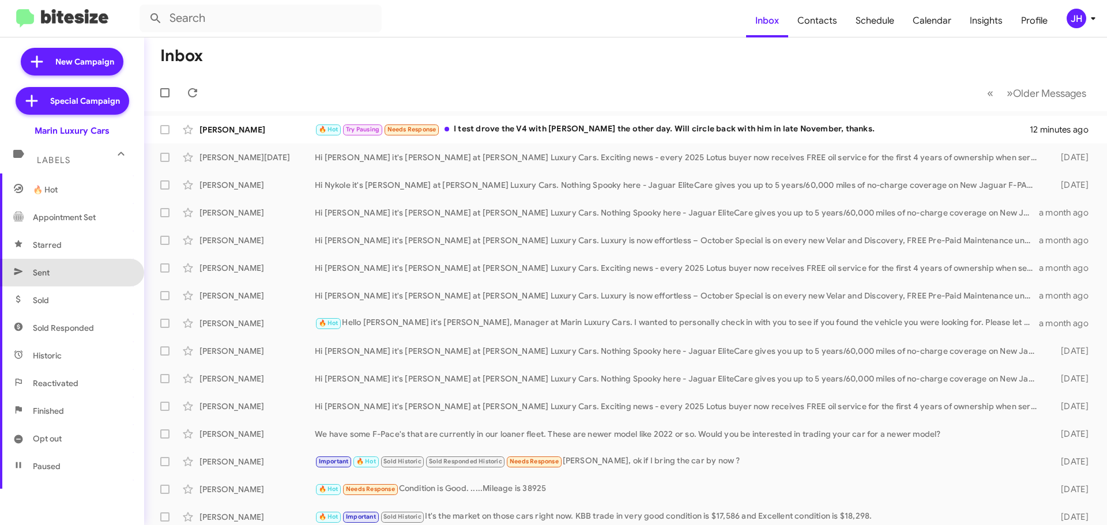
click at [78, 280] on span "Sent" at bounding box center [72, 273] width 144 height 28
type input "in:sent"
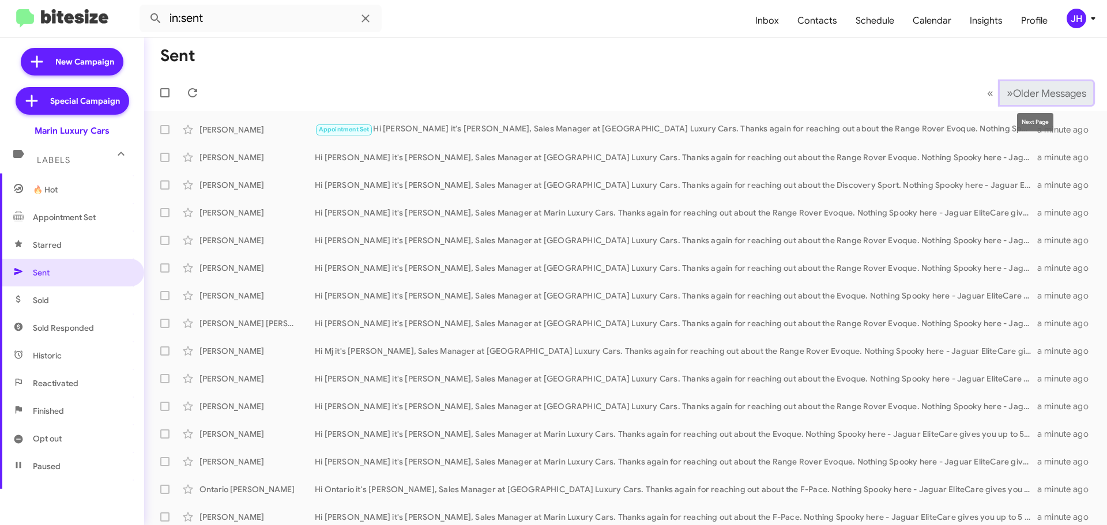
click at [1024, 86] on button "» Next Older Messages" at bounding box center [1045, 93] width 93 height 24
click at [1036, 93] on span "Older Messages" at bounding box center [1049, 93] width 73 height 13
click at [1033, 96] on span "Older Messages" at bounding box center [1049, 93] width 73 height 13
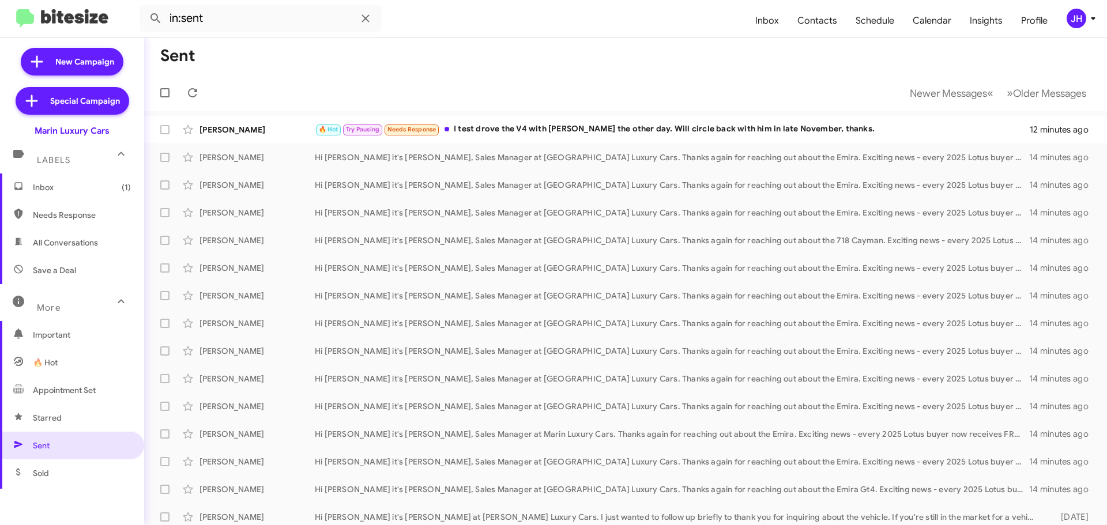
click at [82, 195] on span "Inbox (1)" at bounding box center [72, 187] width 144 height 28
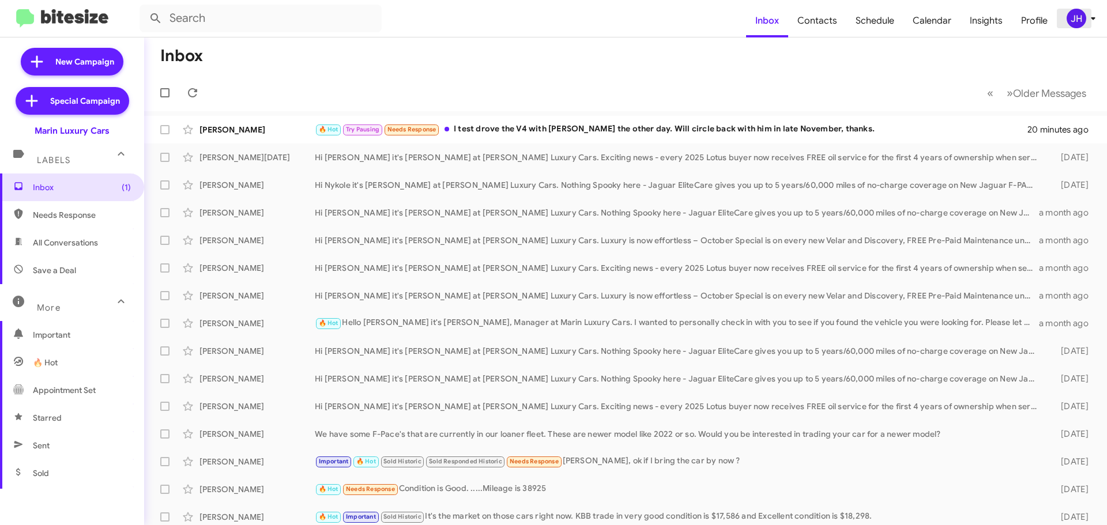
click at [1088, 28] on span "JH" at bounding box center [1083, 19] width 35 height 20
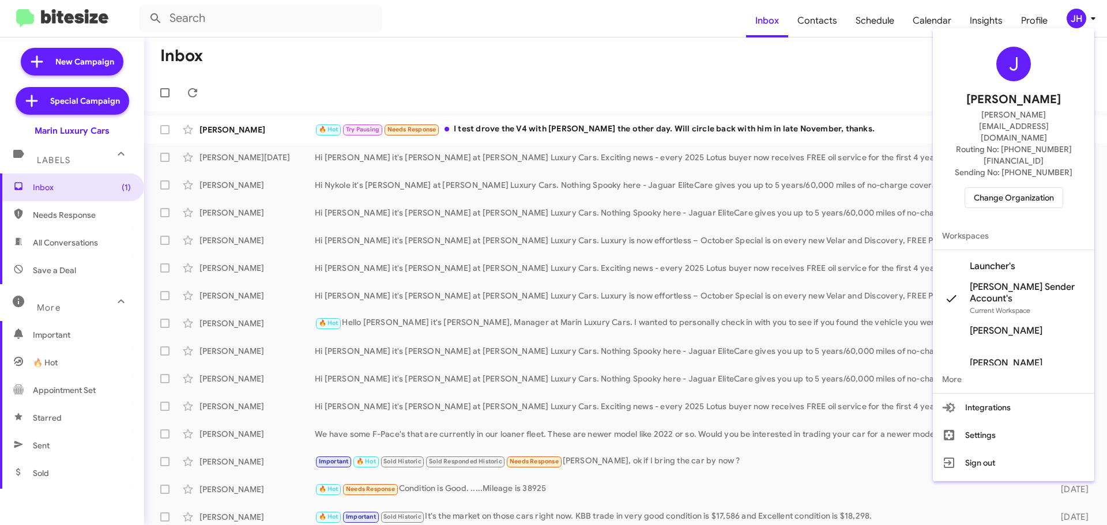
click at [1012, 188] on span "Change Organization" at bounding box center [1013, 198] width 80 height 20
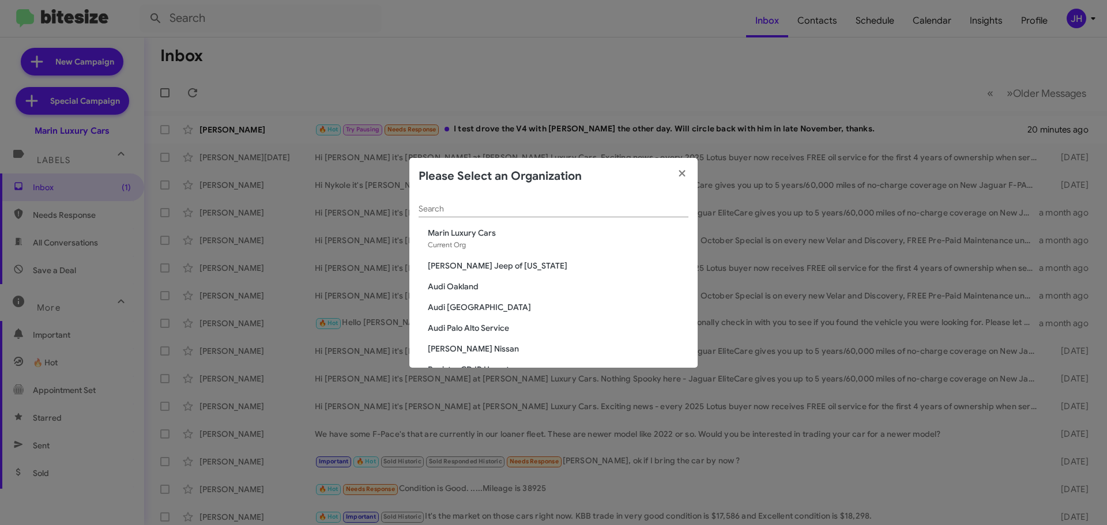
click at [458, 211] on input "Search" at bounding box center [553, 209] width 270 height 9
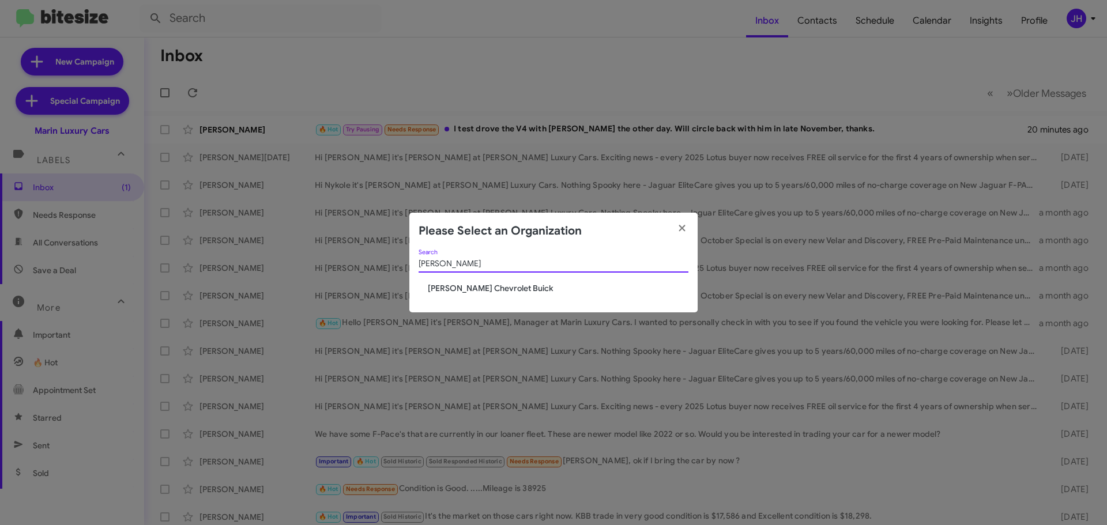
type input "stoler"
click at [458, 286] on span "[PERSON_NAME] Chevrolet Buick" at bounding box center [558, 288] width 260 height 12
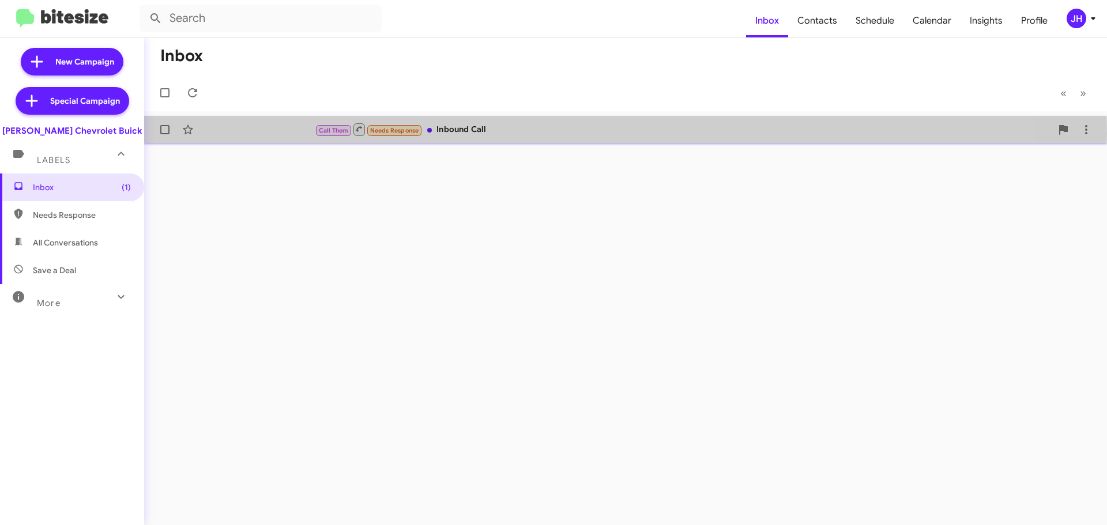
click at [557, 133] on div "Call Them Needs Response Inbound Call" at bounding box center [683, 129] width 737 height 14
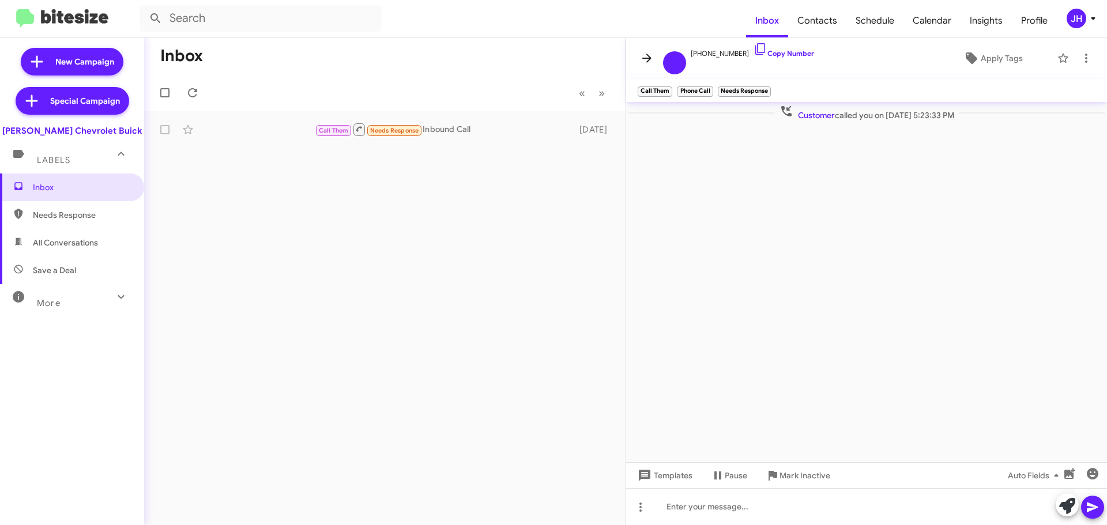
click at [641, 59] on icon at bounding box center [647, 58] width 14 height 14
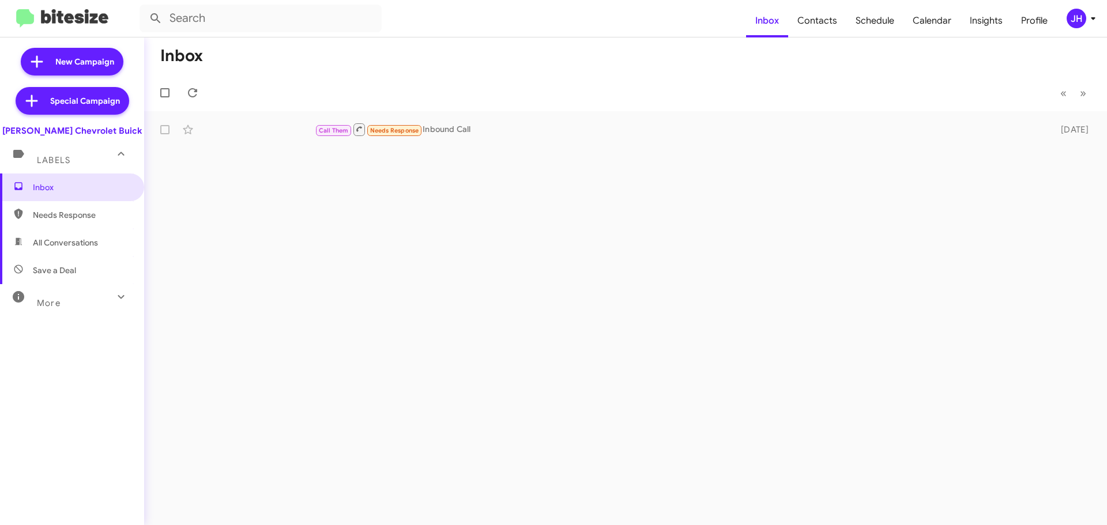
click at [1079, 21] on div "JH" at bounding box center [1076, 19] width 20 height 20
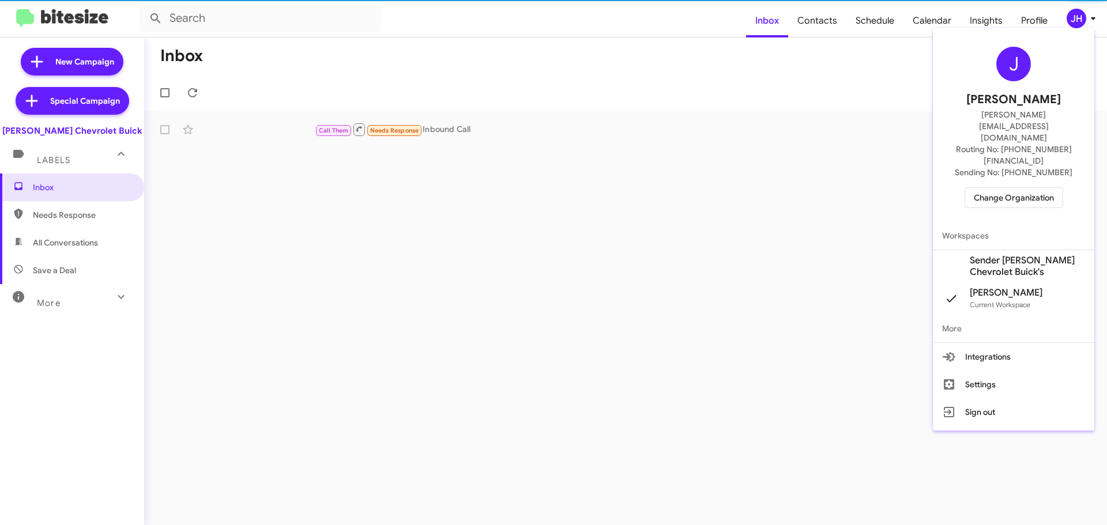
click at [1010, 188] on span "Change Organization" at bounding box center [1013, 198] width 80 height 20
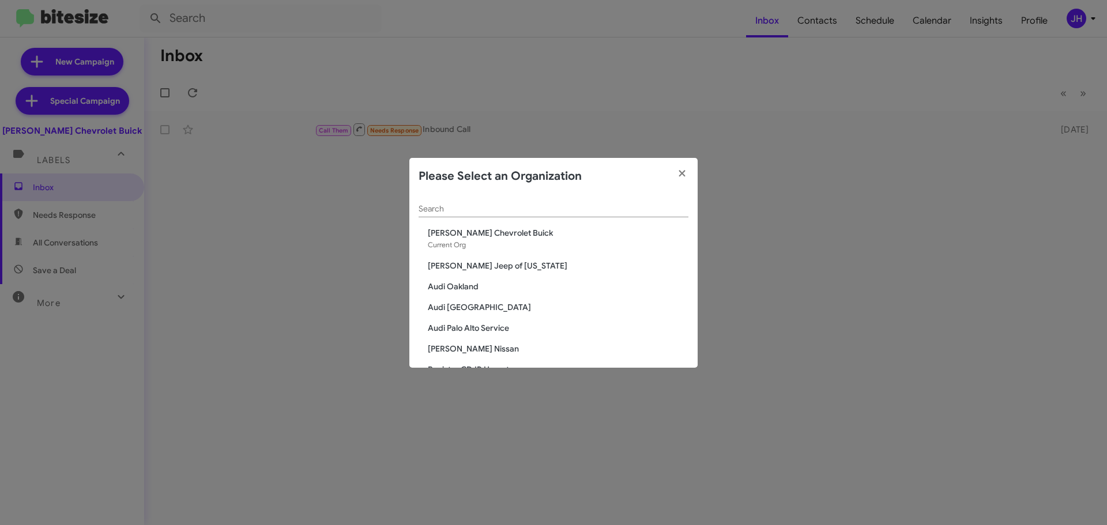
click at [460, 195] on div "Search" at bounding box center [553, 206] width 270 height 22
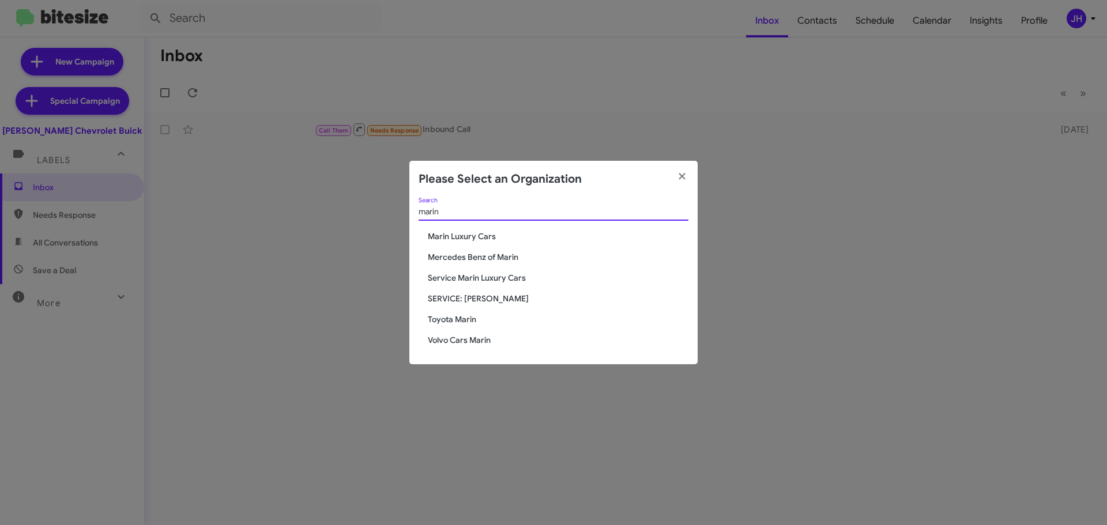
type input "marin"
click at [453, 244] on div "marin Search Marin Luxury Cars Mercedes Benz of Marin Service Marin Luxury Cars…" at bounding box center [553, 281] width 288 height 167
click at [455, 234] on span "Marin Luxury Cars" at bounding box center [558, 237] width 260 height 12
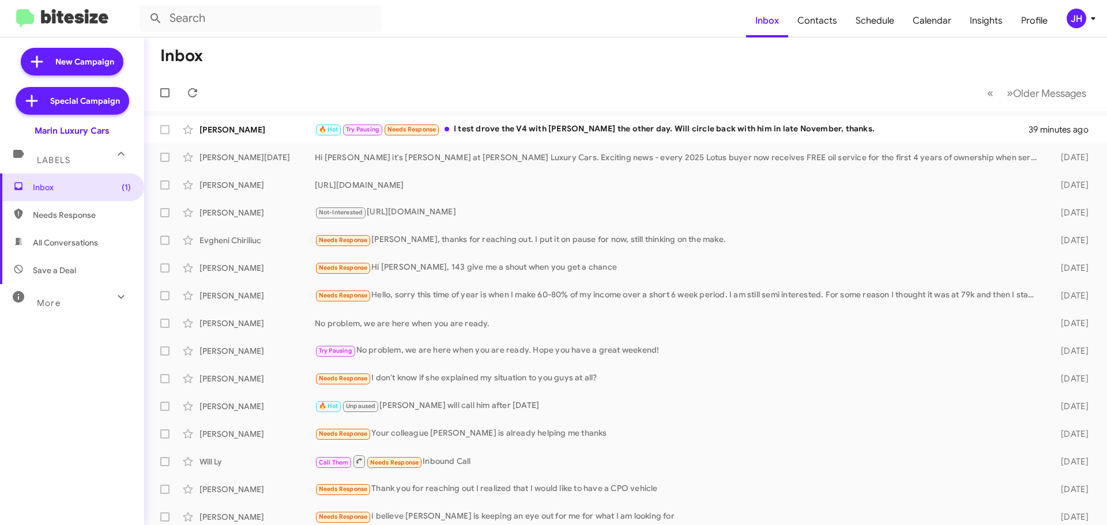
click at [114, 300] on icon at bounding box center [121, 297] width 14 height 14
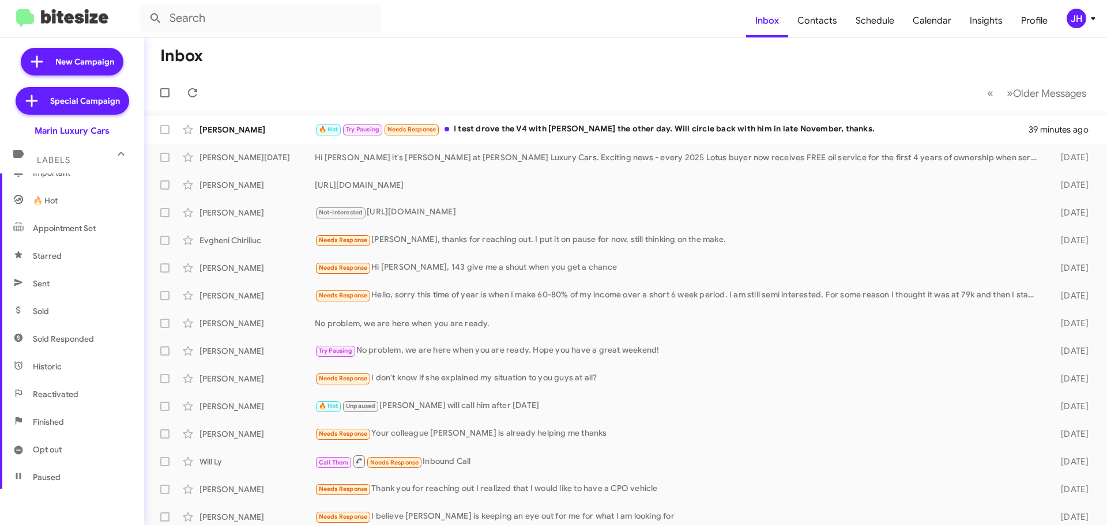
scroll to position [173, 0]
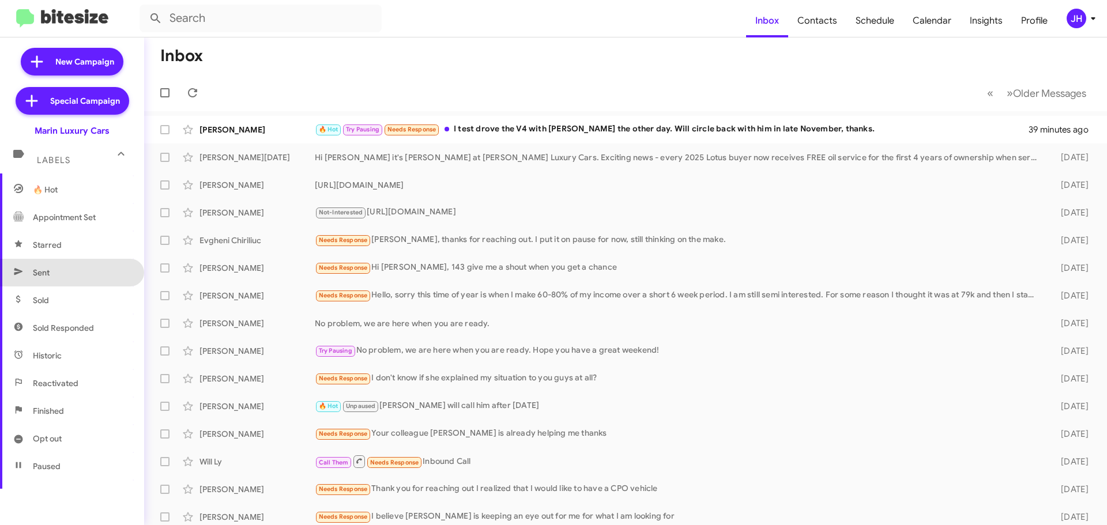
click at [82, 278] on span "Sent" at bounding box center [72, 273] width 144 height 28
type input "in:sent"
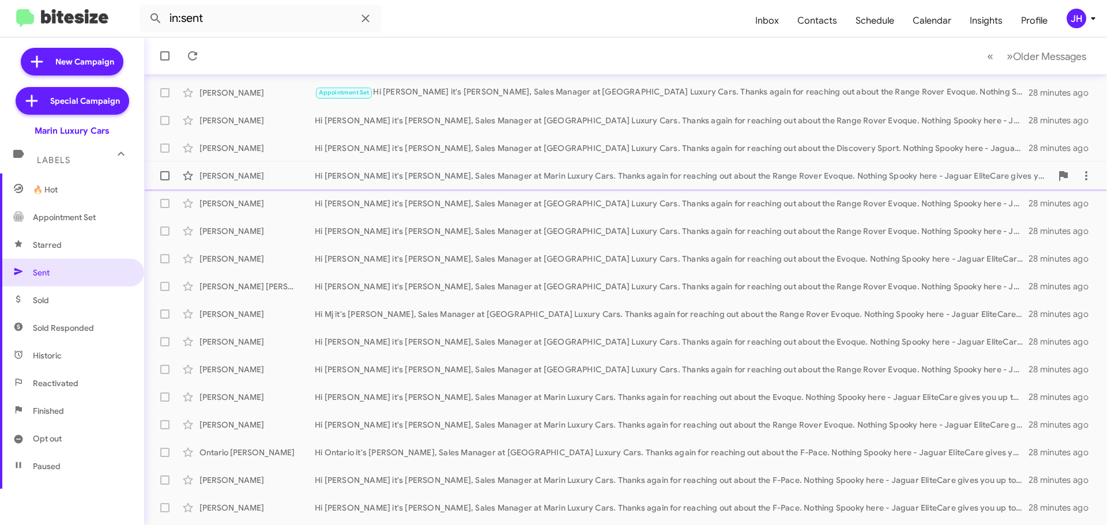
scroll to position [144, 0]
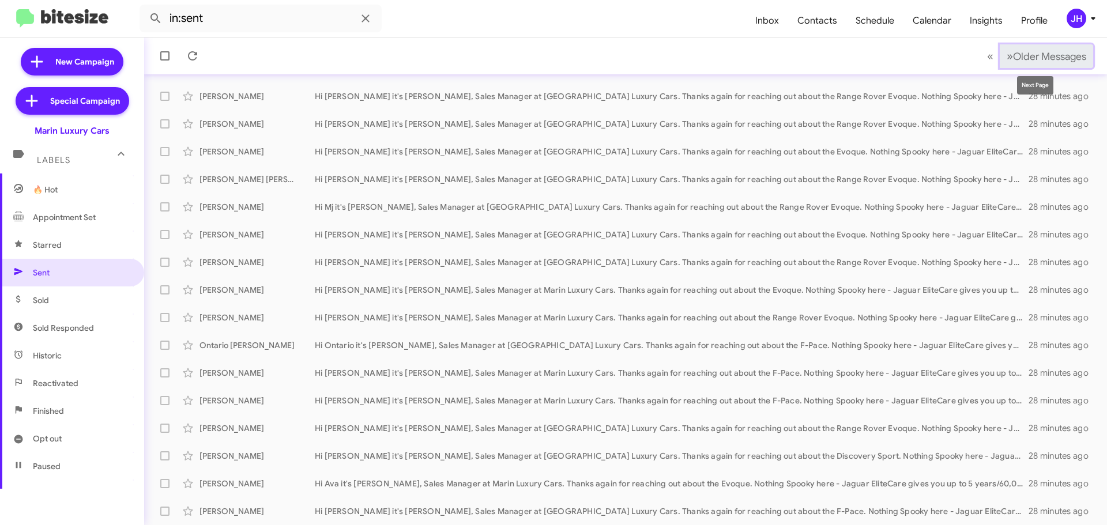
click at [1038, 57] on span "Older Messages" at bounding box center [1049, 56] width 73 height 13
